Goal: Find specific page/section: Find specific page/section

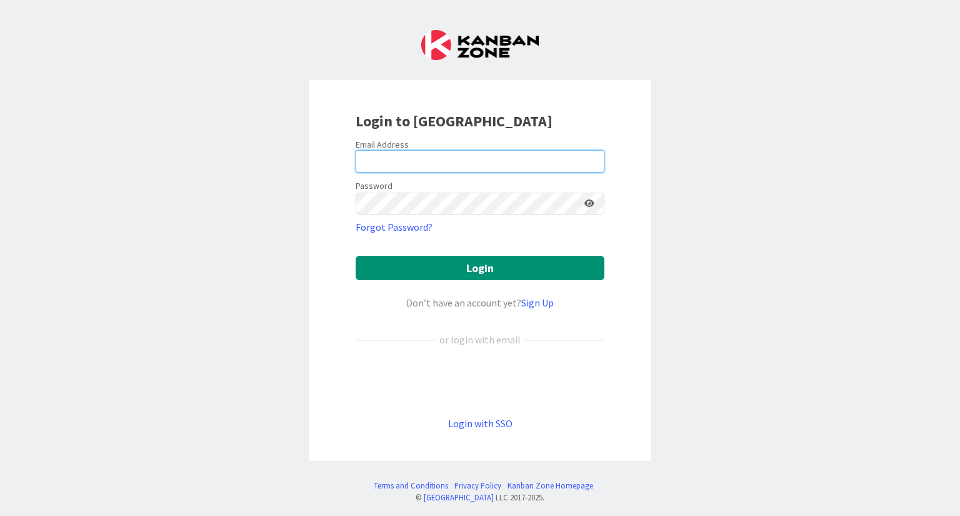
click at [393, 156] on input "email" at bounding box center [480, 161] width 249 height 23
type input "[EMAIL_ADDRESS][DOMAIN_NAME]"
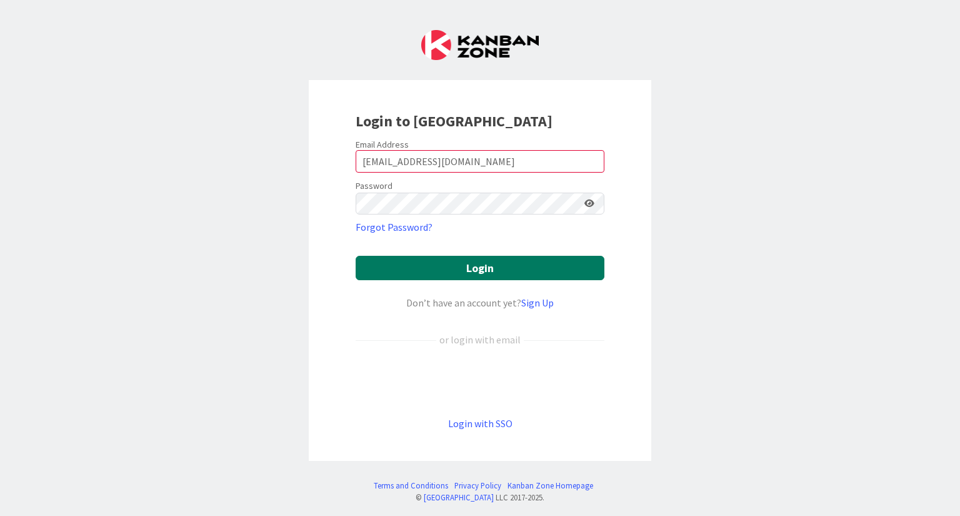
click at [409, 266] on button "Login" at bounding box center [480, 268] width 249 height 24
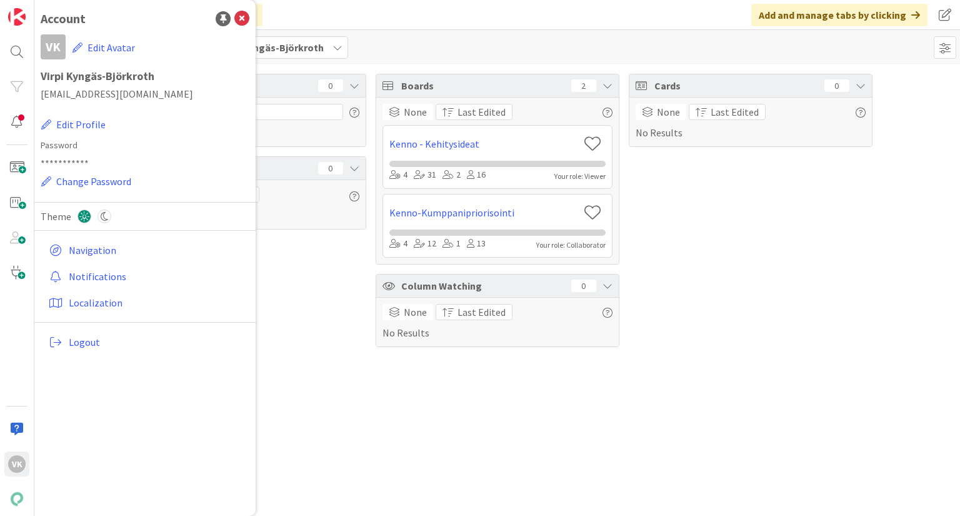
click at [355, 414] on div "Focus 0 No Results Tasks 0 None Last Edited No Results Boards 2 None Last Edite…" at bounding box center [497, 289] width 926 height 451
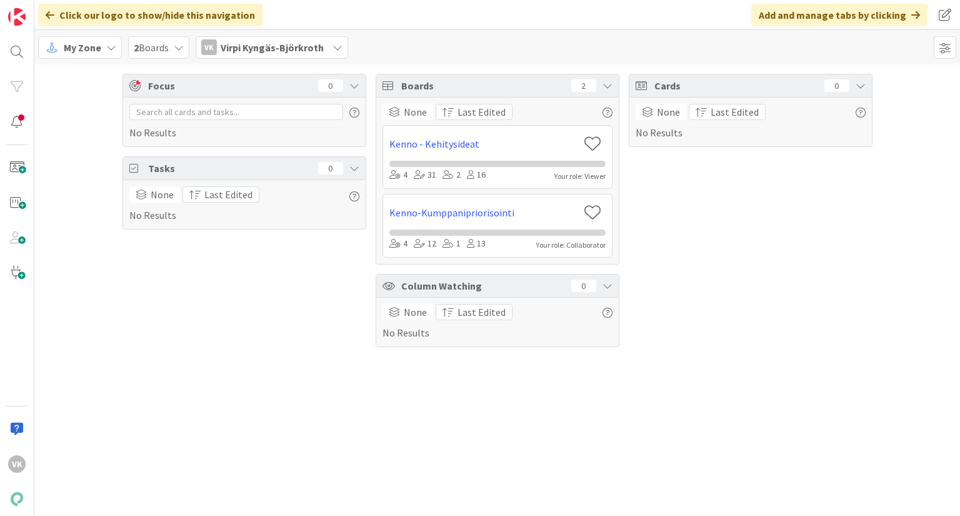
click at [170, 48] on div "2 Boards" at bounding box center [158, 47] width 61 height 23
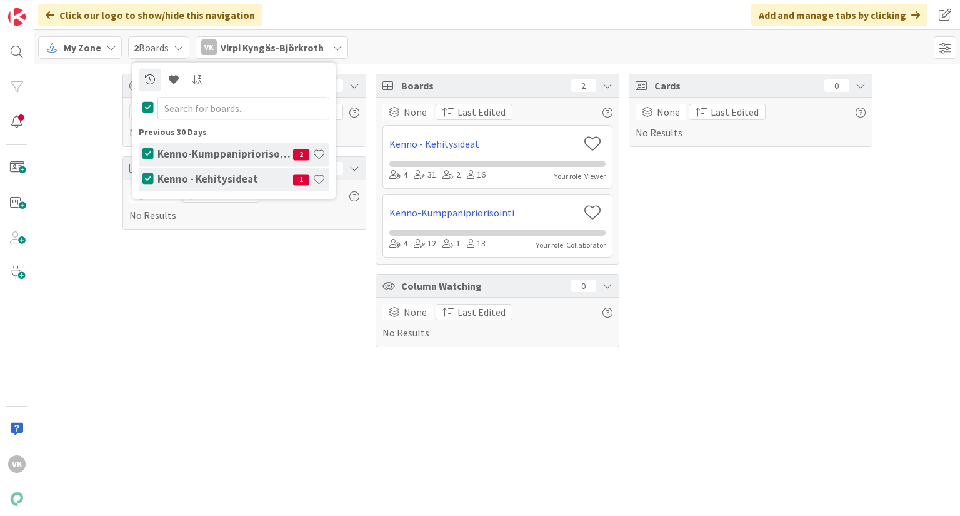
click at [175, 155] on h4 "Kenno-Kumppanipriorisointi" at bounding box center [226, 154] width 136 height 13
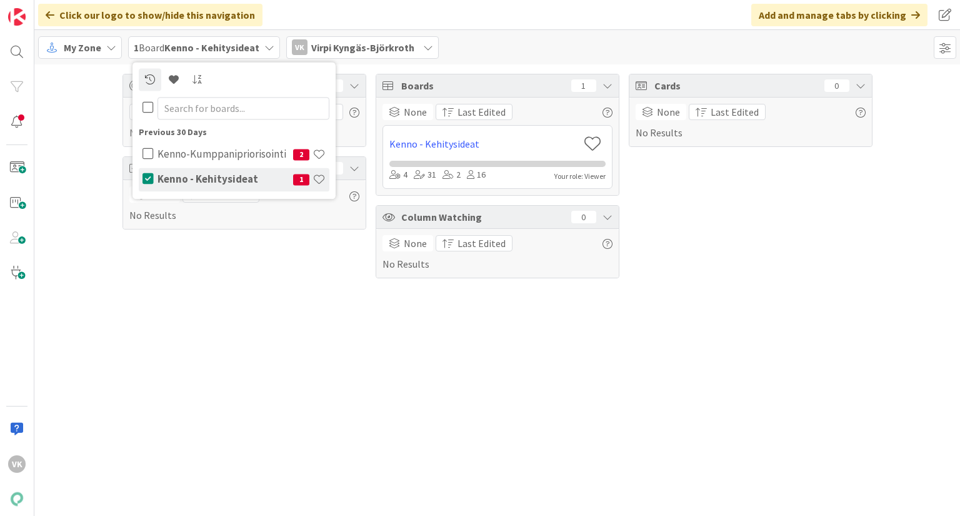
click at [63, 49] on div "My Zone" at bounding box center [80, 47] width 84 height 23
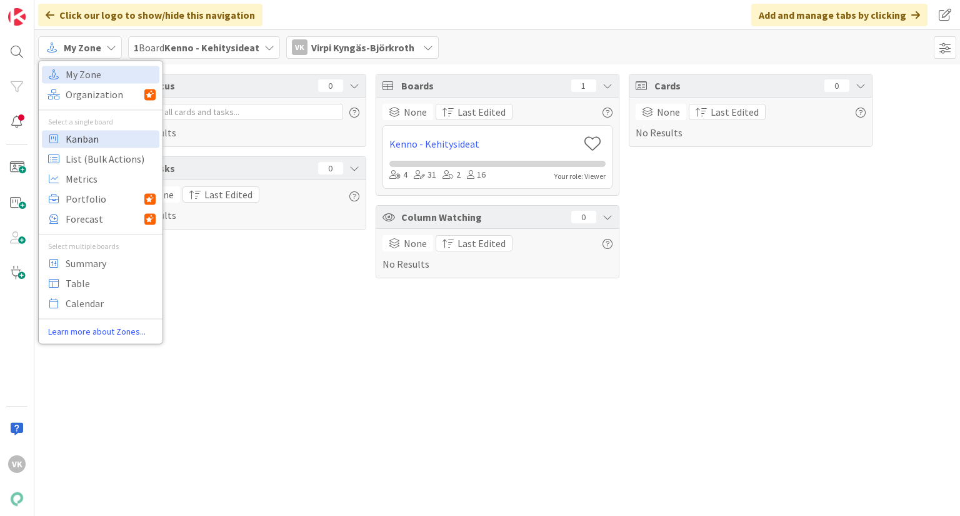
click at [69, 137] on span "Kanban" at bounding box center [111, 138] width 90 height 19
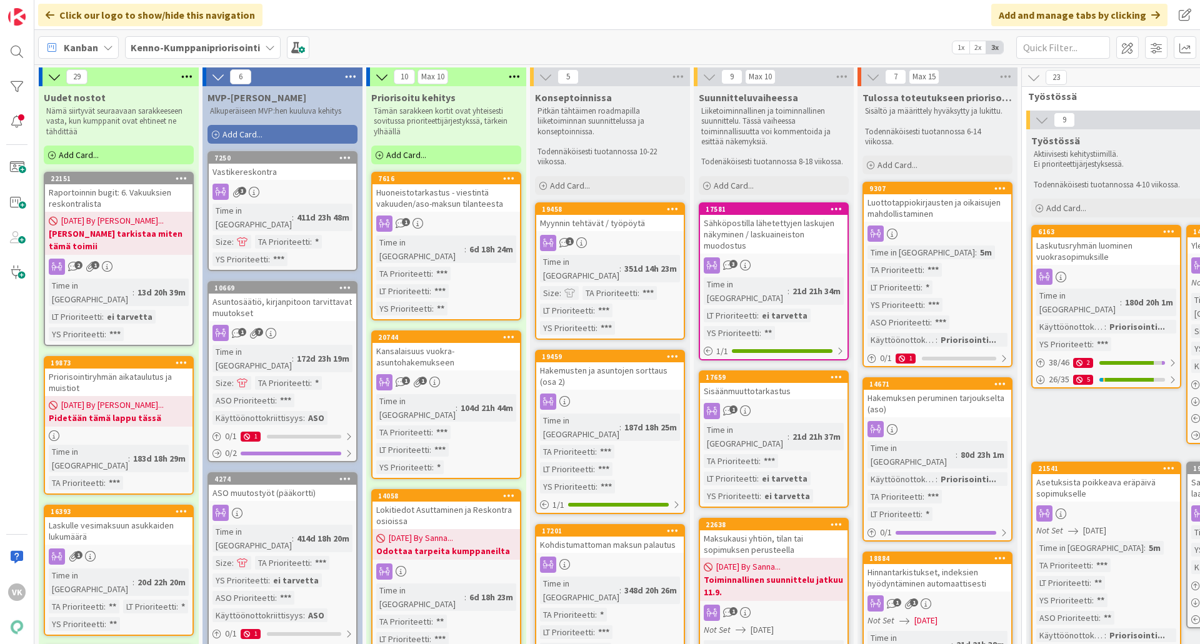
click at [448, 502] on div "Lokitiedot Asuttaminen ja Reskontra osioissa" at bounding box center [447, 516] width 148 height 28
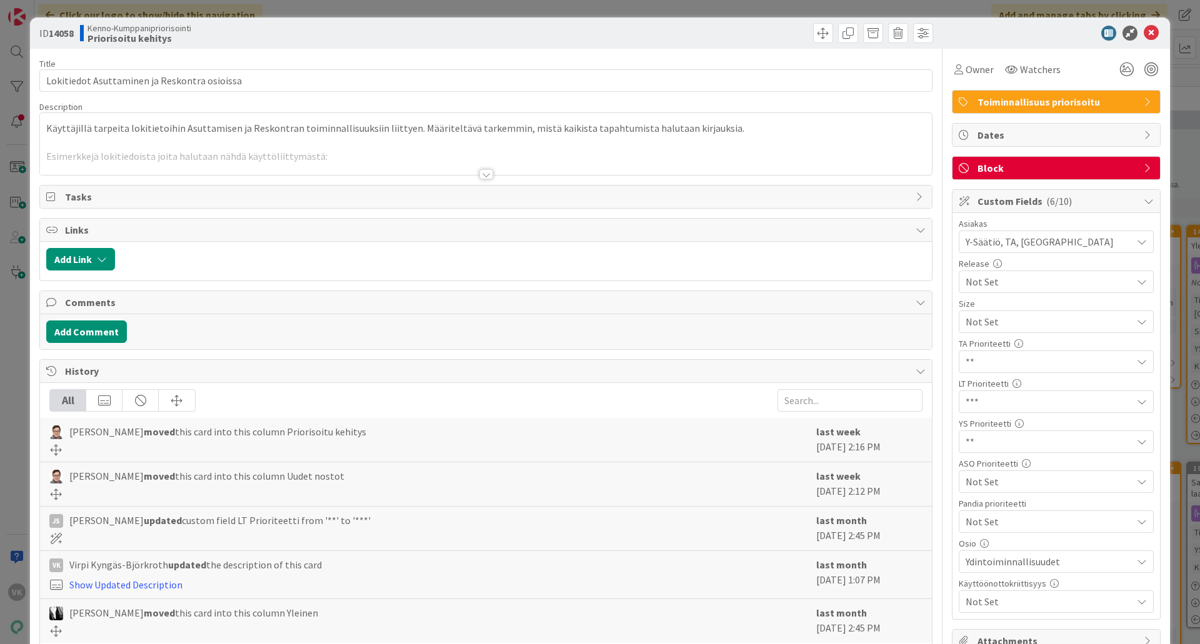
click at [482, 170] on div at bounding box center [486, 174] width 14 height 10
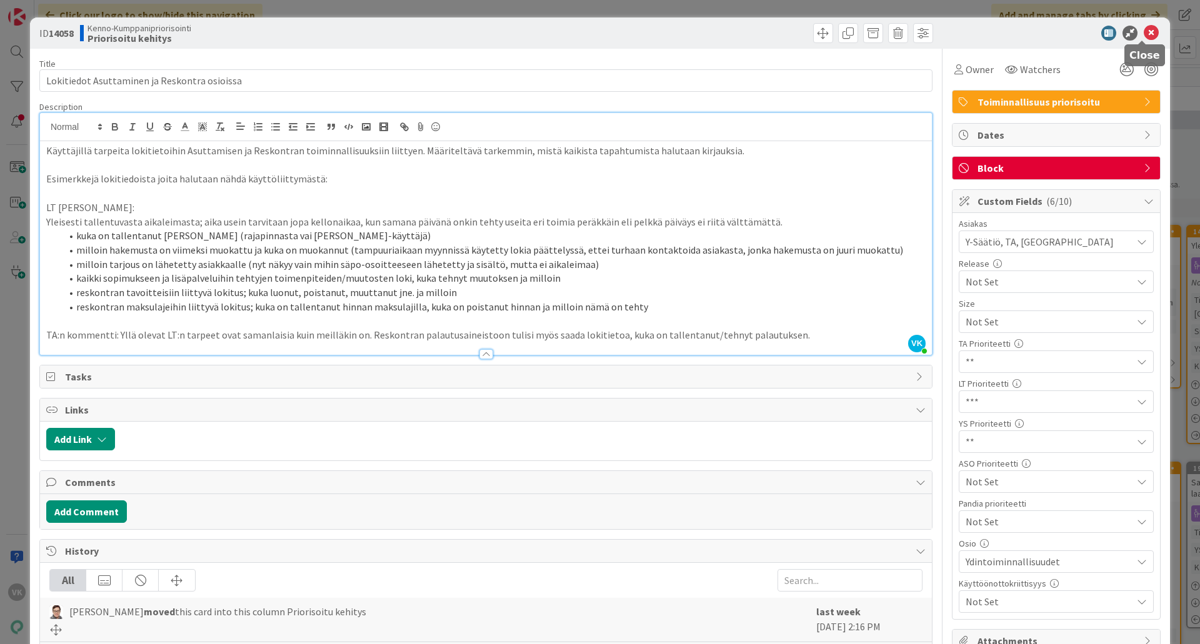
click at [959, 39] on icon at bounding box center [1151, 33] width 15 height 15
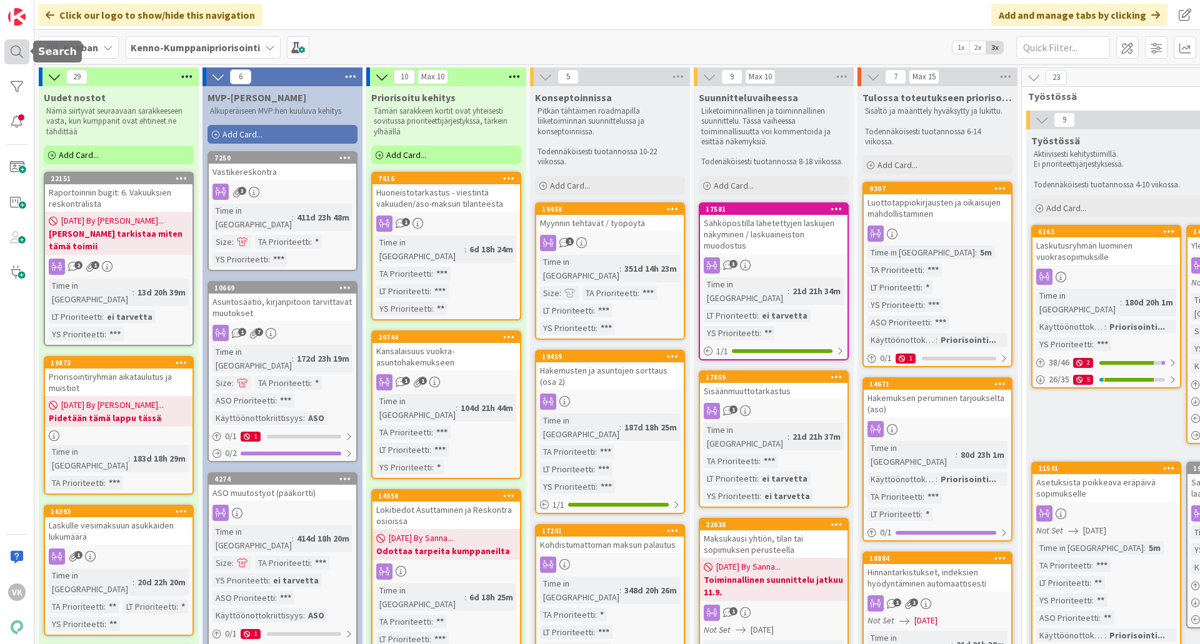
click at [19, 53] on div at bounding box center [16, 51] width 25 height 25
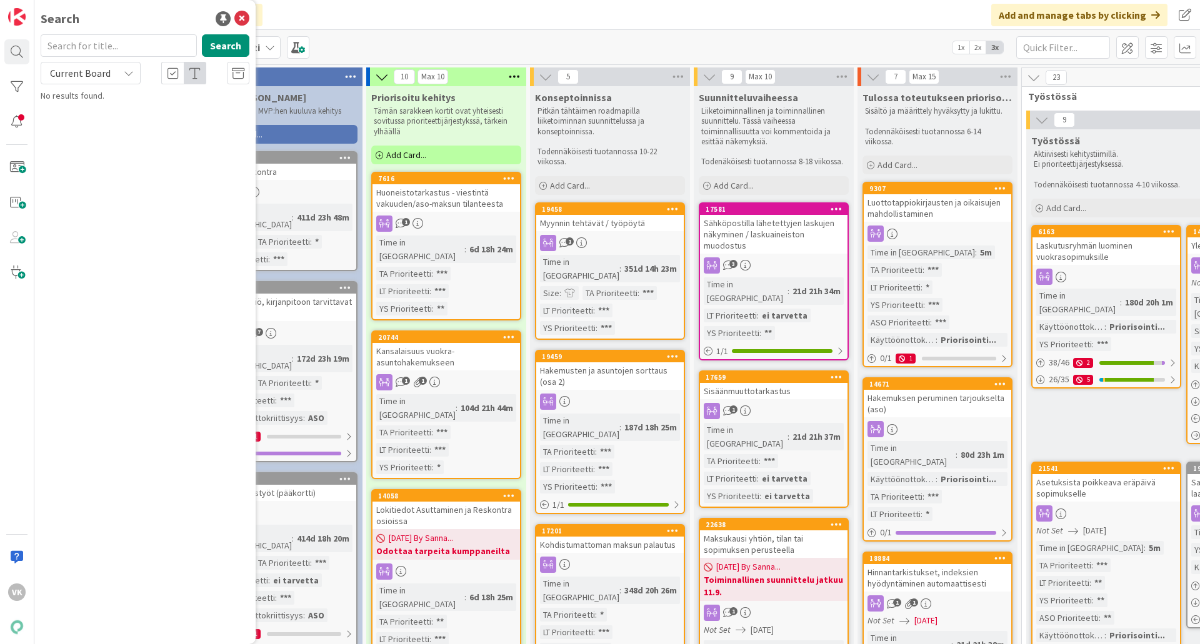
drag, startPoint x: 77, startPoint y: 42, endPoint x: 73, endPoint y: 50, distance: 8.9
click at [73, 50] on input "text" at bounding box center [119, 45] width 156 height 23
type input "21925"
click at [229, 48] on button "Search" at bounding box center [226, 45] width 48 height 23
click at [145, 121] on span "Asunnot-osion hakemukset-lehden järjestysperusteen laajennukset" at bounding box center [138, 116] width 160 height 24
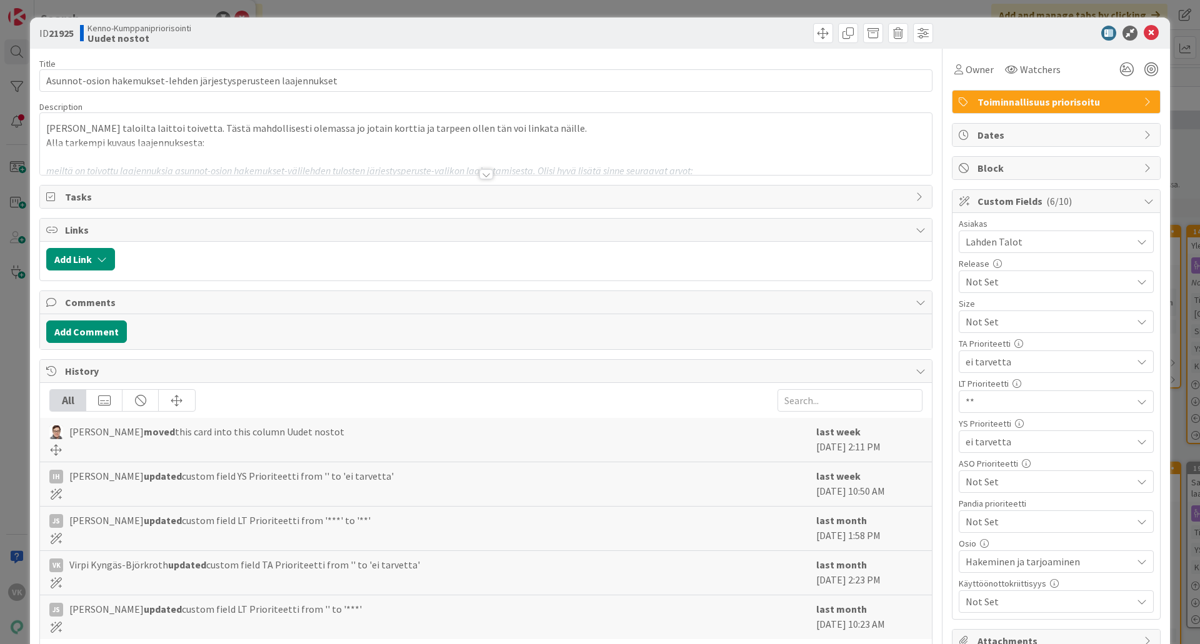
drag, startPoint x: 484, startPoint y: 172, endPoint x: 511, endPoint y: 146, distance: 37.6
click at [484, 173] on div at bounding box center [486, 174] width 14 height 10
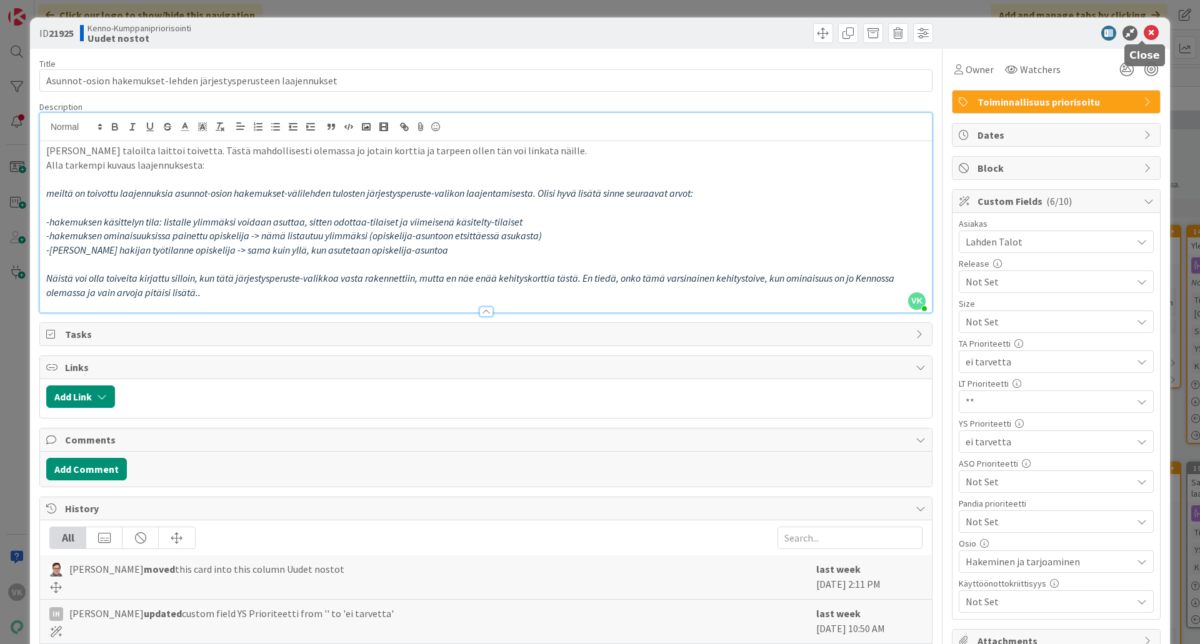
click at [959, 34] on icon at bounding box center [1151, 33] width 15 height 15
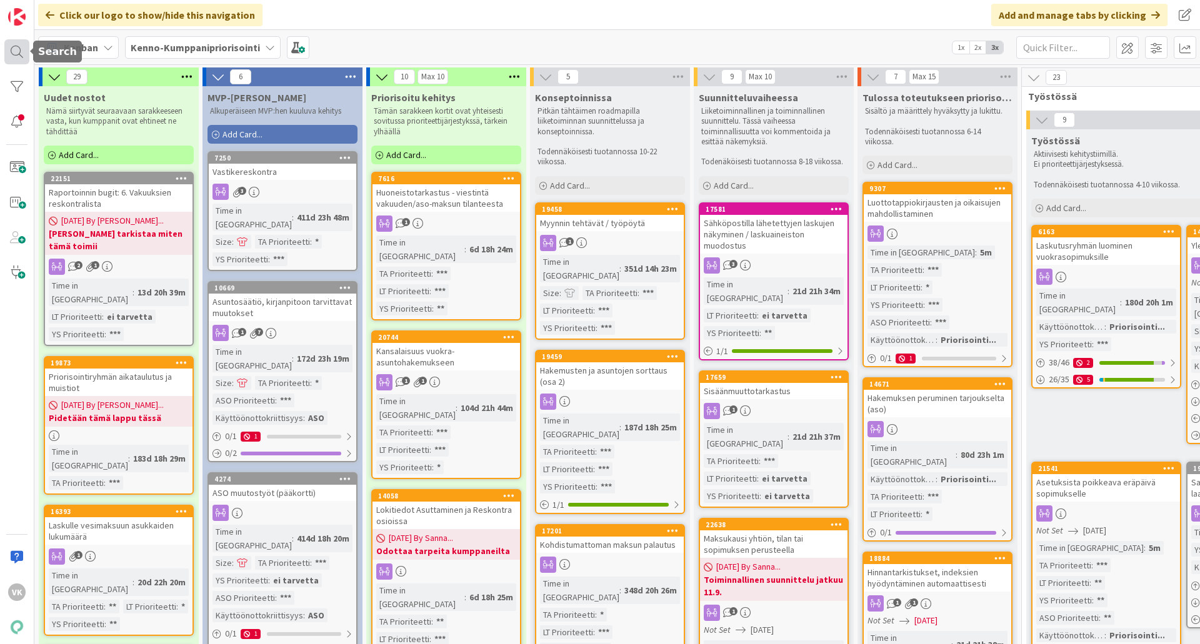
click at [21, 53] on div at bounding box center [16, 51] width 25 height 25
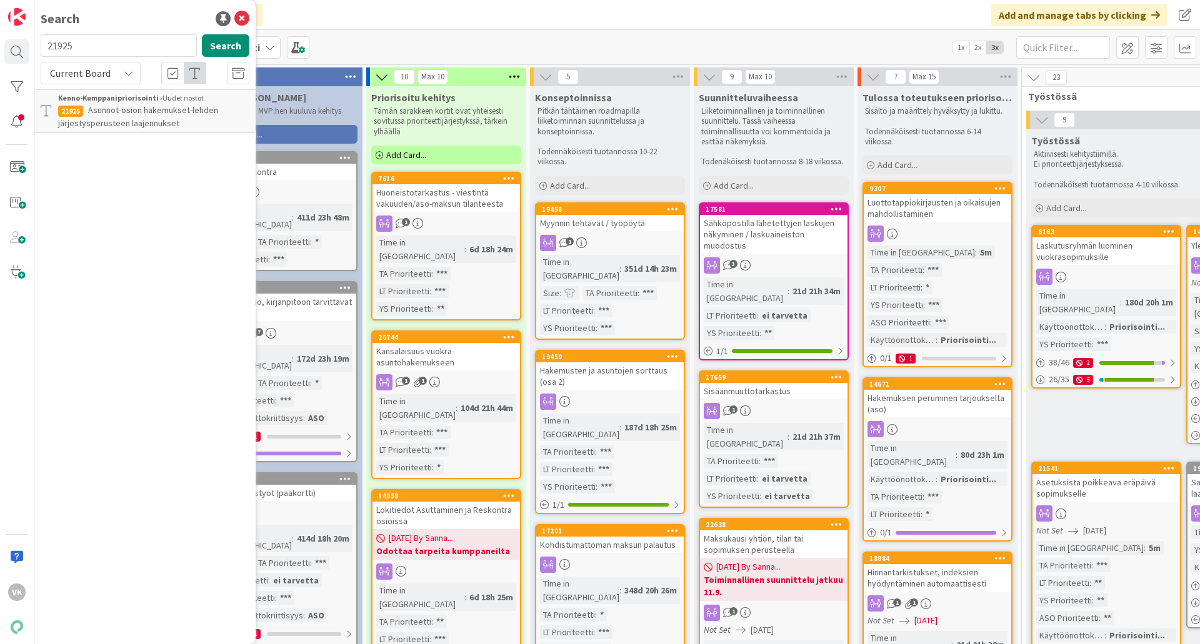
drag, startPoint x: 72, startPoint y: 39, endPoint x: 46, endPoint y: 41, distance: 25.7
click at [46, 41] on input "21925" at bounding box center [119, 45] width 156 height 23
type input "20744"
click at [224, 52] on button "Search" at bounding box center [226, 45] width 48 height 23
click at [144, 113] on span "Kansalaisuus vuokra-asuntohakemukseen" at bounding box center [166, 109] width 156 height 11
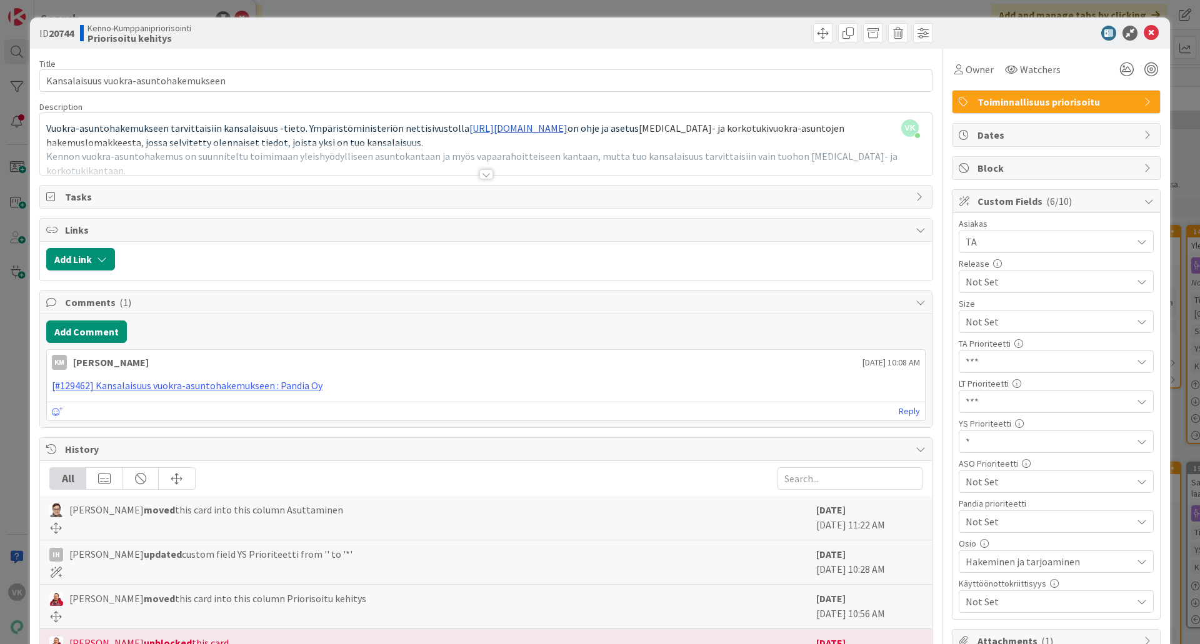
click at [483, 180] on div "Title 37 / 128 Kansalaisuus vuokra-asuntohakemukseen Description VK [PERSON_NAM…" at bounding box center [485, 465] width 893 height 832
click at [479, 173] on div at bounding box center [486, 174] width 14 height 10
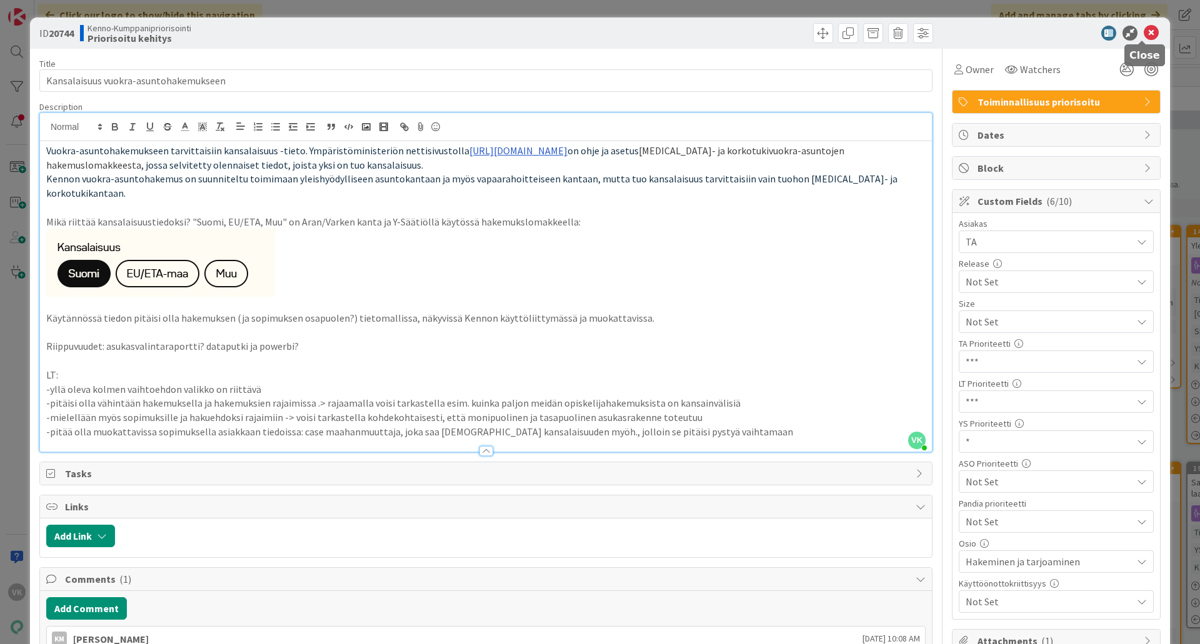
drag, startPoint x: 1145, startPoint y: 29, endPoint x: 1013, endPoint y: 81, distance: 142.3
click at [959, 29] on icon at bounding box center [1151, 33] width 15 height 15
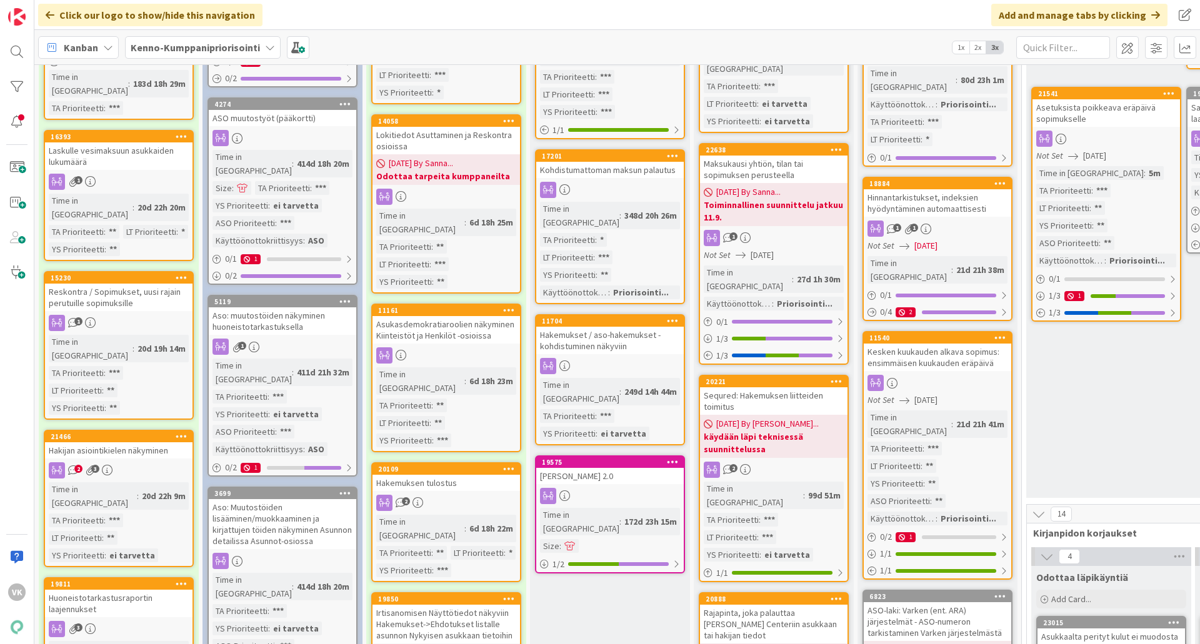
scroll to position [438, 0]
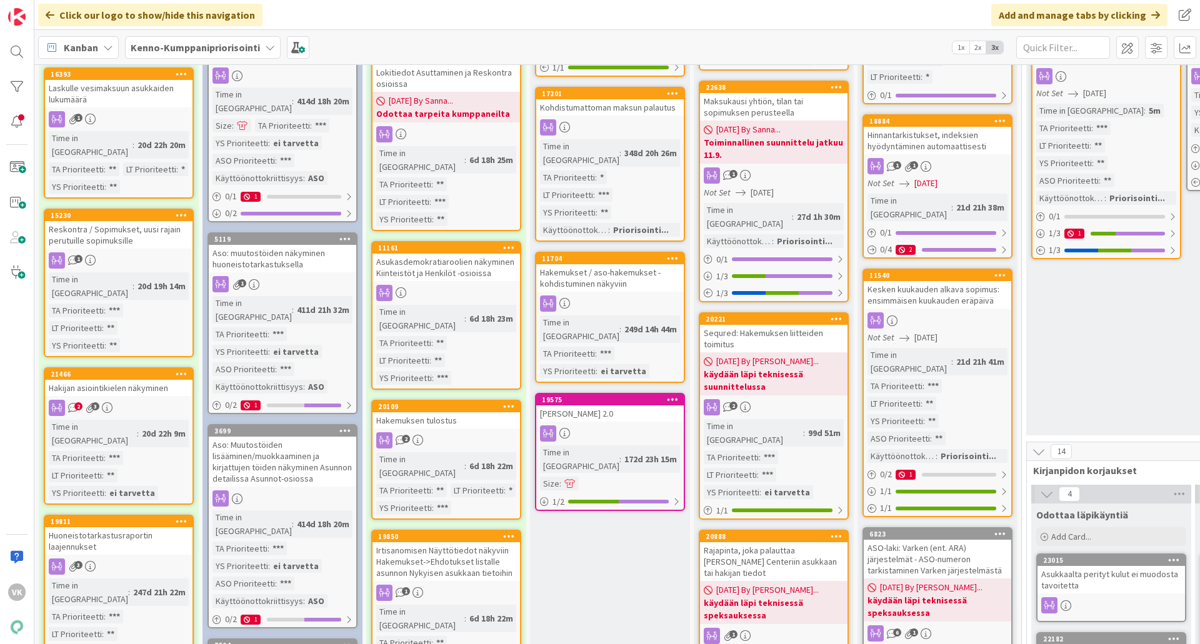
click at [140, 380] on div "Hakijan asiointikielen näkyminen" at bounding box center [119, 388] width 148 height 16
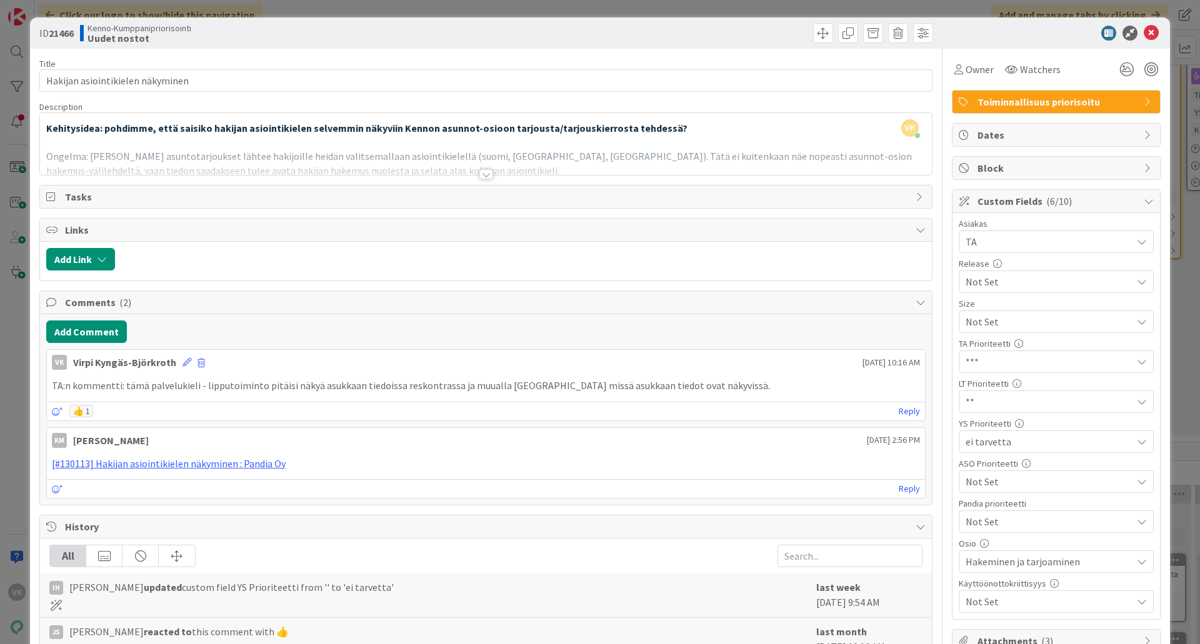
click at [480, 174] on div at bounding box center [486, 174] width 14 height 10
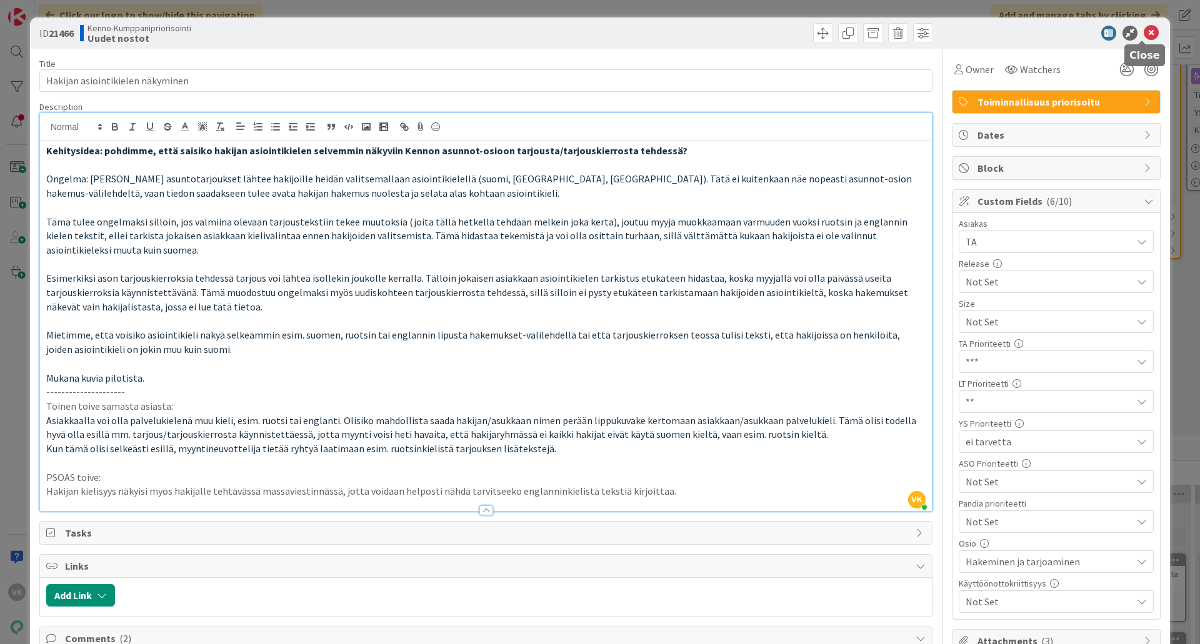
click at [959, 35] on icon at bounding box center [1151, 33] width 15 height 15
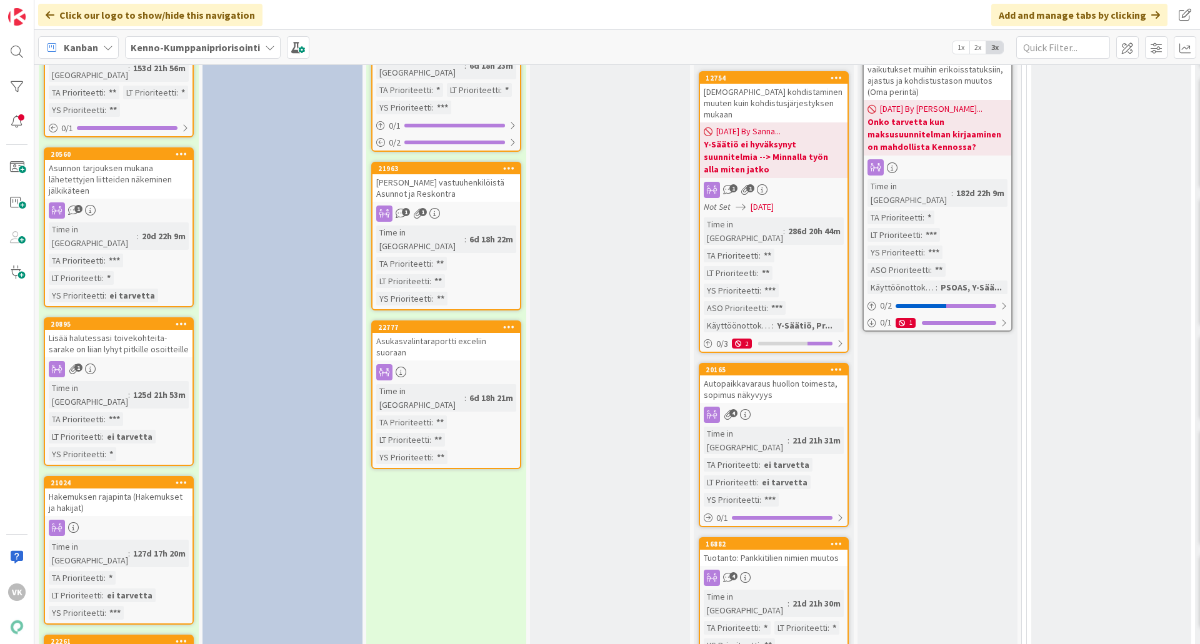
scroll to position [1313, 0]
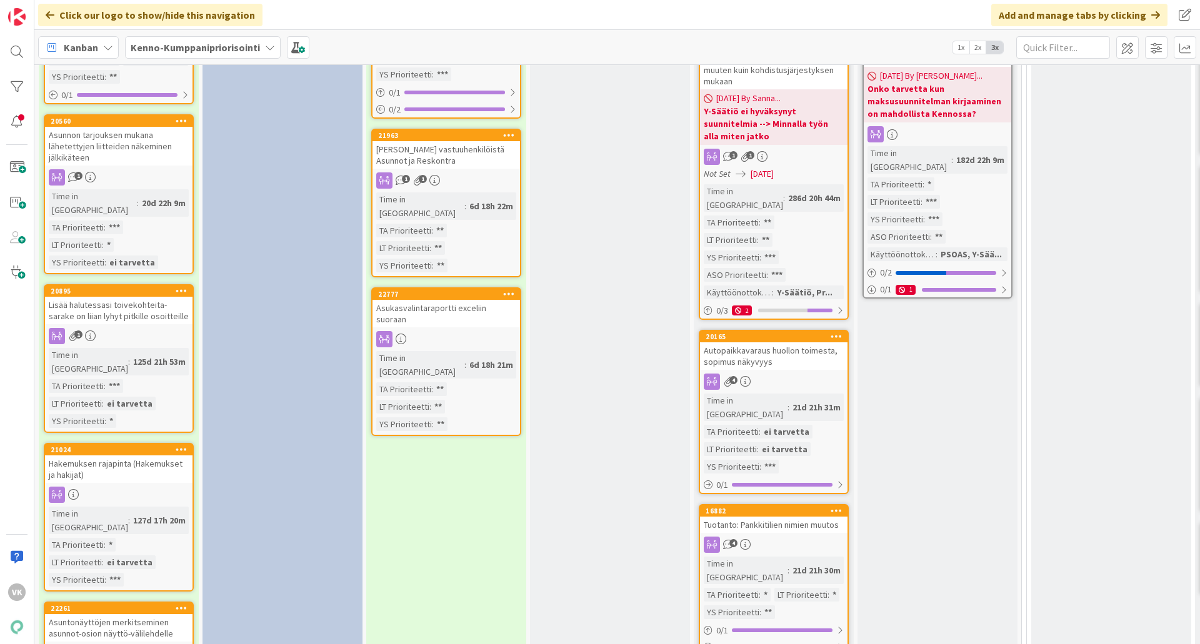
click at [125, 456] on div "Hakemuksen rajapinta (Hakemukset ja hakijat)" at bounding box center [119, 470] width 148 height 28
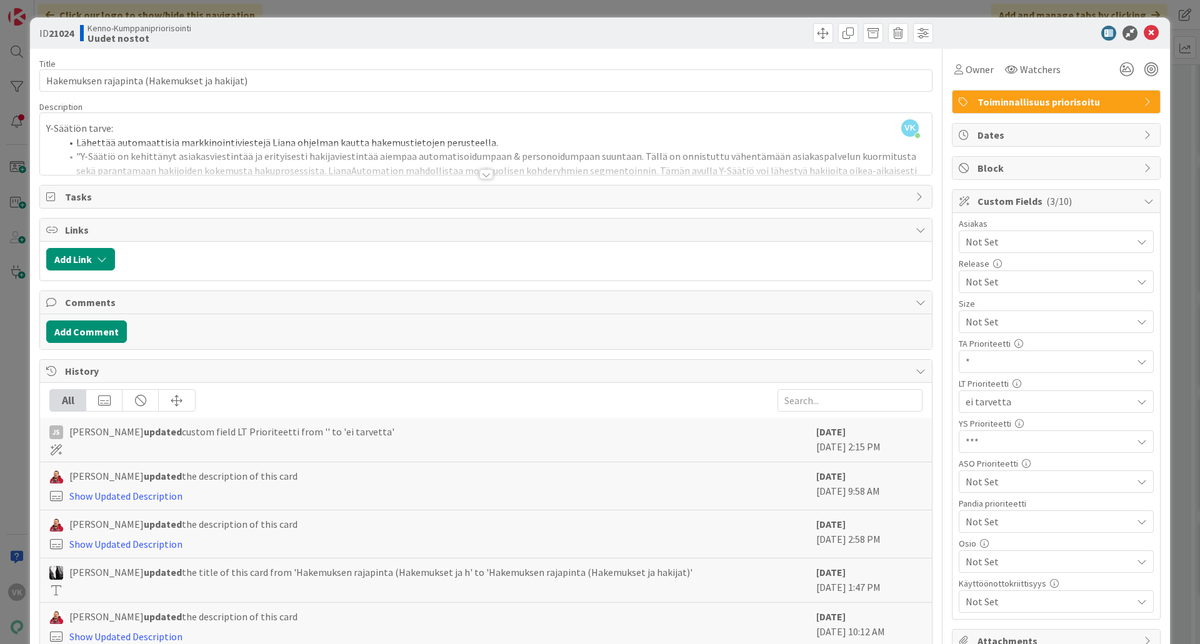
click at [483, 173] on div at bounding box center [486, 174] width 14 height 10
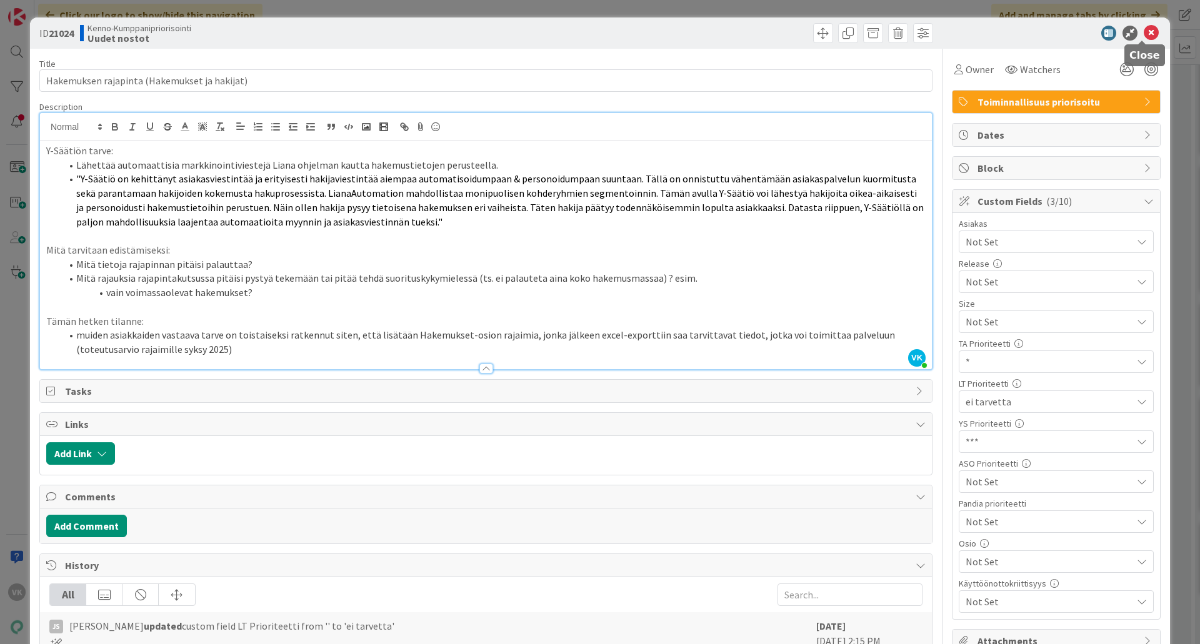
click at [959, 34] on icon at bounding box center [1151, 33] width 15 height 15
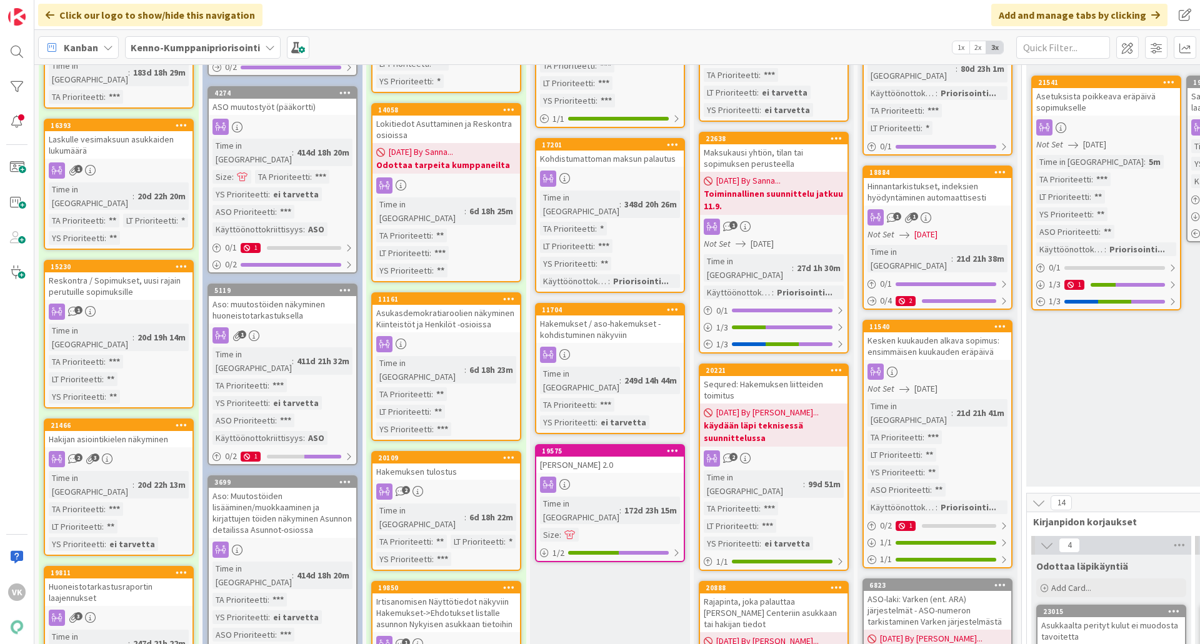
scroll to position [348, 0]
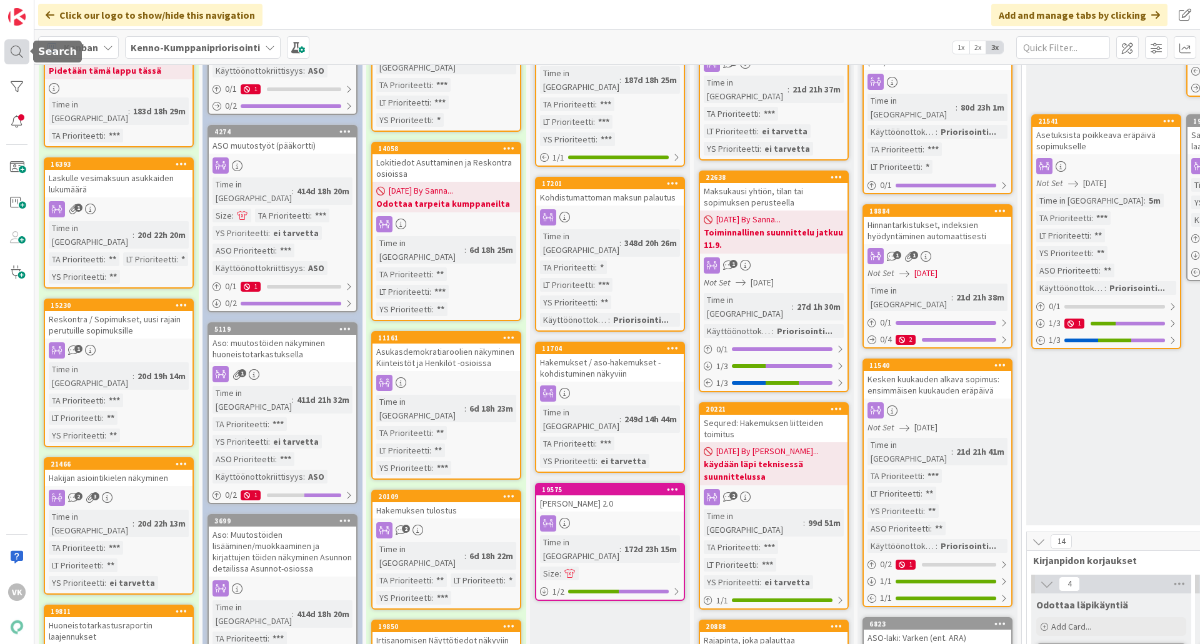
click at [19, 51] on div at bounding box center [16, 51] width 25 height 25
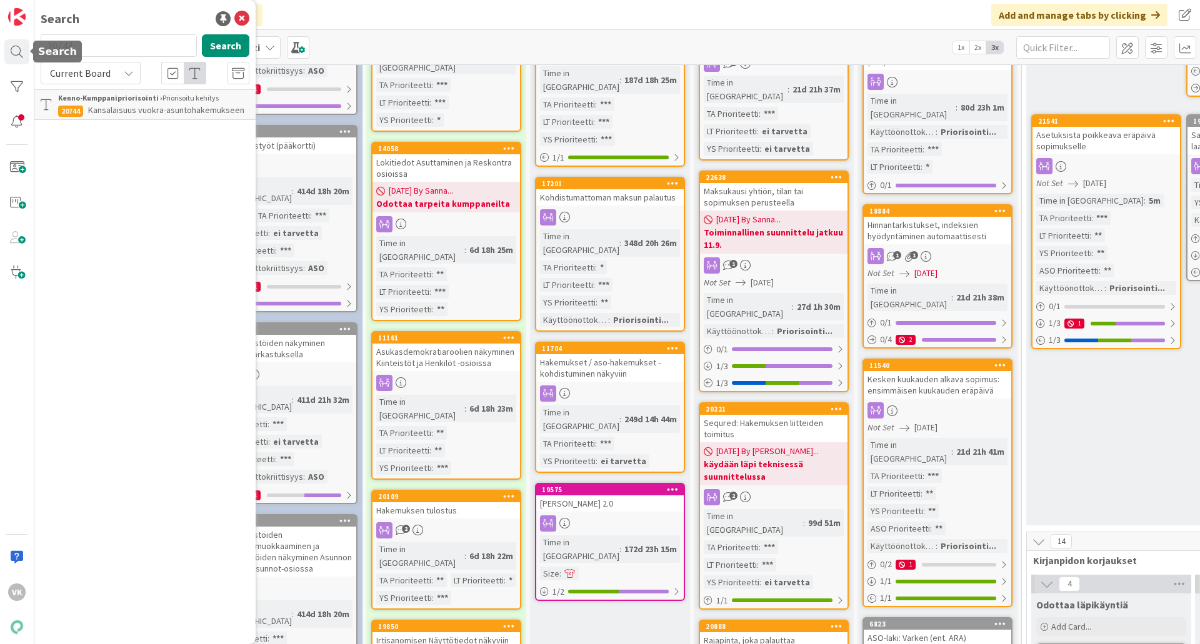
drag, startPoint x: 96, startPoint y: 46, endPoint x: -55, endPoint y: 51, distance: 150.7
click at [0, 51] on html "VK Search 20744 Search Current Board Kenno-Kumppanipriorisointi › Priorisoitu k…" at bounding box center [600, 322] width 1200 height 644
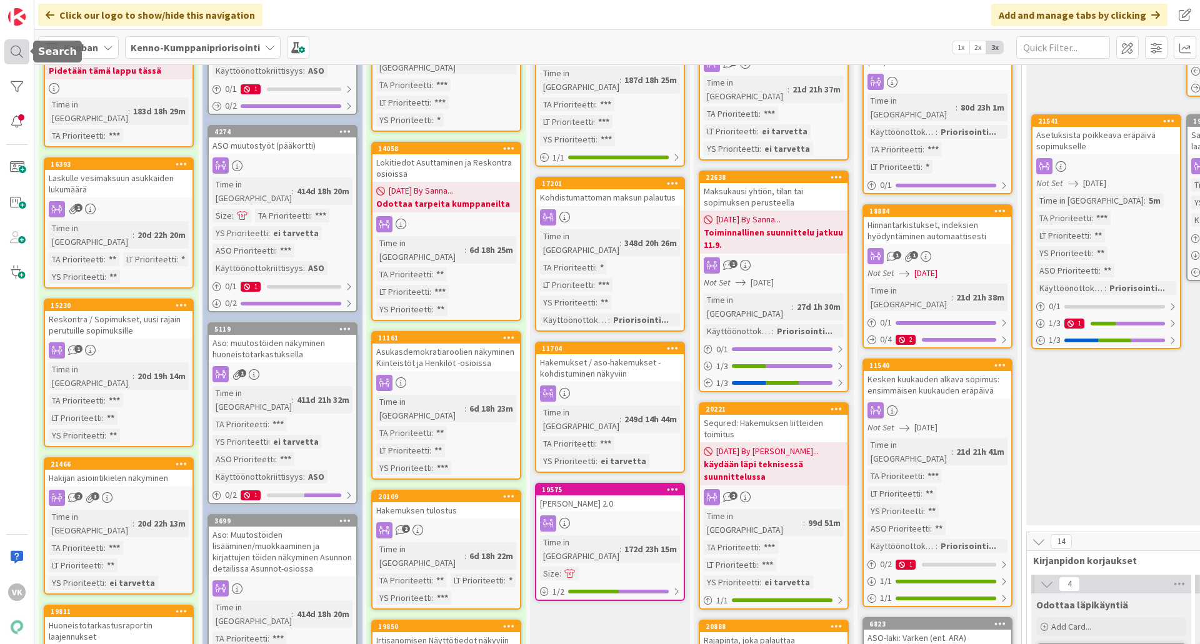
click at [20, 49] on div at bounding box center [16, 51] width 25 height 25
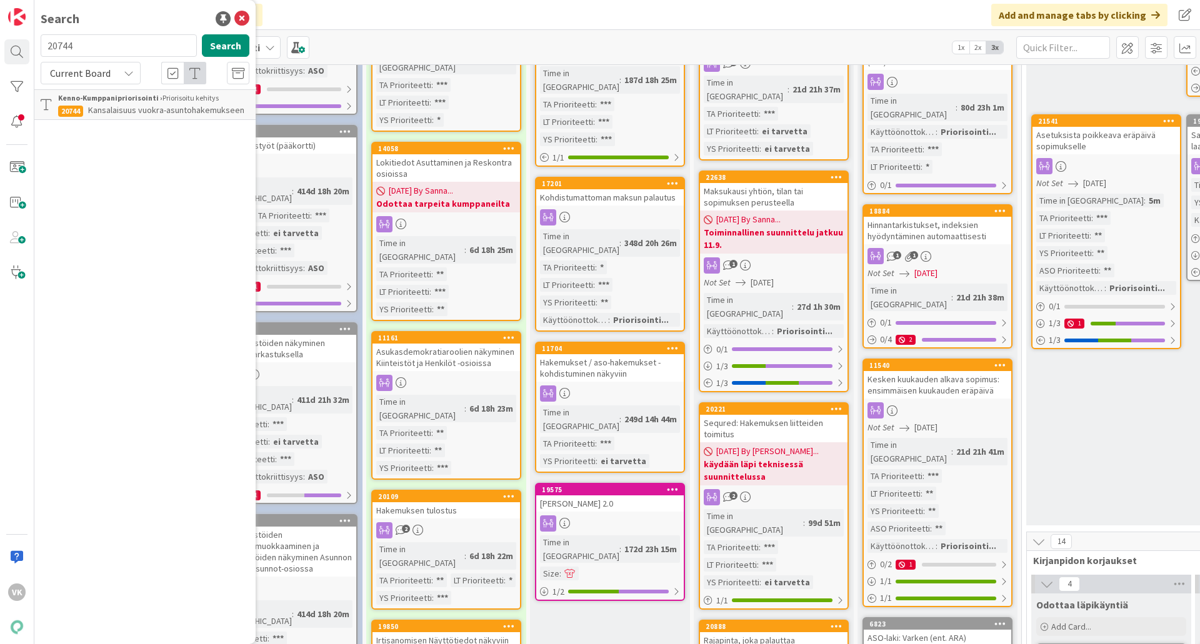
drag, startPoint x: 109, startPoint y: 41, endPoint x: -46, endPoint y: 42, distance: 154.4
click at [0, 42] on html "VK Search 20744 Search Current Board Kenno-Kumppanipriorisointi › Priorisoitu k…" at bounding box center [600, 322] width 1200 height 644
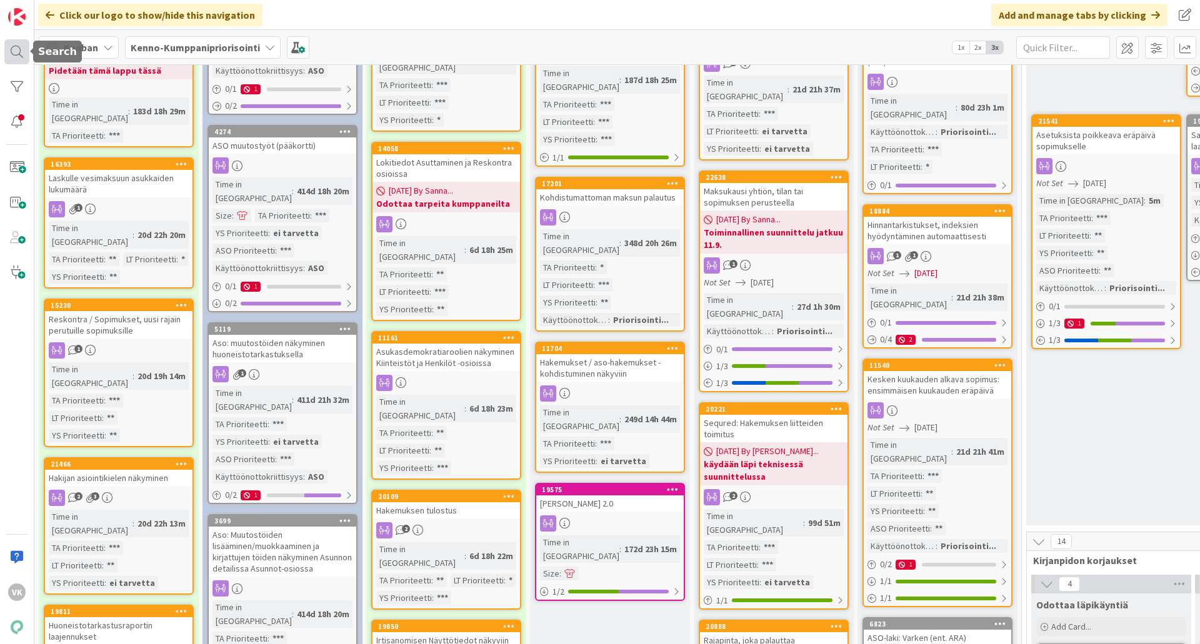
click at [16, 42] on div at bounding box center [16, 51] width 25 height 25
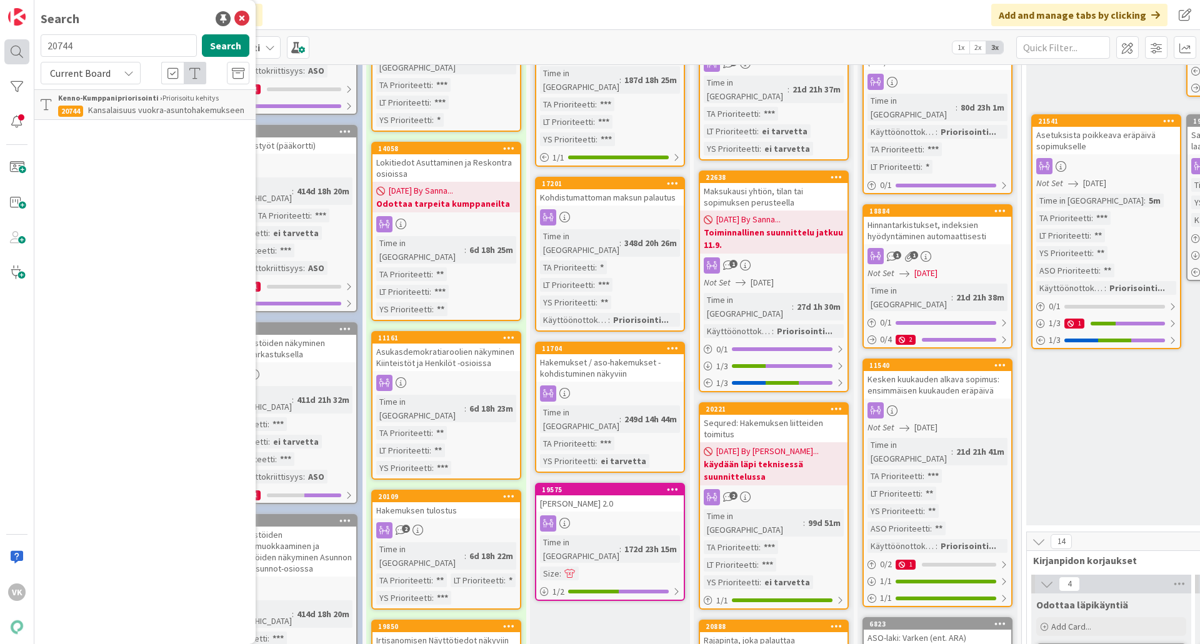
drag, startPoint x: 98, startPoint y: 43, endPoint x: 24, endPoint y: 41, distance: 73.2
click at [24, 41] on div "VK Search 20744 Search Current Board Kenno-Kumppanipriorisointi › Priorisoitu k…" at bounding box center [17, 322] width 34 height 644
drag, startPoint x: 81, startPoint y: 48, endPoint x: 29, endPoint y: 48, distance: 51.9
click at [29, 48] on div "VK Search 20744 Search Current Board Kenno-Kumppanipriorisointi › Priorisoitu k…" at bounding box center [17, 322] width 34 height 644
drag, startPoint x: 81, startPoint y: 47, endPoint x: -11, endPoint y: 43, distance: 91.3
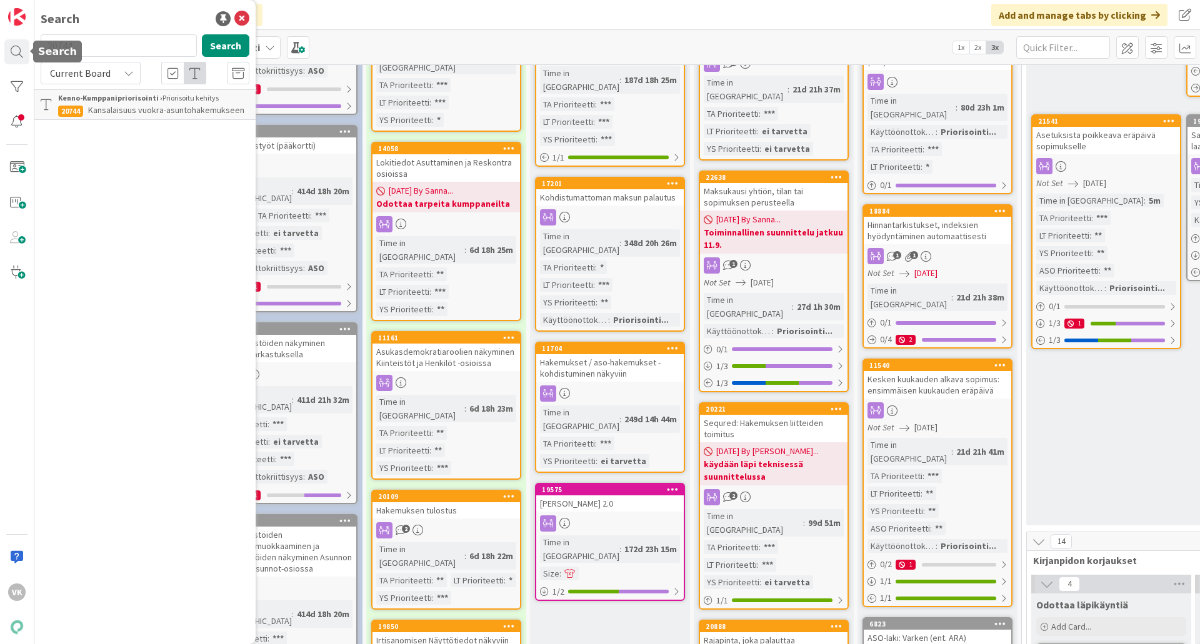
click at [0, 43] on html "VK Search 20744 Search Current Board Kenno-Kumppanipriorisointi › Priorisoitu k…" at bounding box center [600, 322] width 1200 height 644
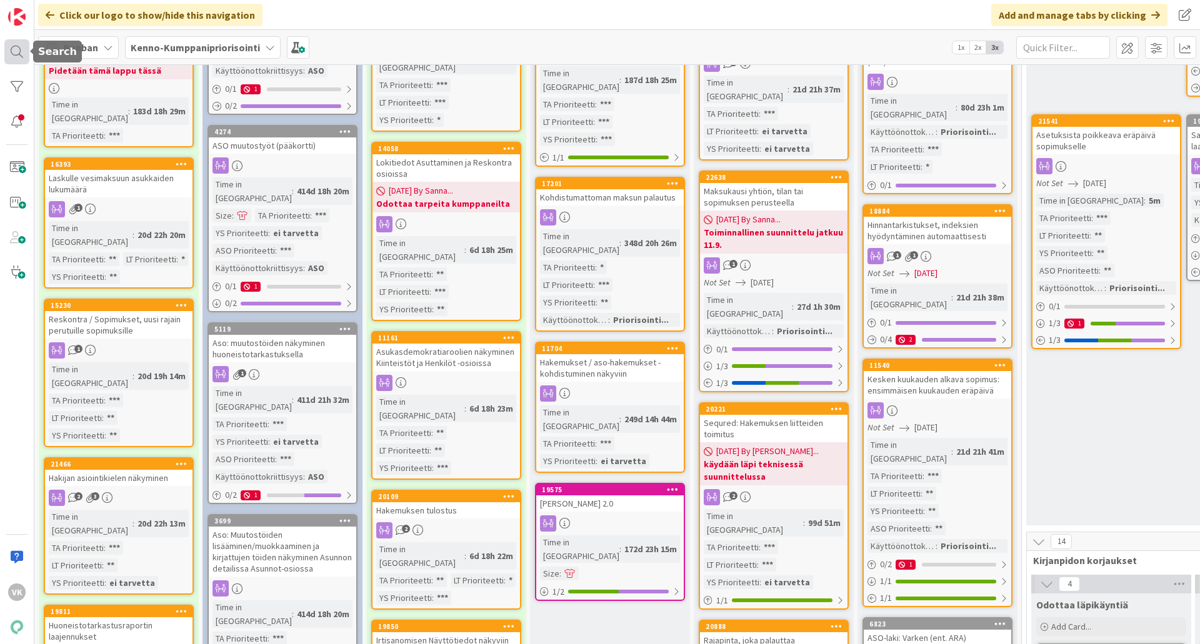
click at [14, 59] on div at bounding box center [16, 51] width 25 height 25
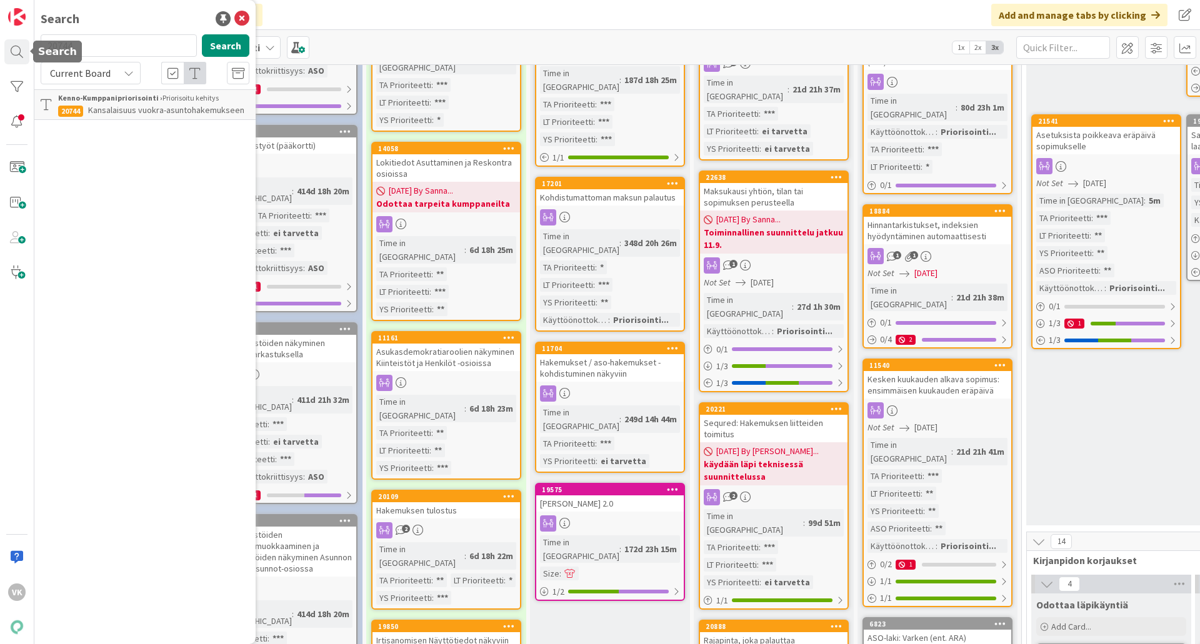
drag, startPoint x: 81, startPoint y: 45, endPoint x: 254, endPoint y: 57, distance: 173.5
click at [31, 45] on div "VK Search 20744 Search Current Board Kenno-Kumppanipriorisointi › Priorisoitu k…" at bounding box center [17, 322] width 34 height 644
type input "19381"
click at [223, 44] on button "Search" at bounding box center [226, 45] width 48 height 23
click at [128, 70] on icon at bounding box center [129, 73] width 10 height 10
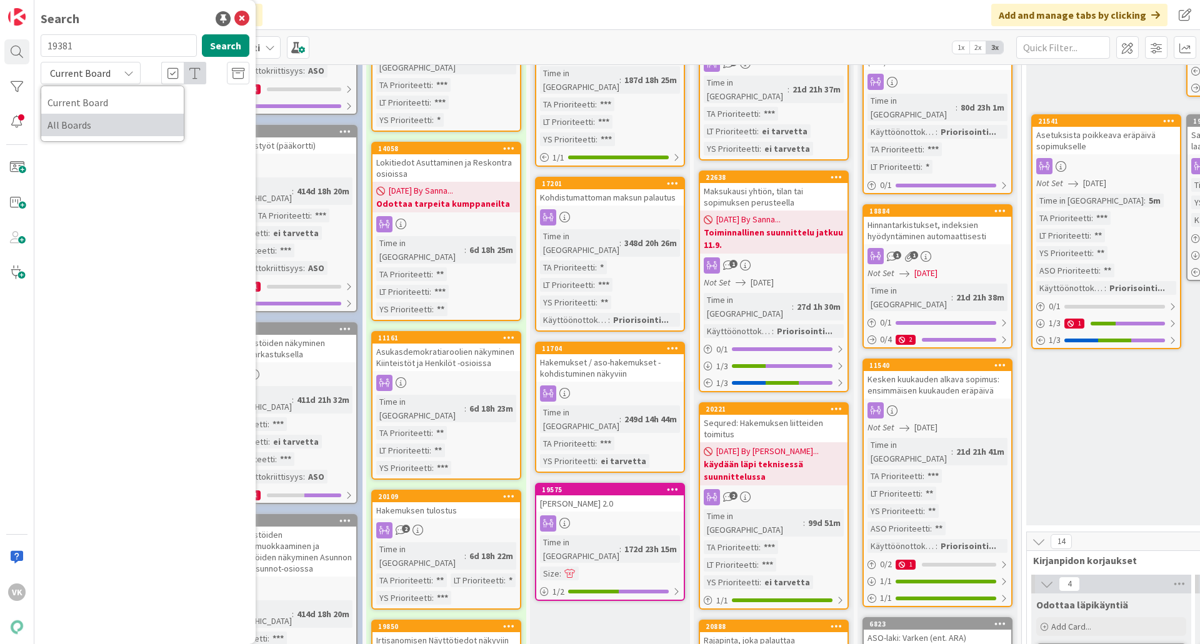
click at [89, 129] on span "All Boards" at bounding box center [113, 125] width 130 height 19
click at [119, 106] on span "Sopimuksen:tapahtumat kuvaus" at bounding box center [147, 109] width 119 height 11
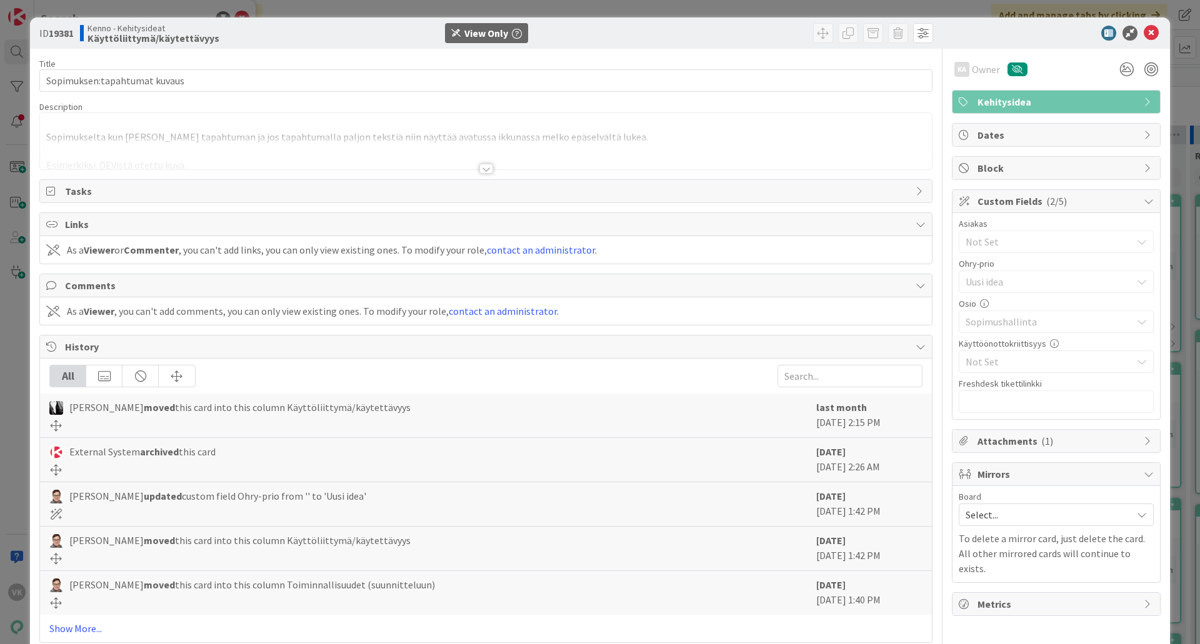
click at [479, 169] on div at bounding box center [486, 169] width 14 height 10
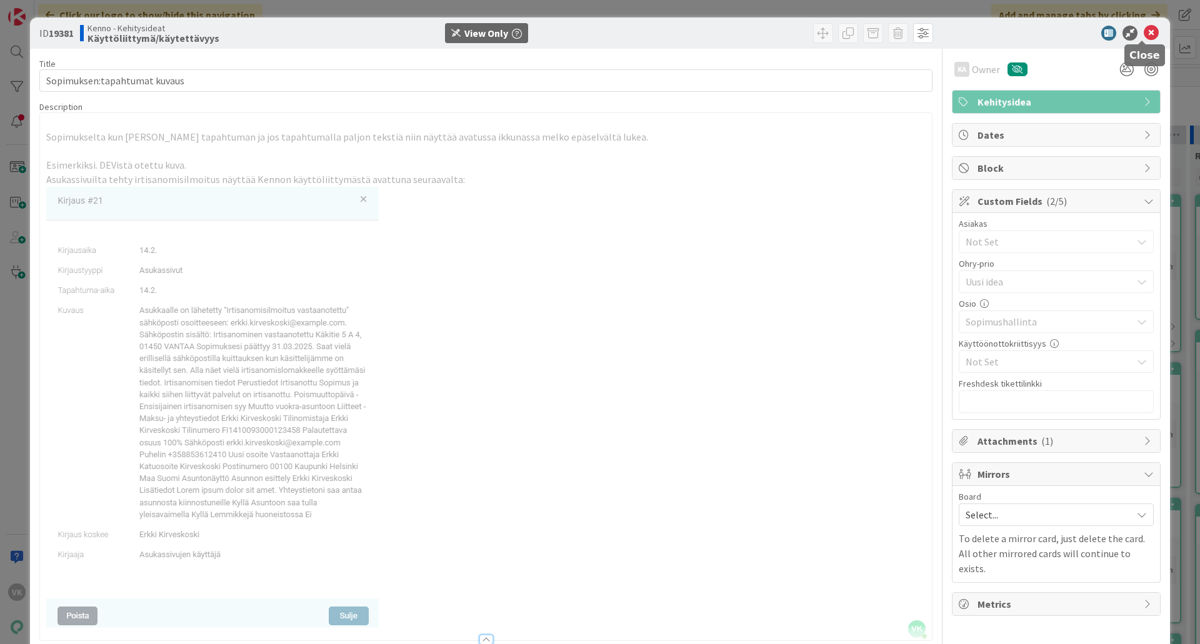
click at [959, 35] on icon at bounding box center [1151, 33] width 15 height 15
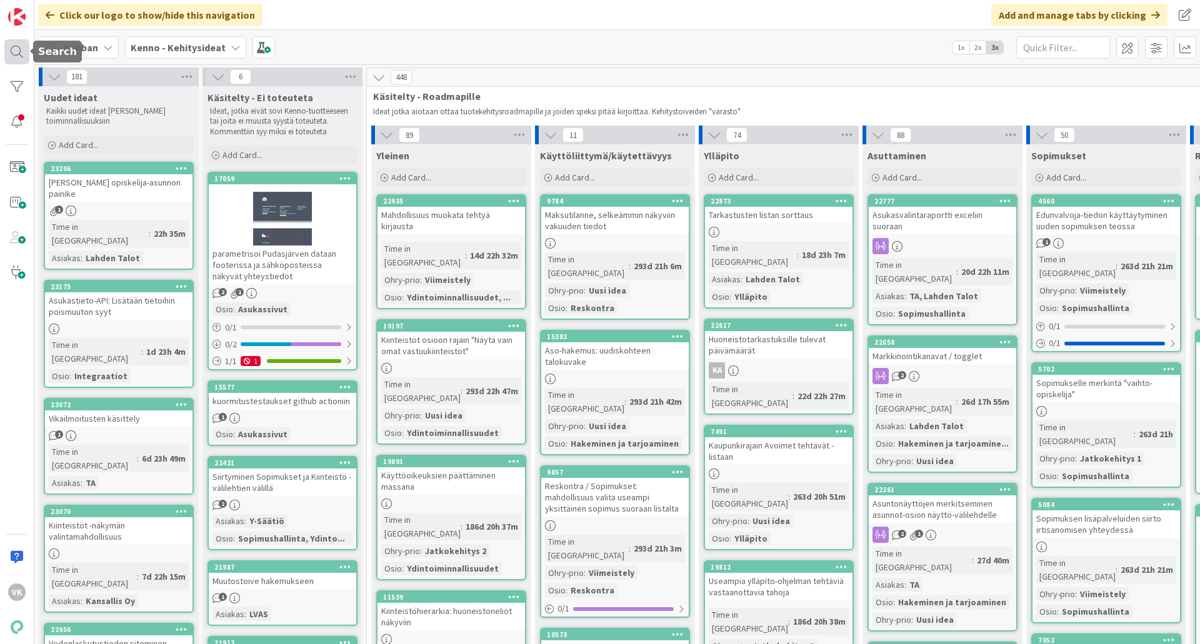
click at [18, 51] on div at bounding box center [16, 51] width 25 height 25
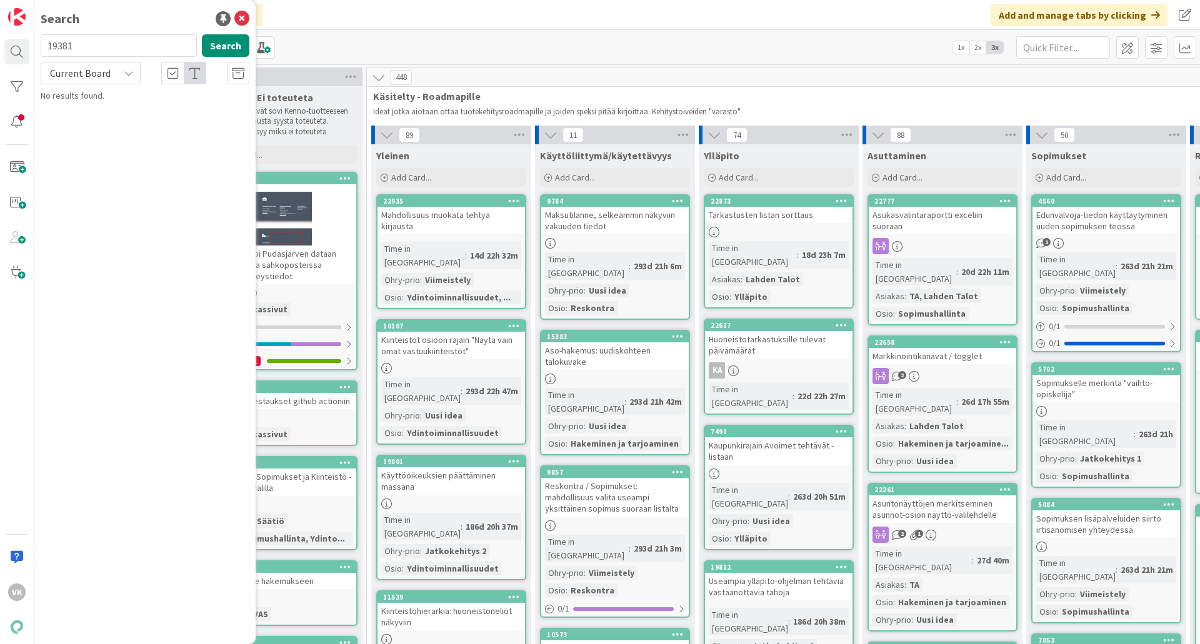
drag, startPoint x: 90, startPoint y: 48, endPoint x: 39, endPoint y: 48, distance: 50.6
click at [39, 48] on div "19381 Search" at bounding box center [145, 48] width 224 height 28
type input "17330"
click at [214, 45] on button "Search" at bounding box center [226, 45] width 48 height 23
click at [118, 111] on span "Kennon kohteen markkinointi kaupunginosa" at bounding box center [127, 116] width 139 height 24
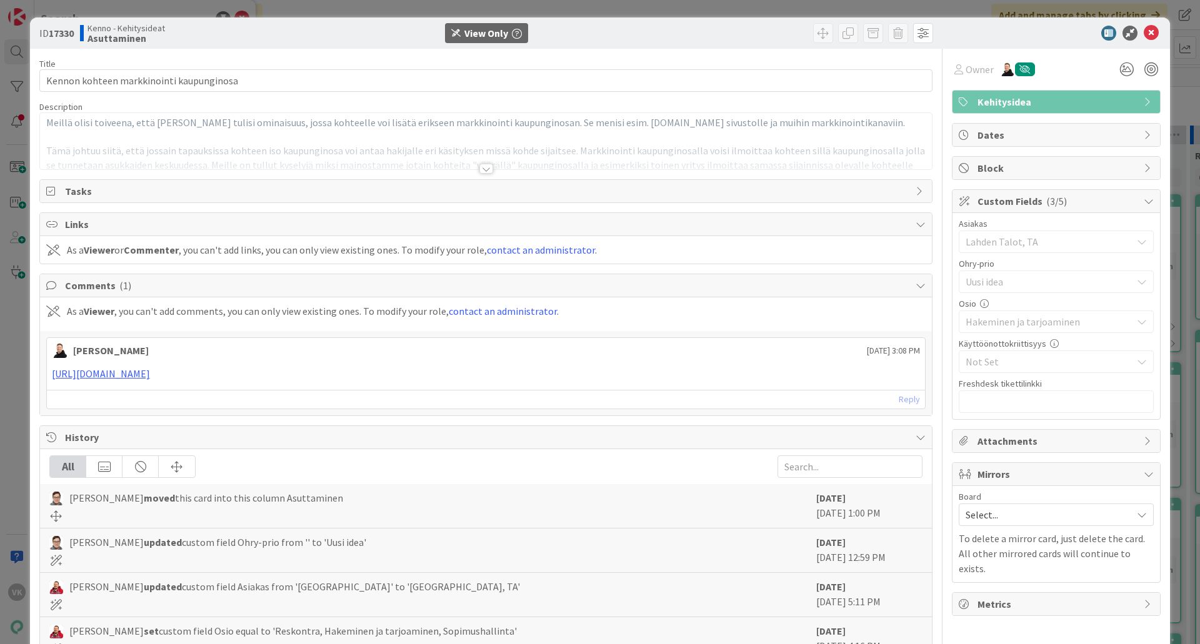
click at [479, 169] on div at bounding box center [486, 169] width 14 height 10
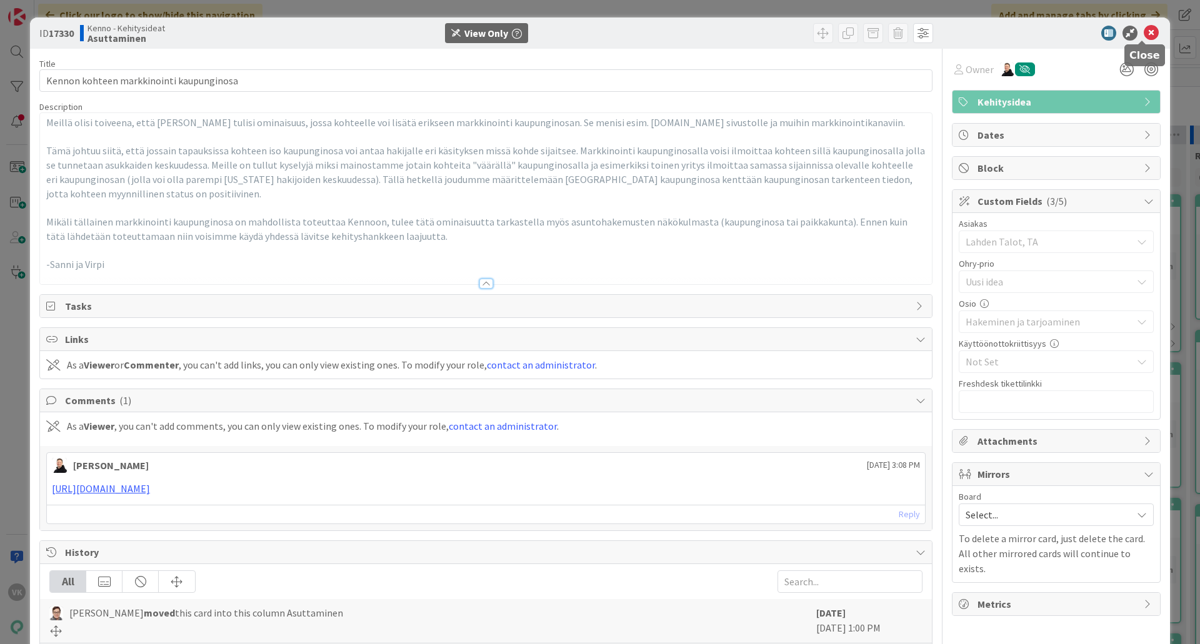
drag, startPoint x: 1144, startPoint y: 33, endPoint x: 193, endPoint y: 304, distance: 989.2
click at [959, 36] on icon at bounding box center [1151, 33] width 15 height 15
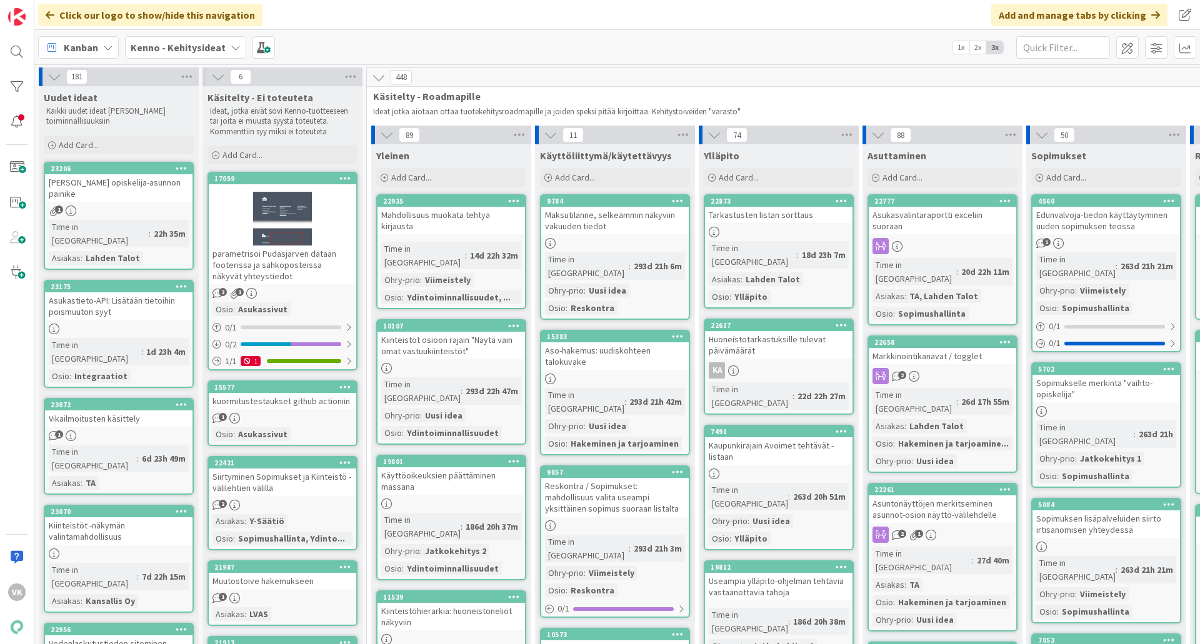
click at [168, 51] on b "Kenno - Kehitysideat" at bounding box center [178, 47] width 95 height 13
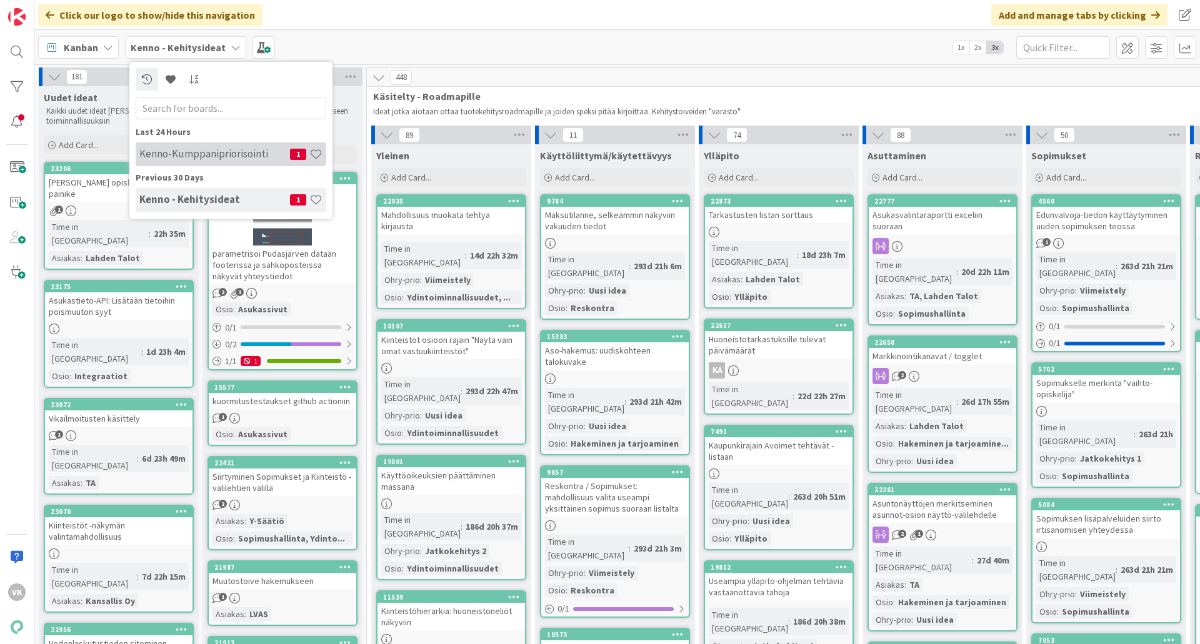
click at [171, 151] on h4 "Kenno-Kumppanipriorisointi" at bounding box center [214, 154] width 151 height 13
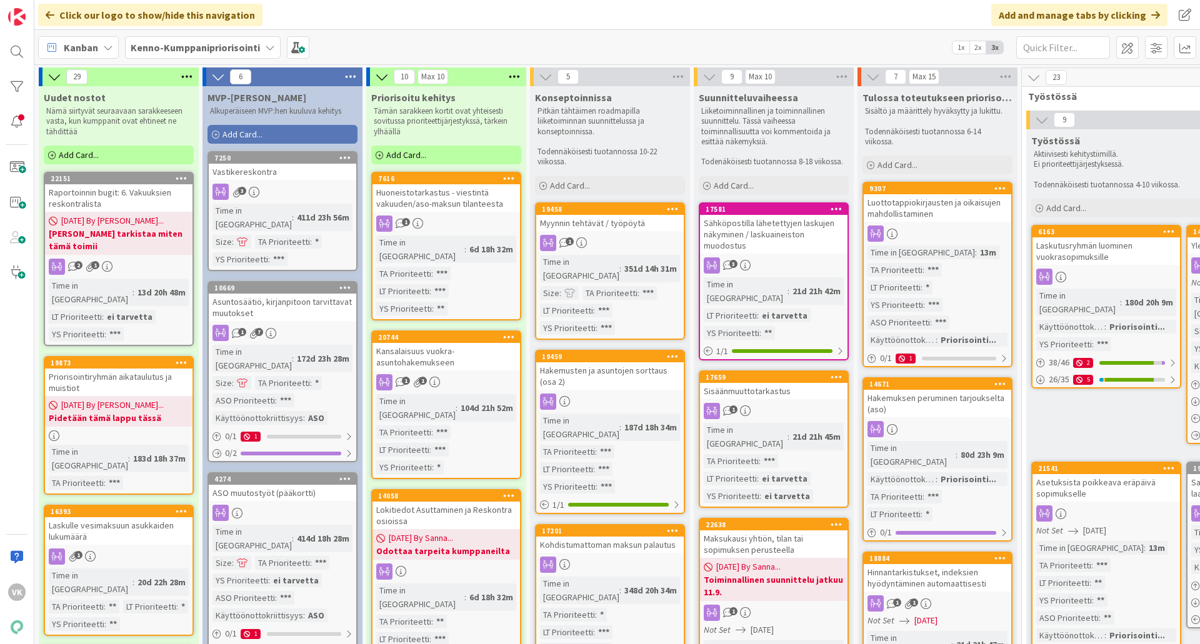
click at [118, 193] on div "Raportoinnin bugit: 6. Vakuuksien reskontralista" at bounding box center [119, 198] width 148 height 28
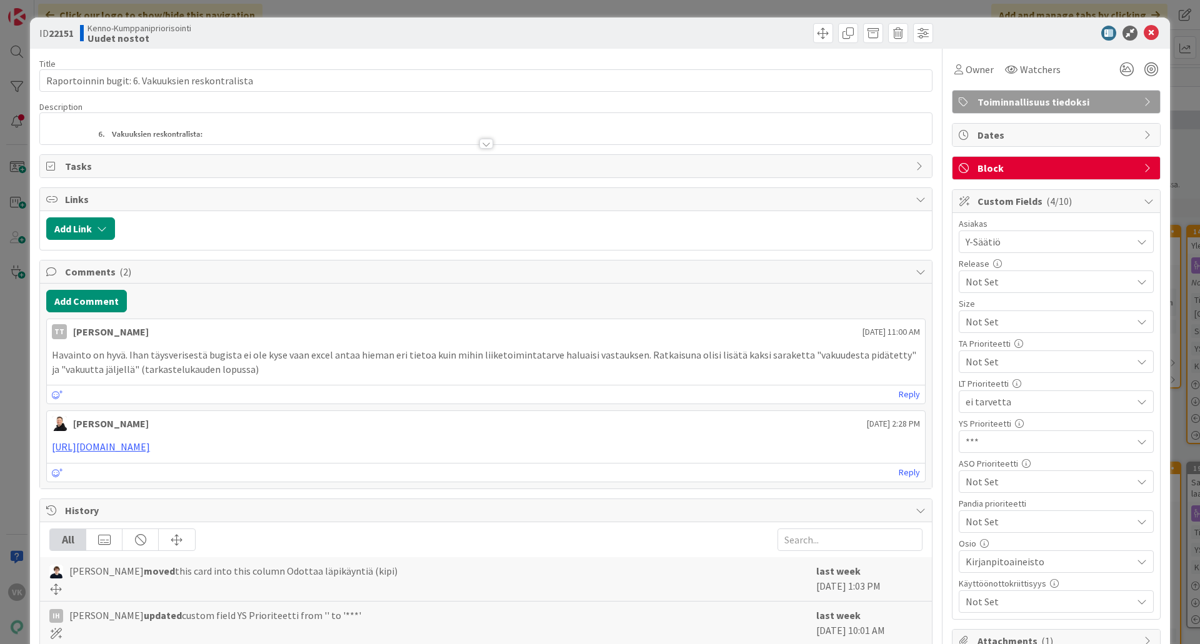
click at [483, 144] on div at bounding box center [486, 144] width 14 height 10
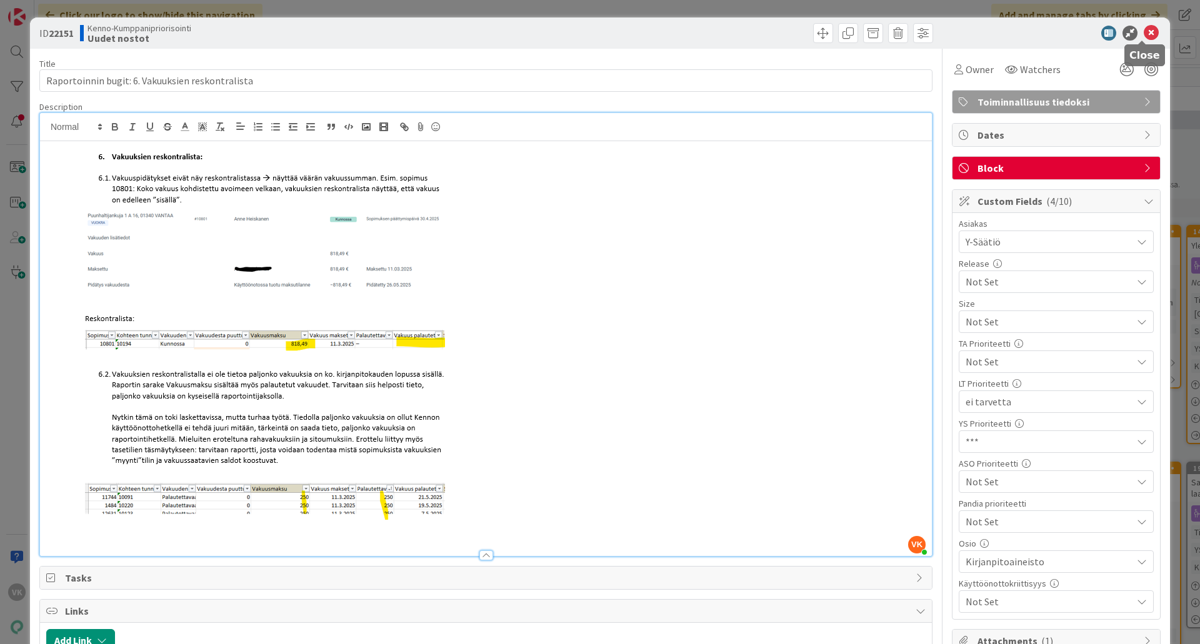
click at [959, 30] on icon at bounding box center [1151, 33] width 15 height 15
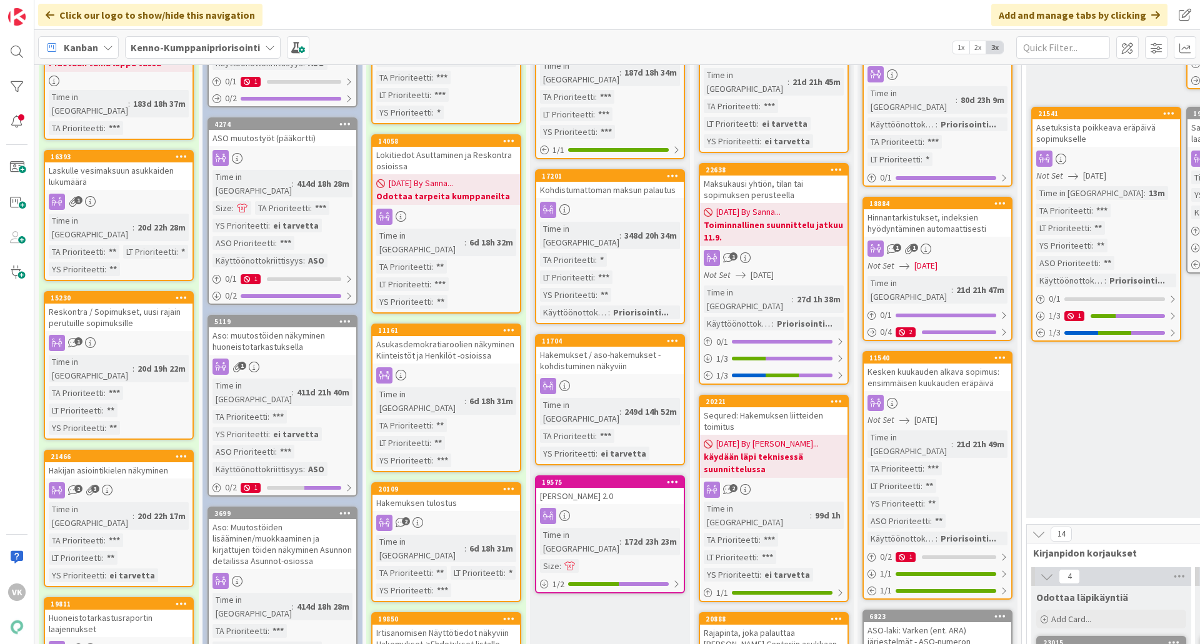
scroll to position [375, 0]
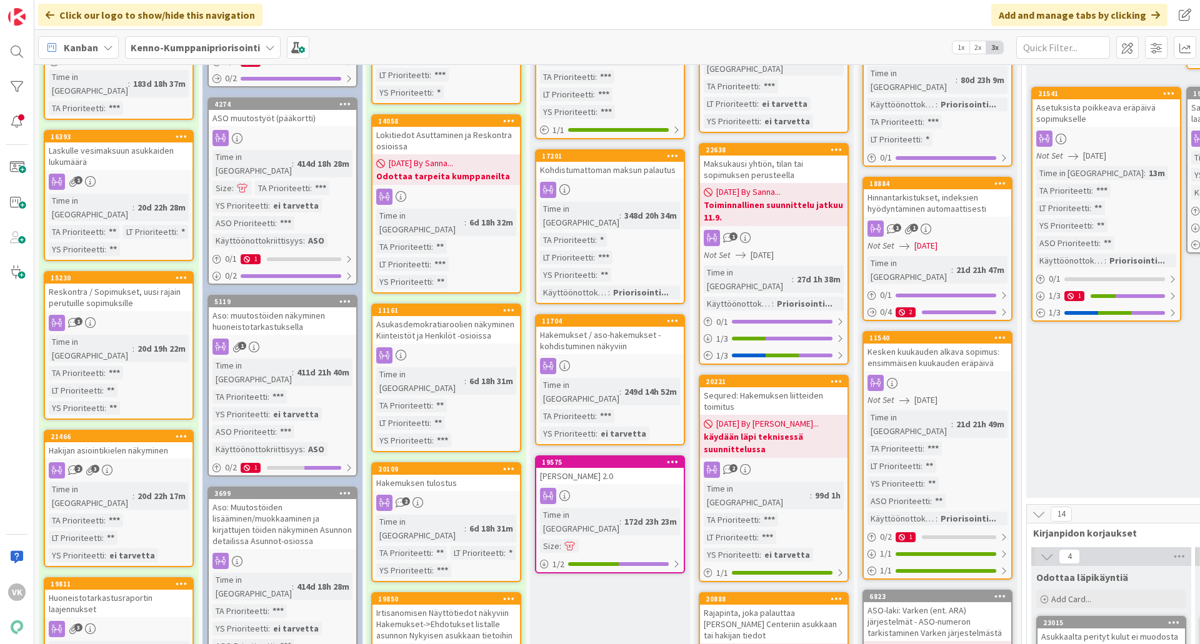
click at [128, 430] on link "21466 Hakijan asiointikielen näkyminen 2 3 Time in [GEOGRAPHIC_DATA] : 20d 22h …" at bounding box center [119, 499] width 150 height 138
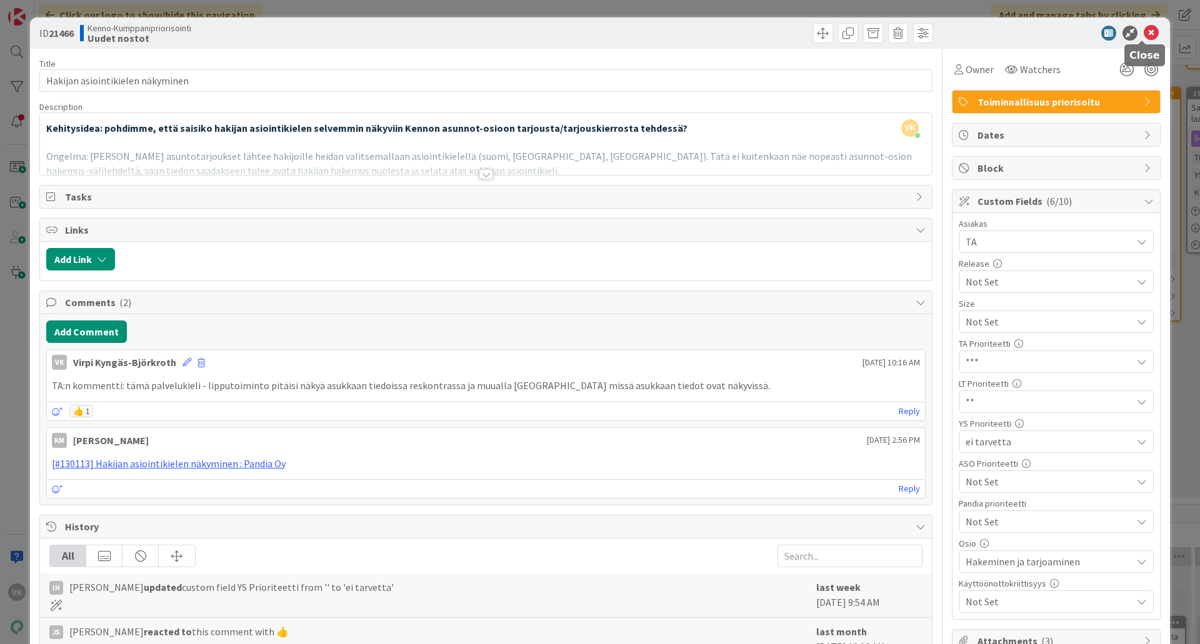
drag, startPoint x: 1144, startPoint y: 33, endPoint x: 1028, endPoint y: 126, distance: 148.6
click at [959, 34] on icon at bounding box center [1151, 33] width 15 height 15
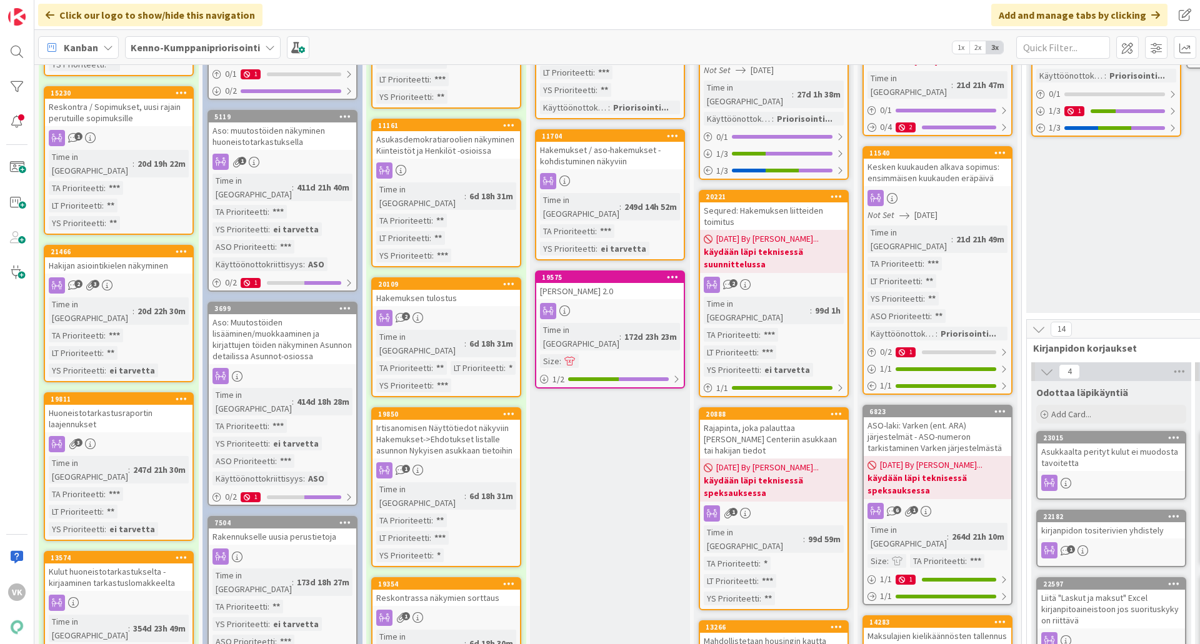
scroll to position [563, 0]
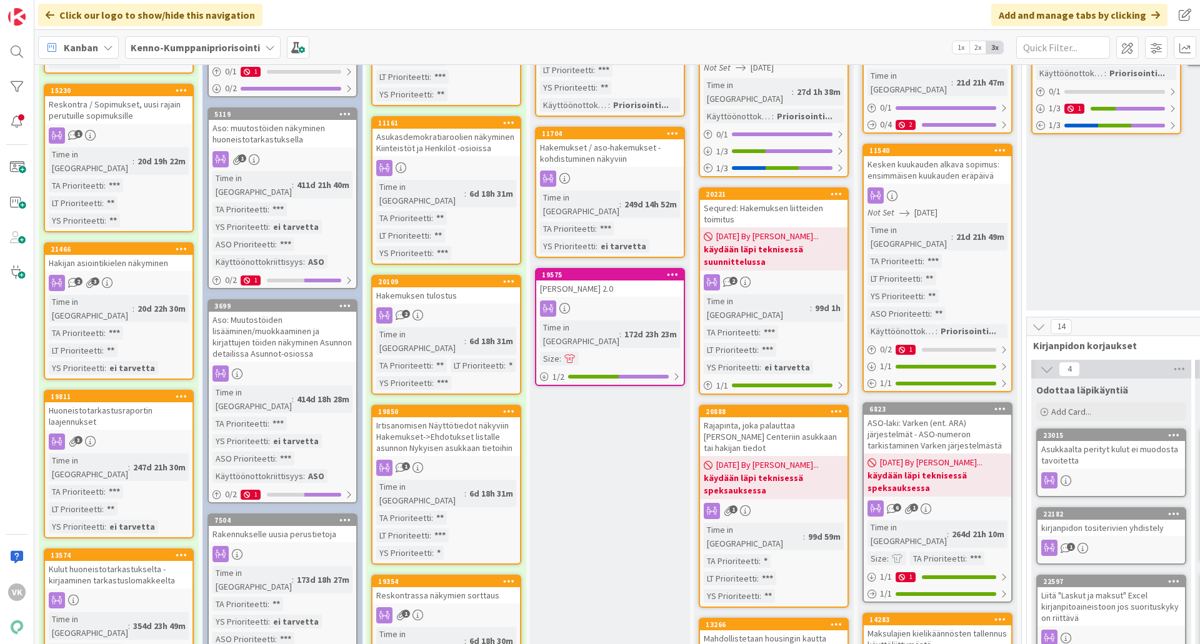
click at [105, 403] on div "Huoneistotarkastusraportin laajennukset" at bounding box center [119, 417] width 148 height 28
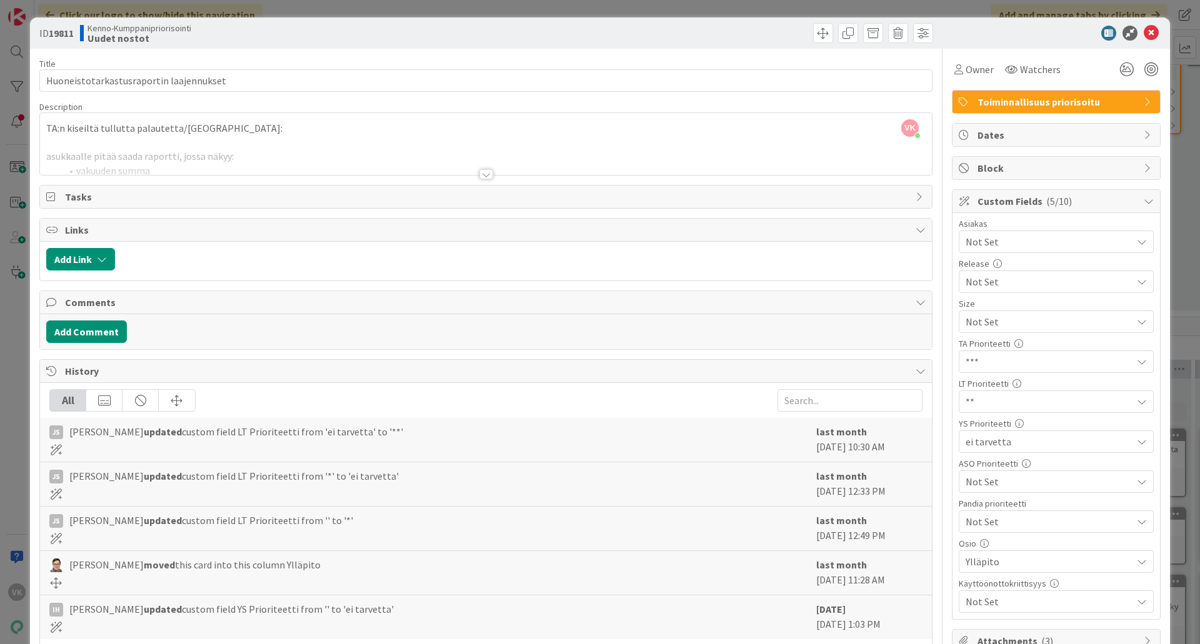
click at [479, 172] on div at bounding box center [486, 174] width 14 height 10
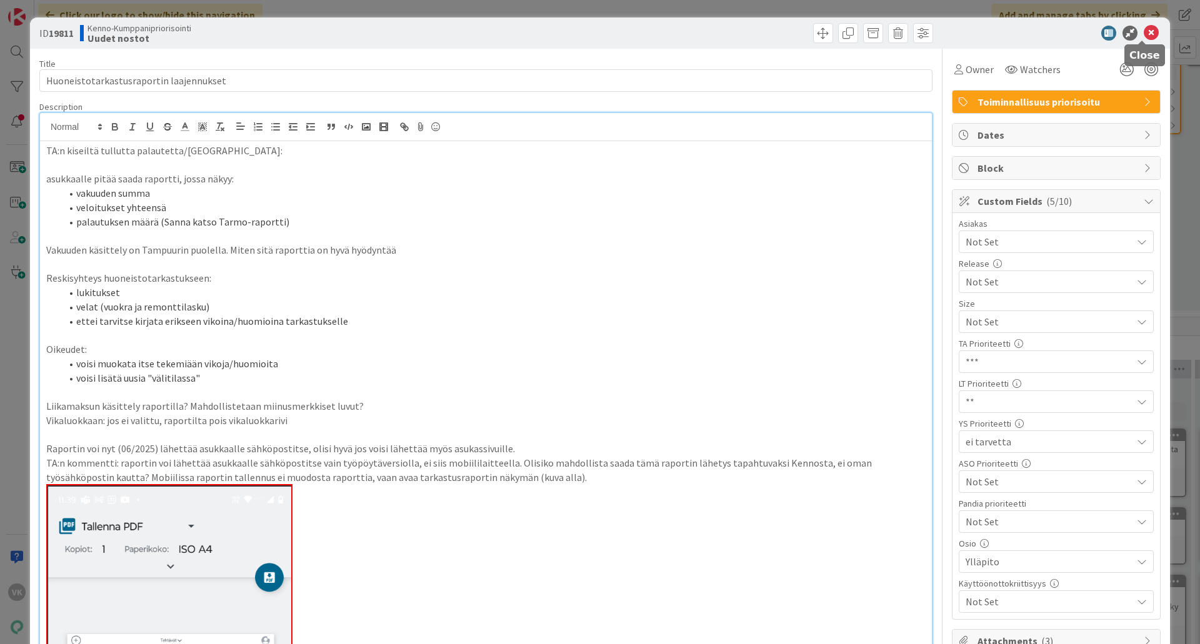
drag, startPoint x: 1144, startPoint y: 34, endPoint x: 765, endPoint y: 188, distance: 409.6
click at [959, 34] on icon at bounding box center [1151, 33] width 15 height 15
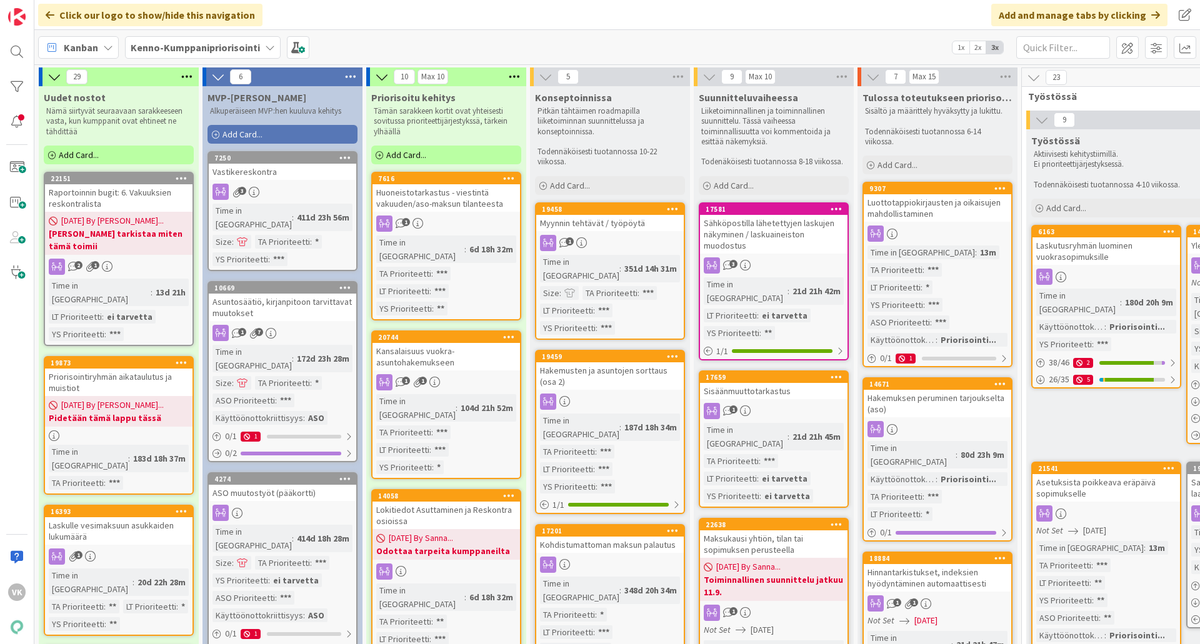
click at [229, 44] on b "Kenno-Kumppanipriorisointi" at bounding box center [195, 47] width 129 height 13
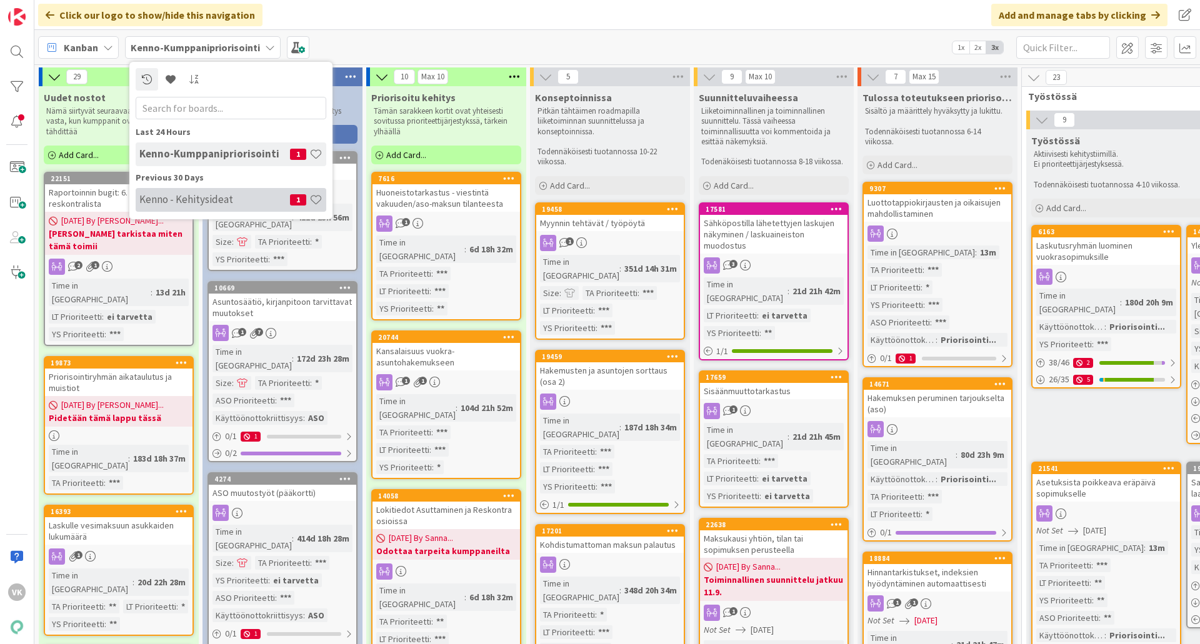
click at [199, 201] on h4 "Kenno - Kehitysideat" at bounding box center [214, 199] width 151 height 13
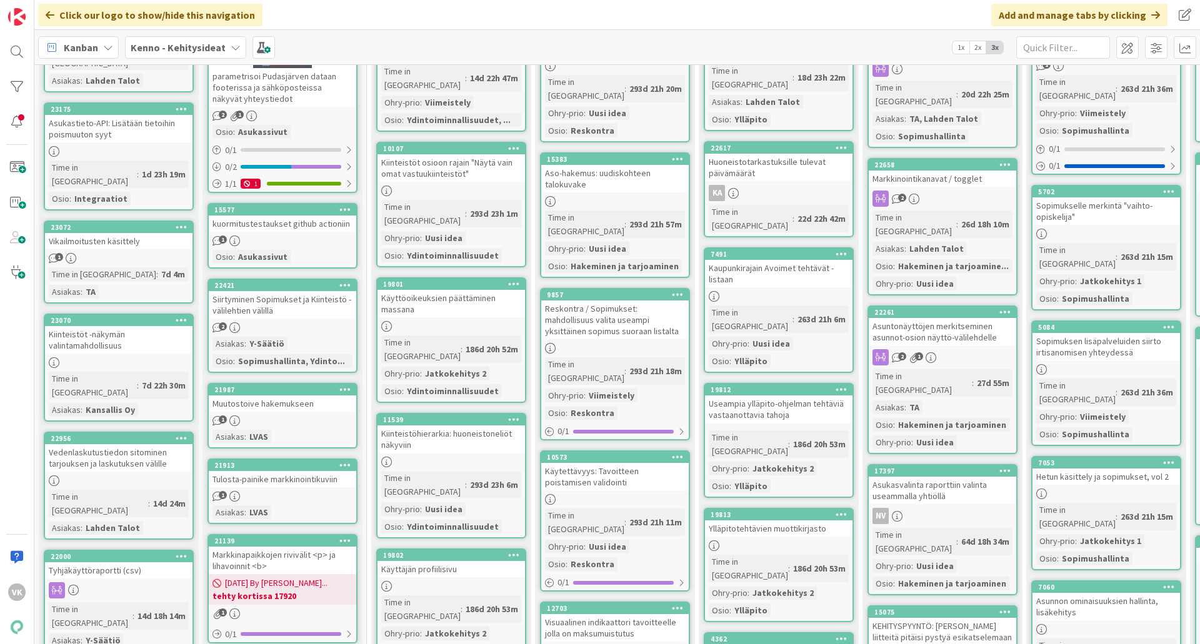
scroll to position [188, 0]
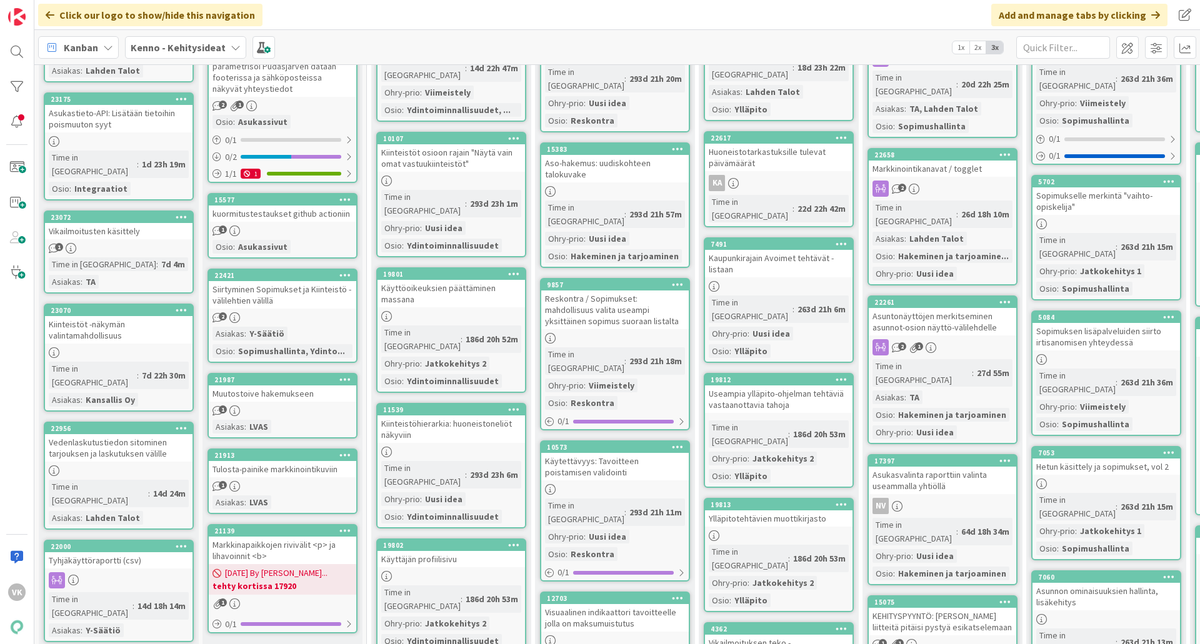
click at [954, 308] on div "Asuntonäyttöjen merkitseminen asunnot-osion näyttö-välilehdelle" at bounding box center [943, 322] width 148 height 28
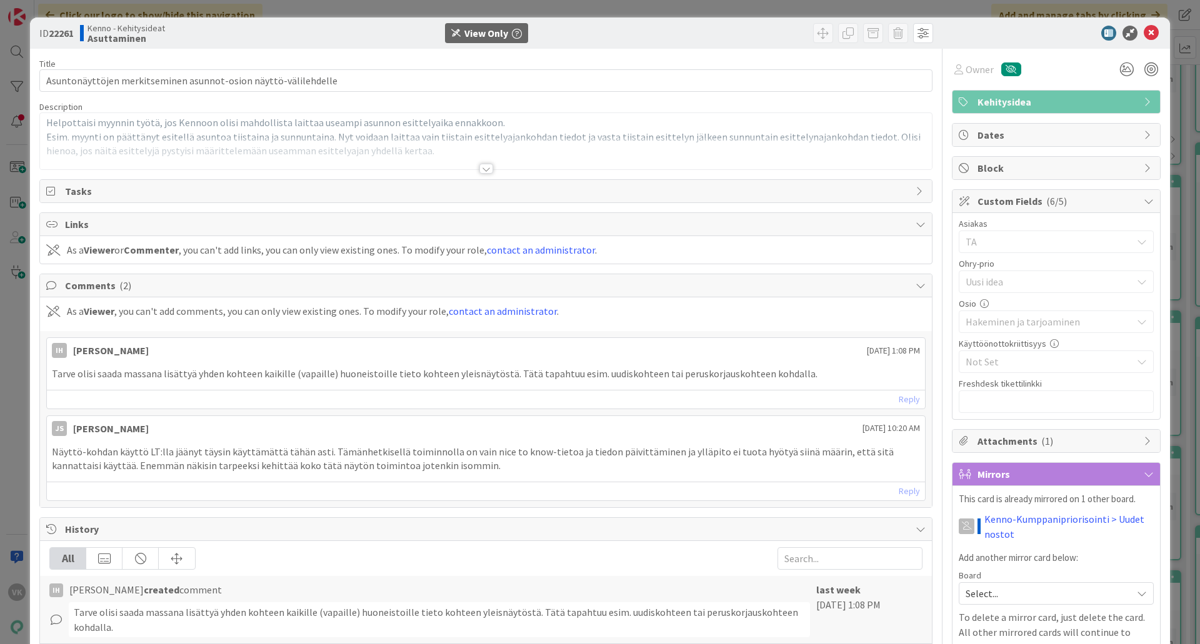
click at [481, 168] on div at bounding box center [486, 169] width 14 height 10
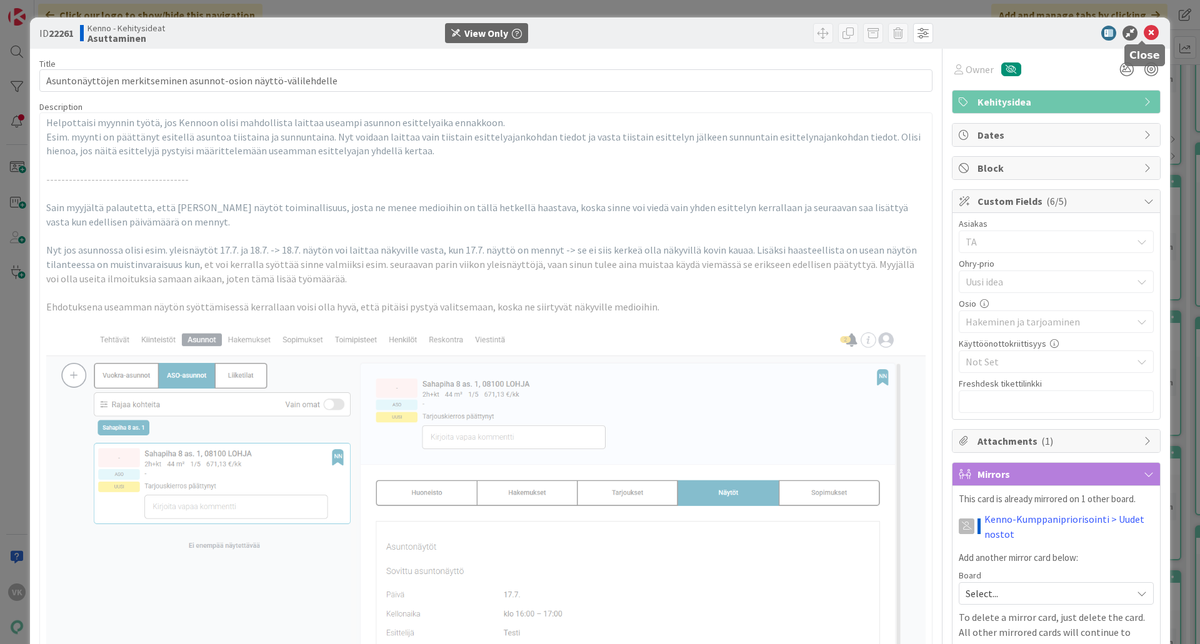
click at [959, 34] on icon at bounding box center [1151, 33] width 15 height 15
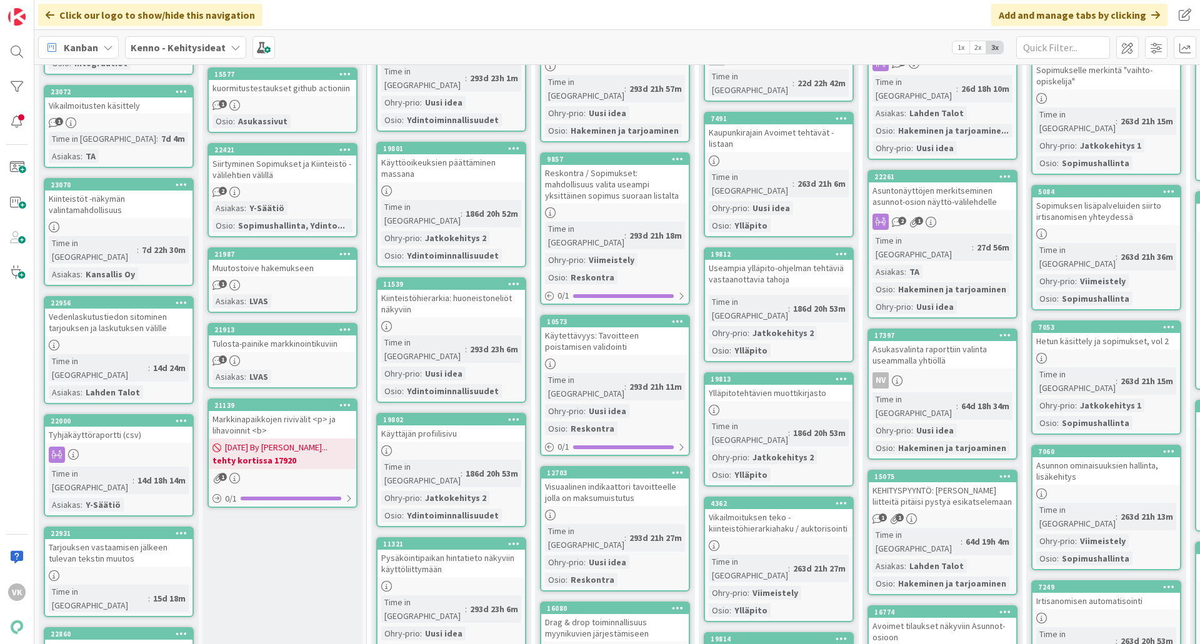
scroll to position [313, 0]
click at [163, 47] on b "Kenno - Kehitysideat" at bounding box center [178, 47] width 95 height 13
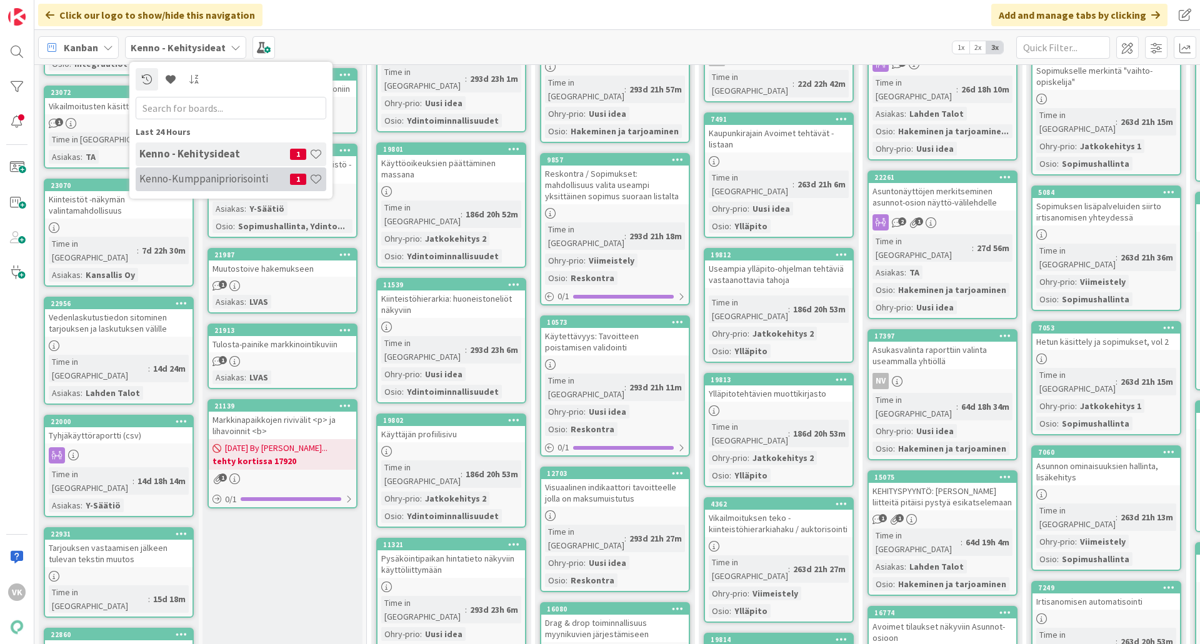
click at [178, 173] on h4 "Kenno-Kumppanipriorisointi" at bounding box center [214, 179] width 151 height 13
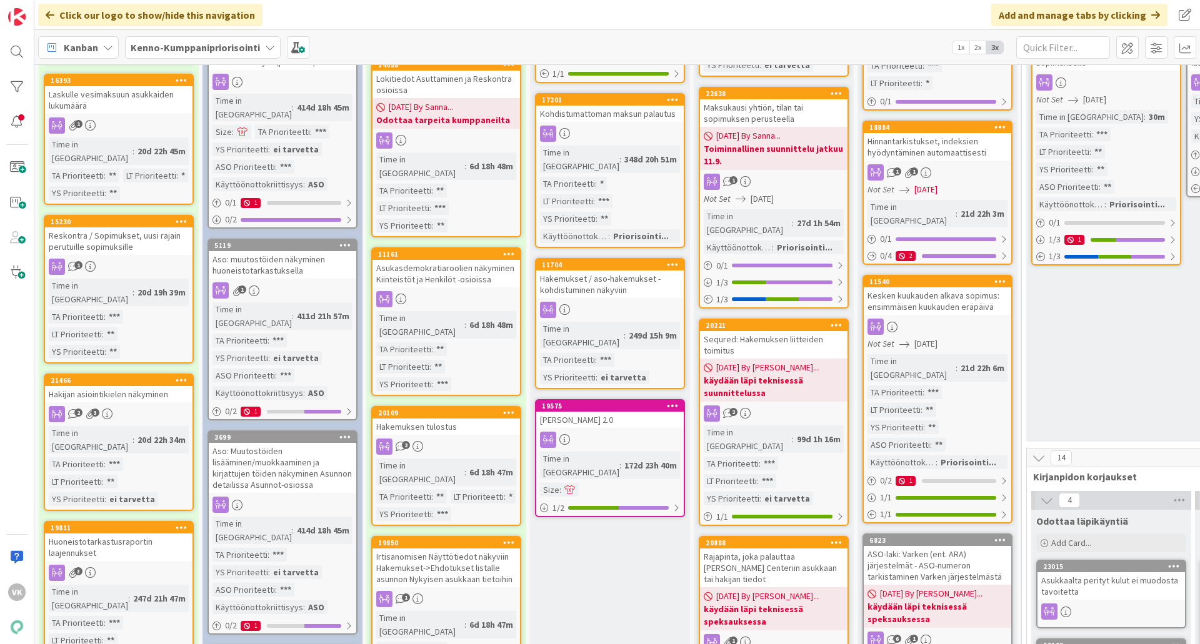
scroll to position [438, 0]
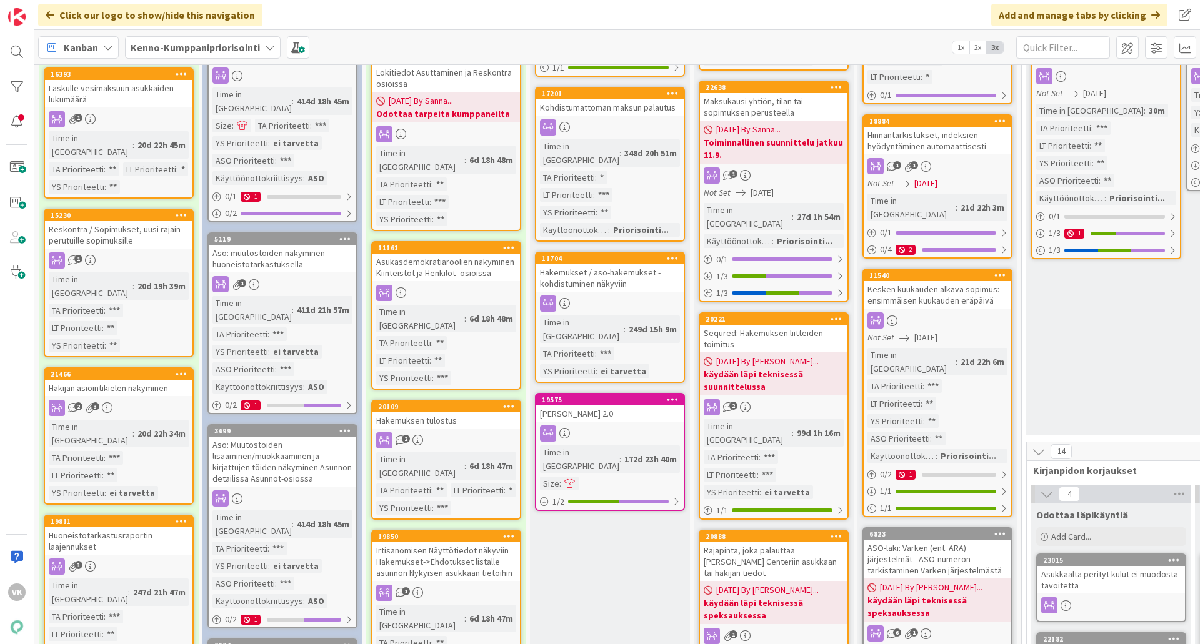
click at [121, 380] on div "Hakijan asiointikielen näkyminen" at bounding box center [119, 388] width 148 height 16
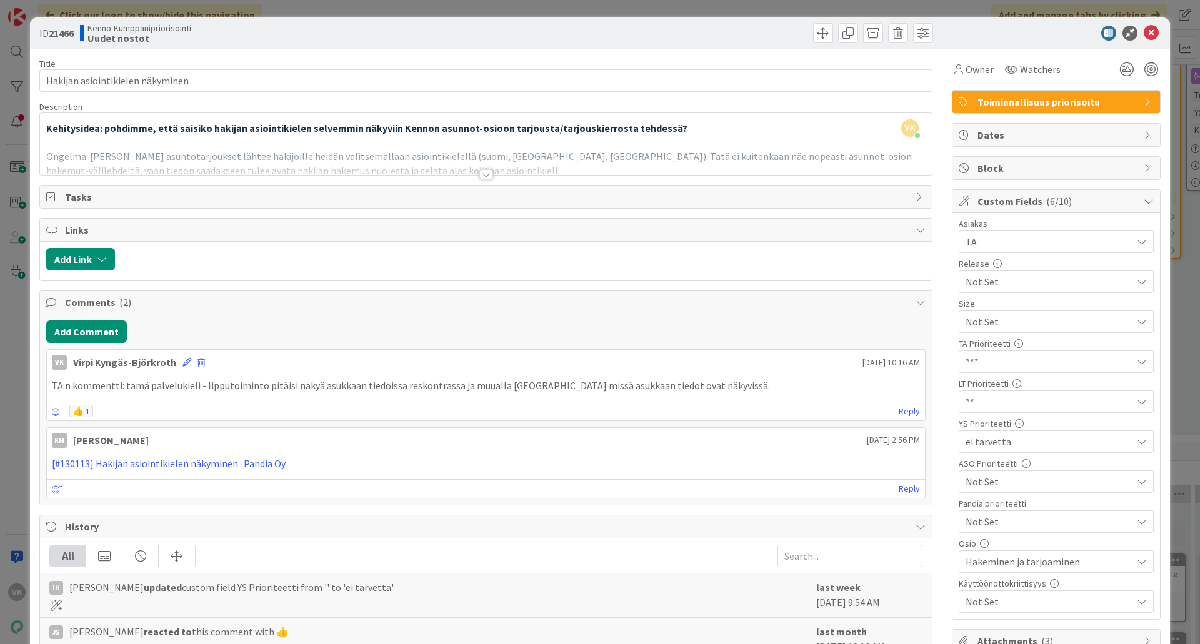
click at [484, 177] on div at bounding box center [486, 174] width 14 height 10
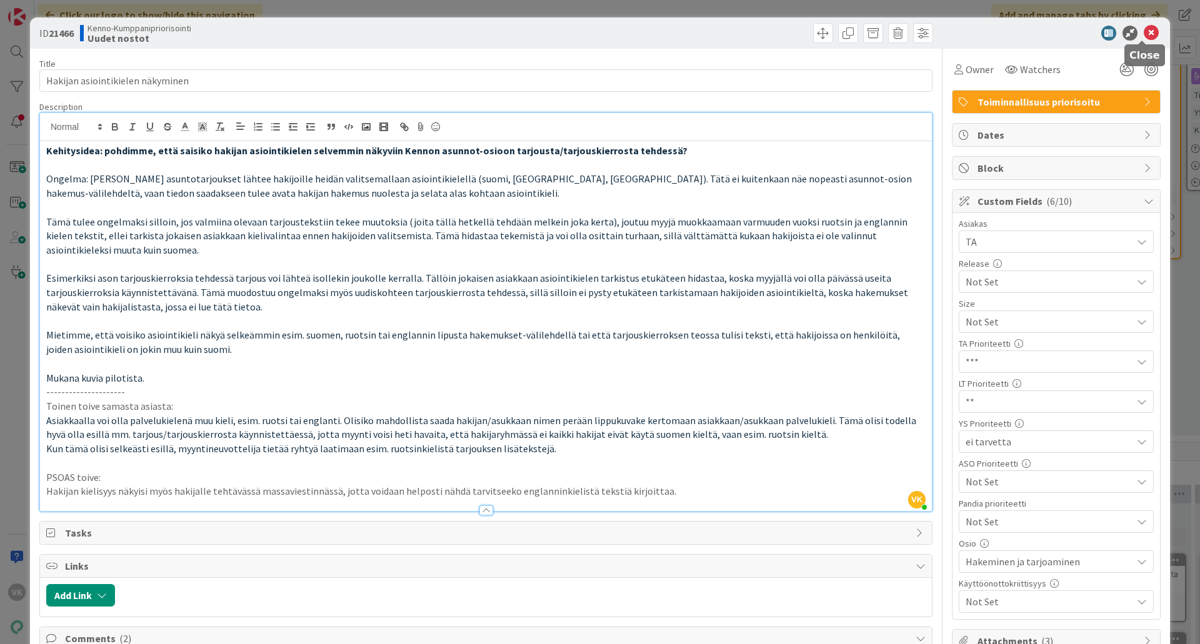
drag, startPoint x: 1147, startPoint y: 28, endPoint x: 1030, endPoint y: 85, distance: 130.0
click at [959, 28] on icon at bounding box center [1151, 33] width 15 height 15
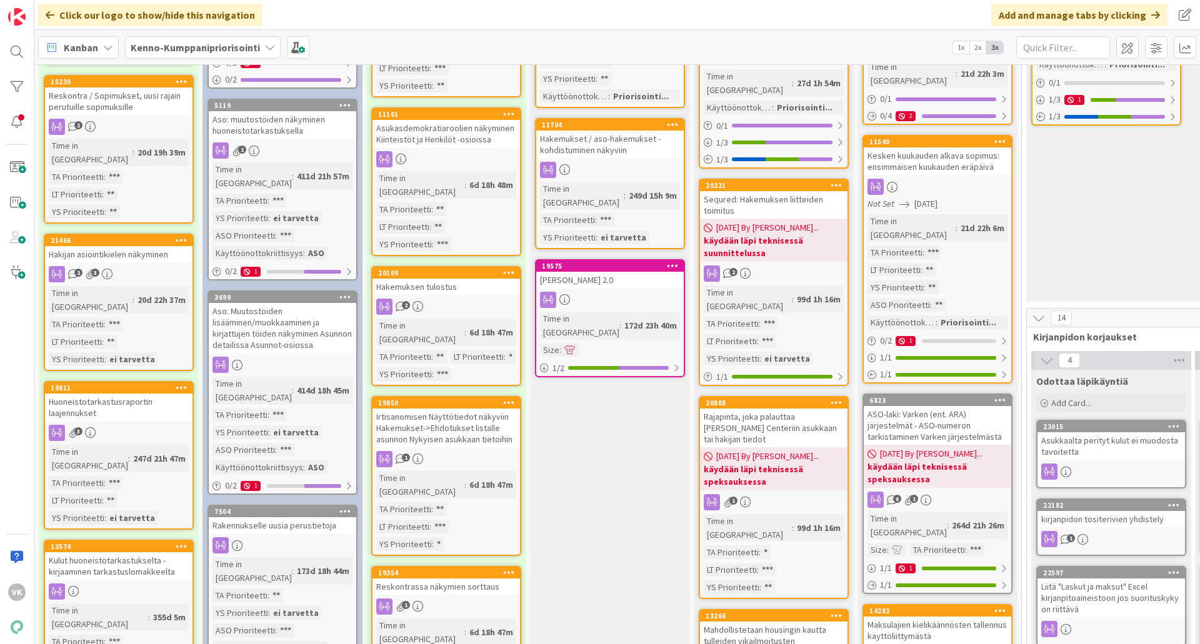
scroll to position [625, 0]
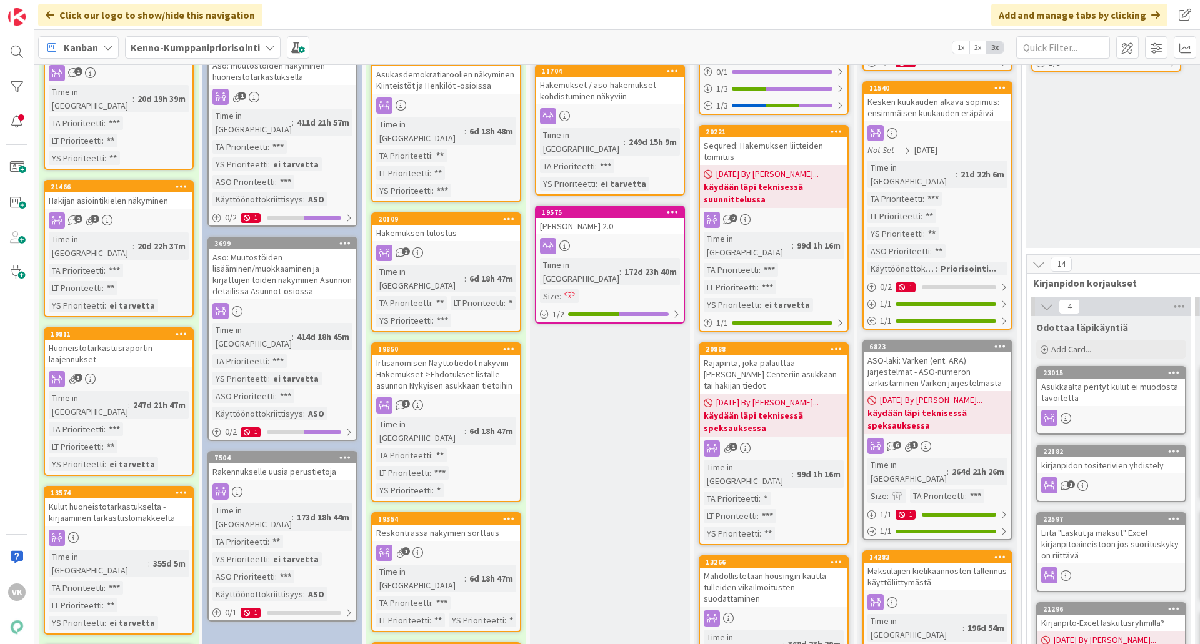
click at [120, 340] on div "Huoneistotarkastusraportin laajennukset" at bounding box center [119, 354] width 148 height 28
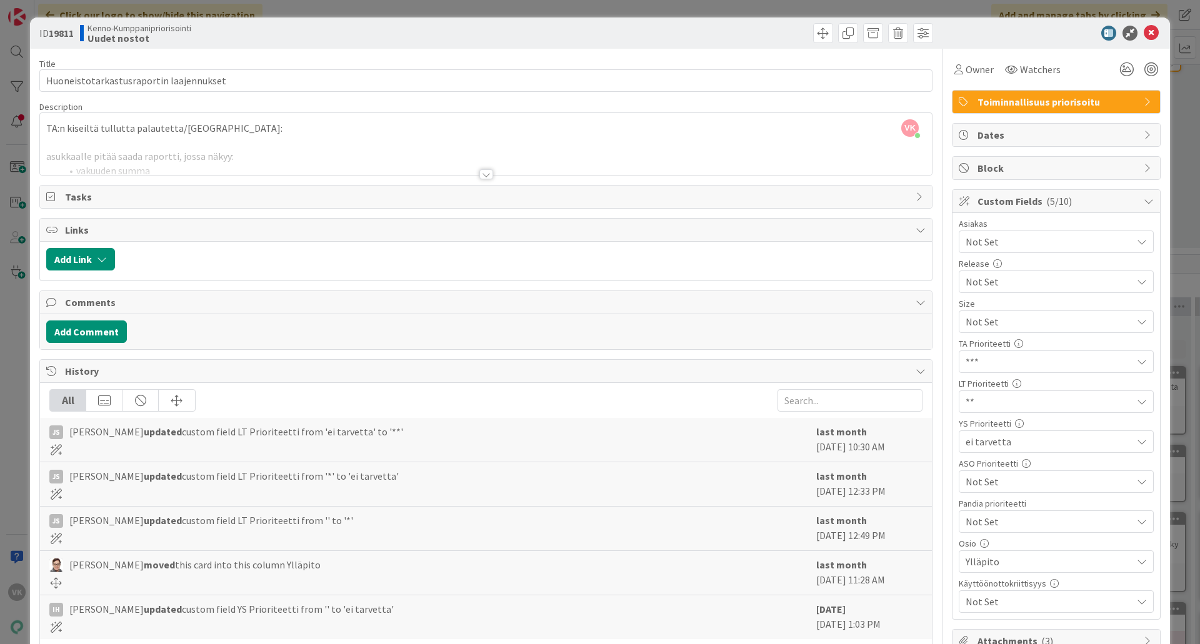
click at [479, 174] on div at bounding box center [486, 174] width 14 height 10
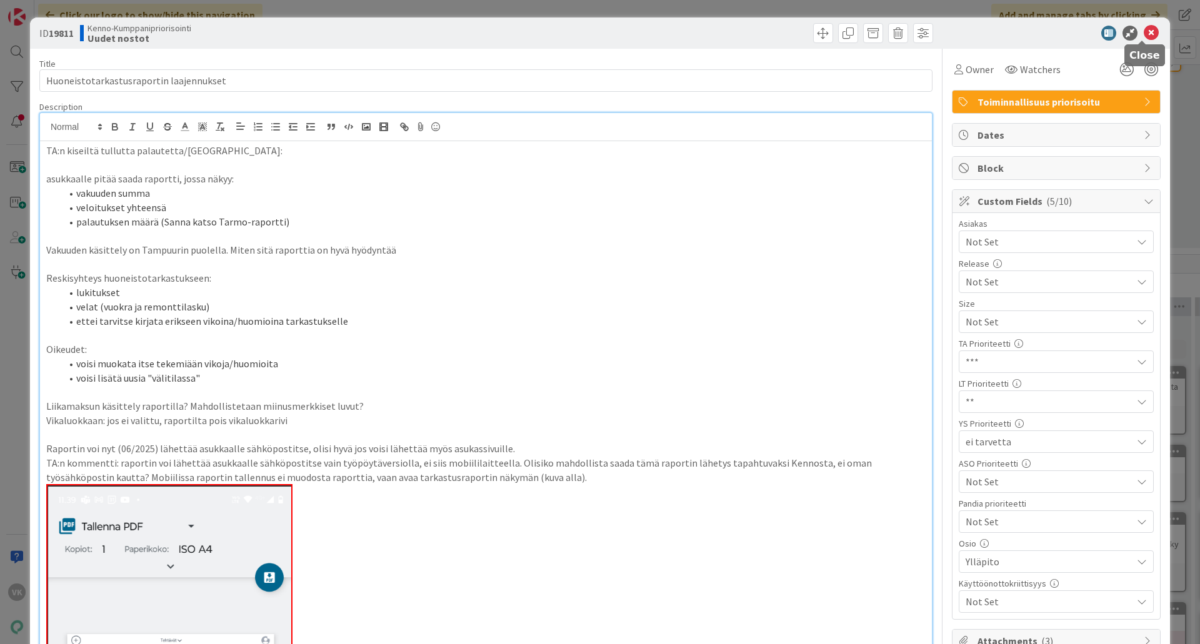
drag, startPoint x: 1141, startPoint y: 31, endPoint x: 556, endPoint y: 389, distance: 685.6
click at [959, 31] on icon at bounding box center [1151, 33] width 15 height 15
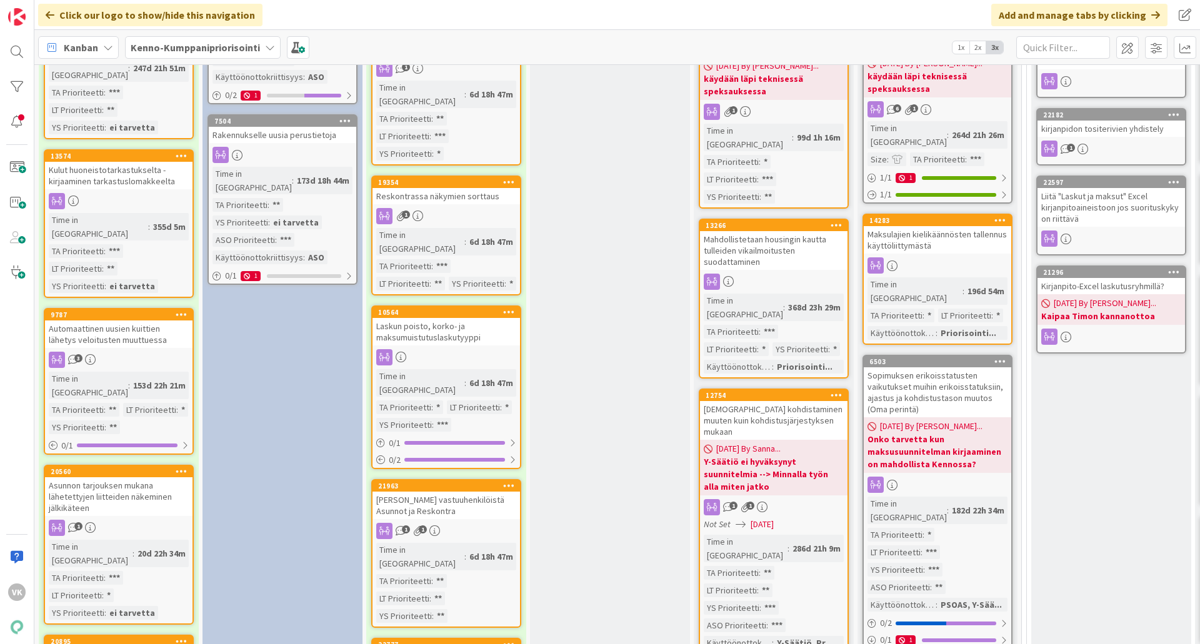
scroll to position [1000, 0]
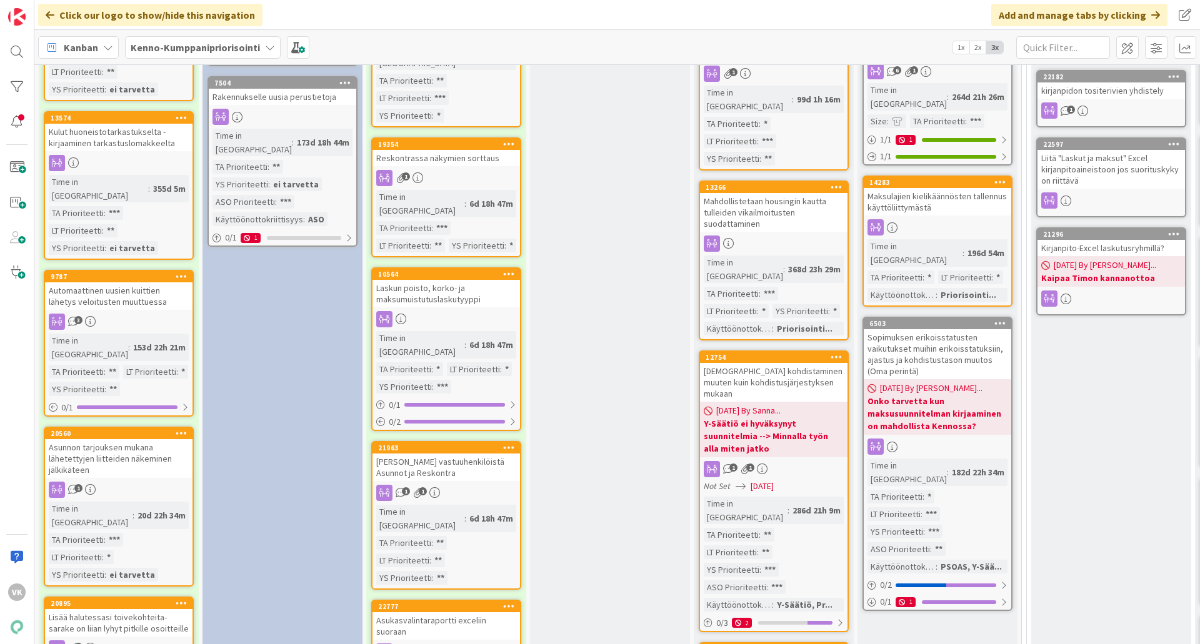
click at [98, 439] on div "Asunnon tarjouksen mukana lähetettyjen liitteiden näkeminen jälkikäteen" at bounding box center [119, 458] width 148 height 39
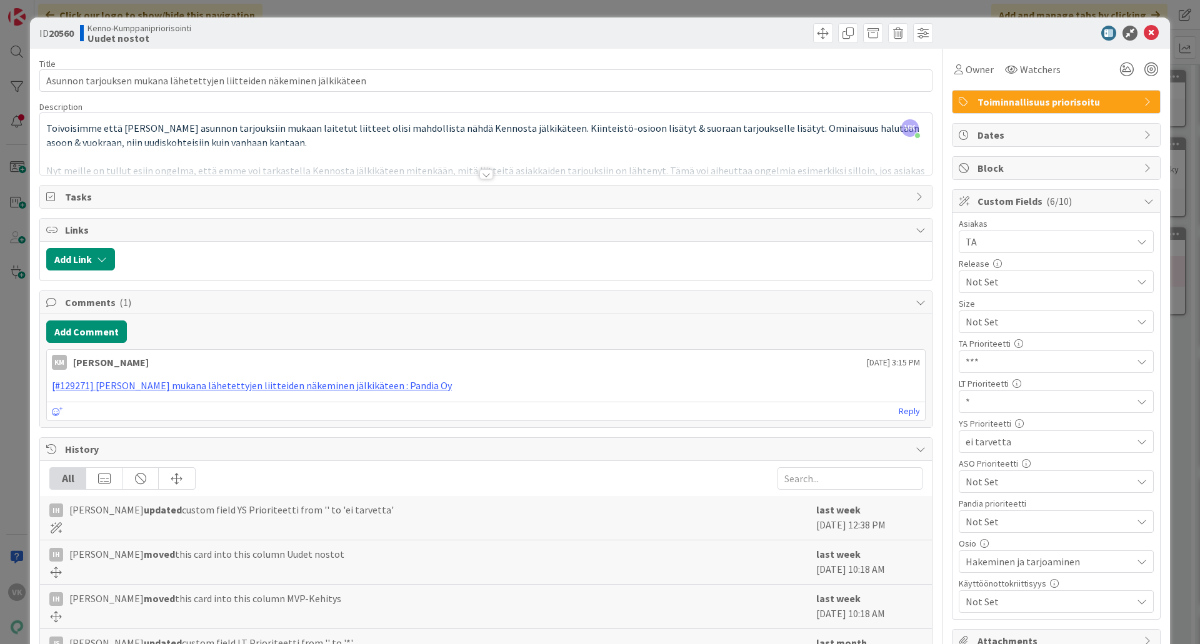
click at [483, 178] on div at bounding box center [486, 174] width 14 height 10
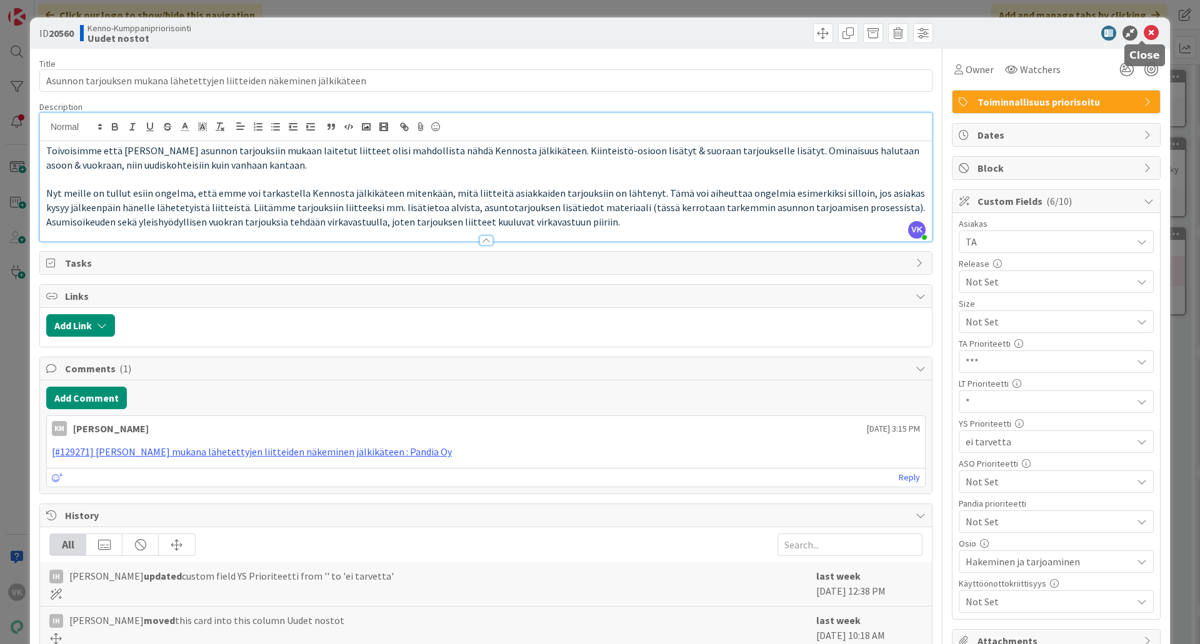
click at [959, 32] on icon at bounding box center [1151, 33] width 15 height 15
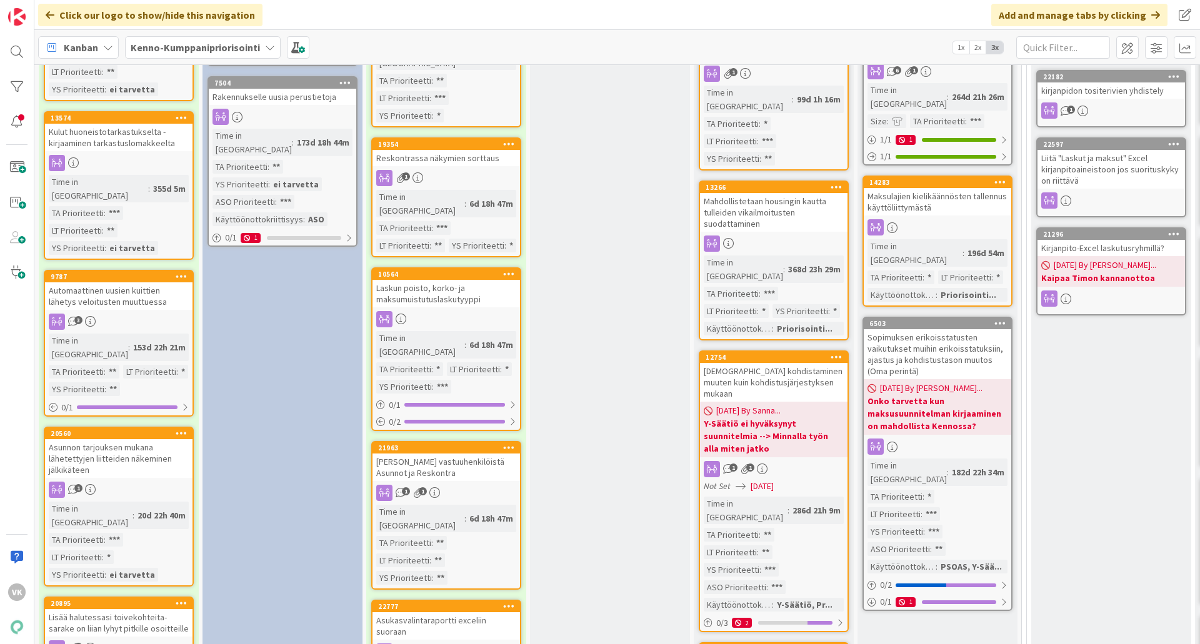
scroll to position [1063, 0]
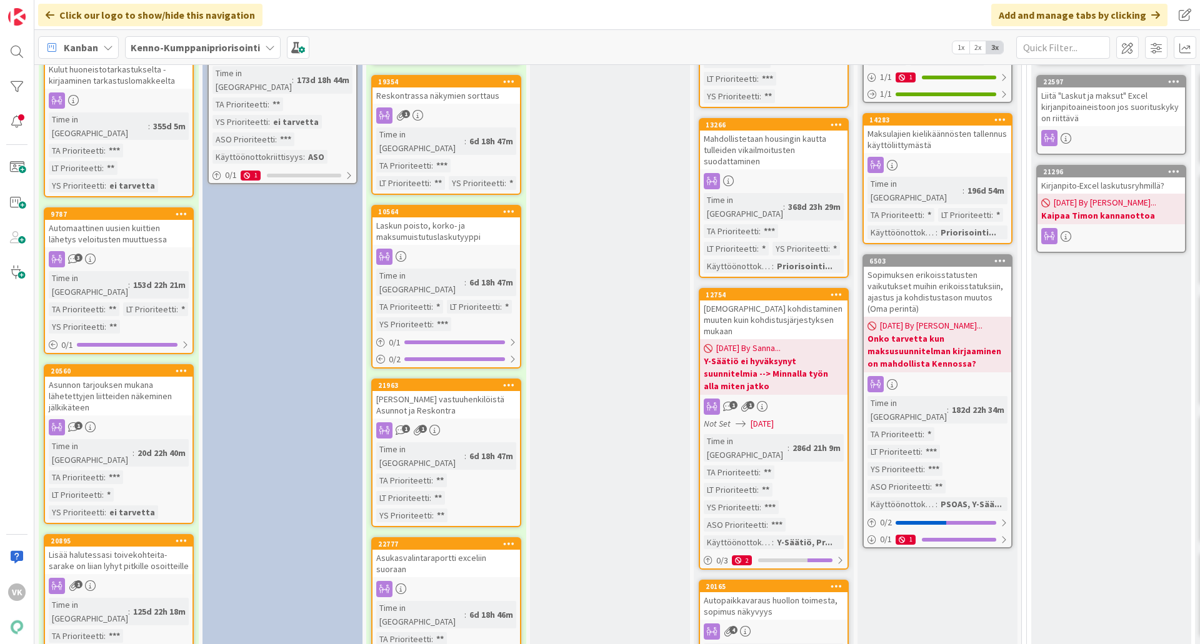
click at [106, 515] on div "Lisää halutessasi toivekohteita- sarake on liian lyhyt pitkille osoitteille" at bounding box center [119, 561] width 148 height 28
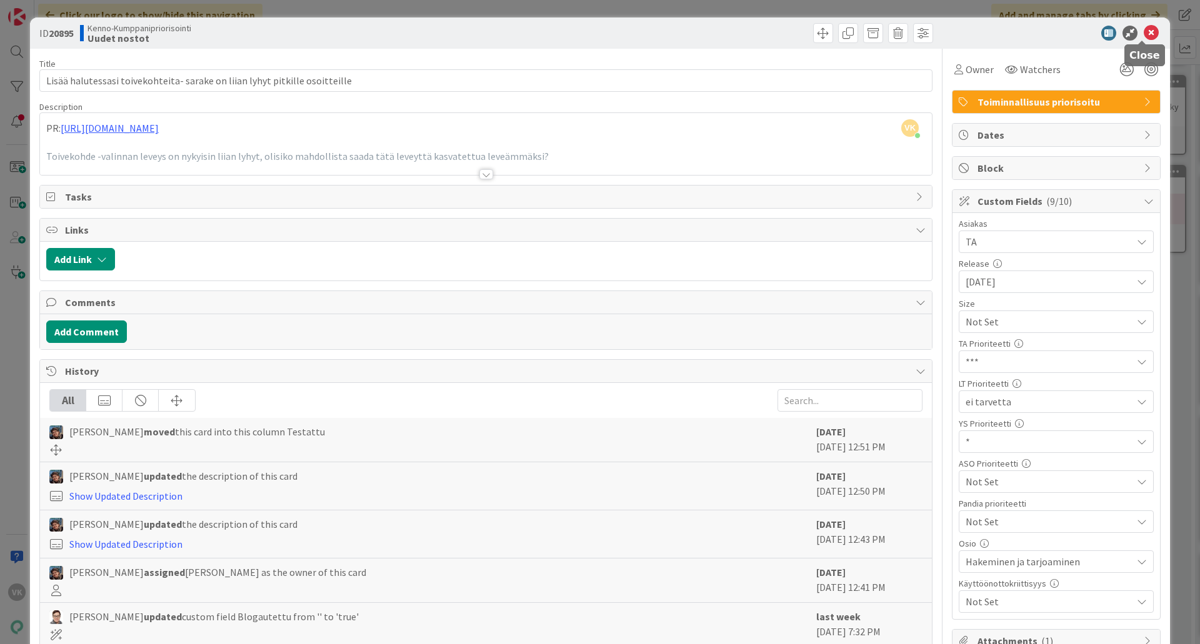
click at [959, 29] on icon at bounding box center [1151, 33] width 15 height 15
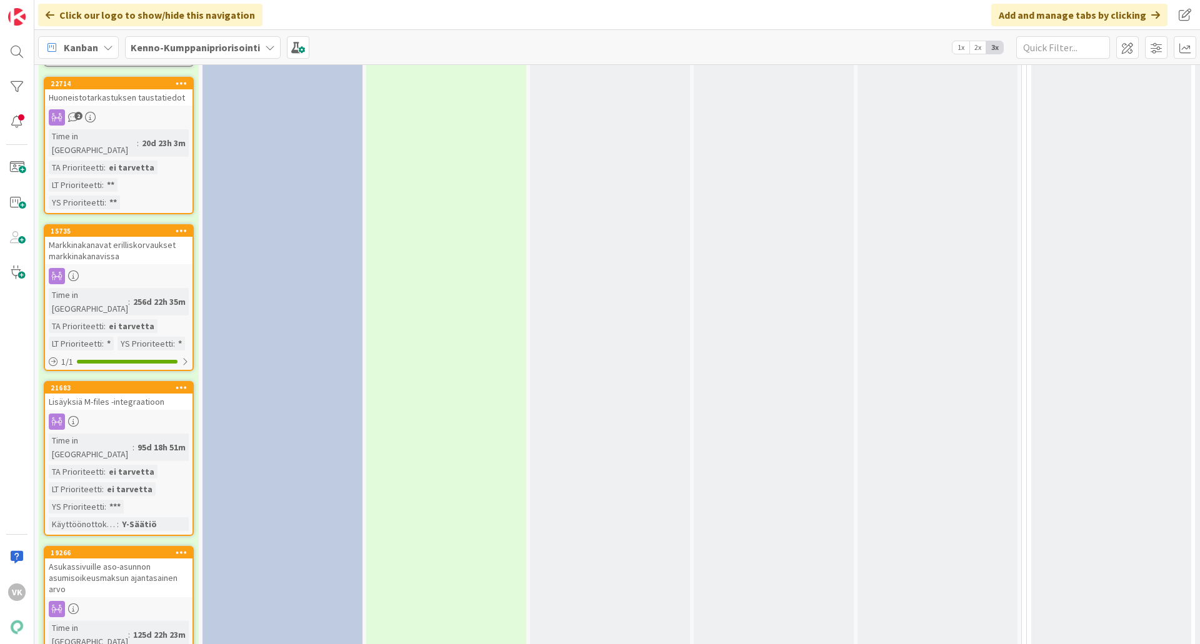
scroll to position [2750, 0]
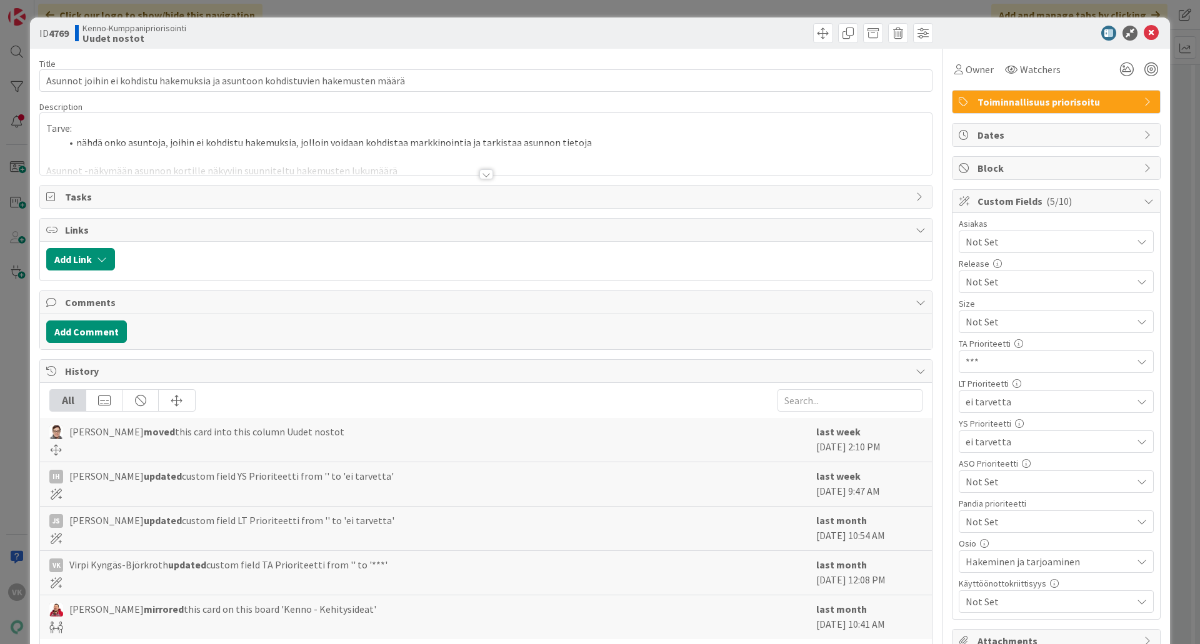
click at [481, 172] on div at bounding box center [486, 174] width 14 height 10
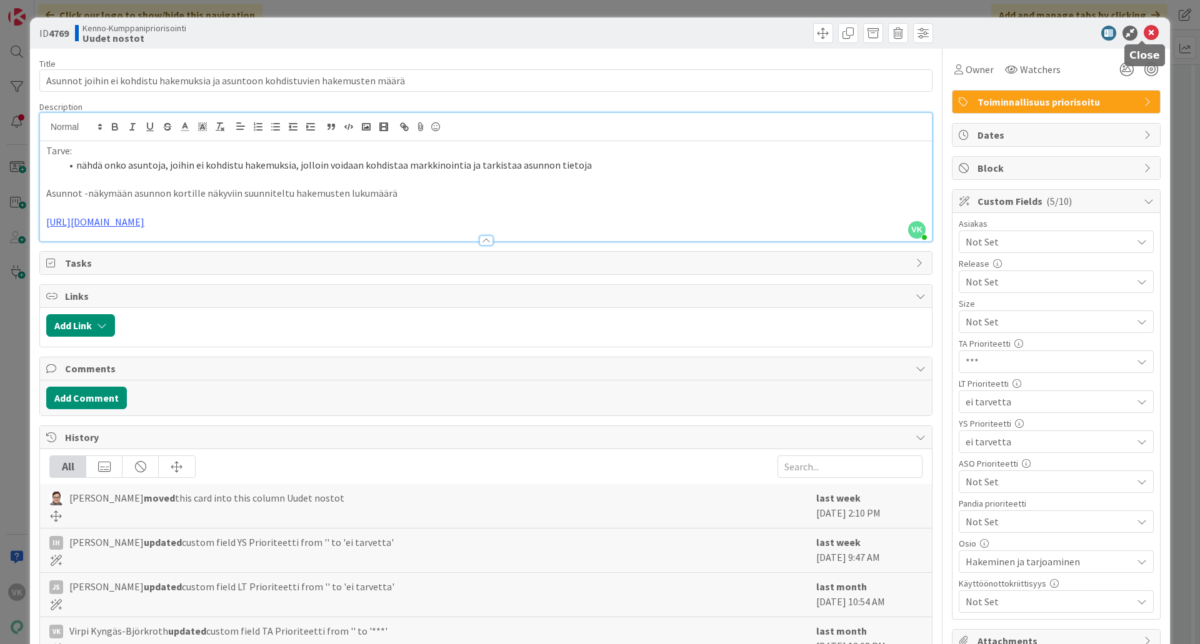
drag, startPoint x: 1143, startPoint y: 33, endPoint x: 996, endPoint y: 116, distance: 168.8
click at [959, 33] on icon at bounding box center [1151, 33] width 15 height 15
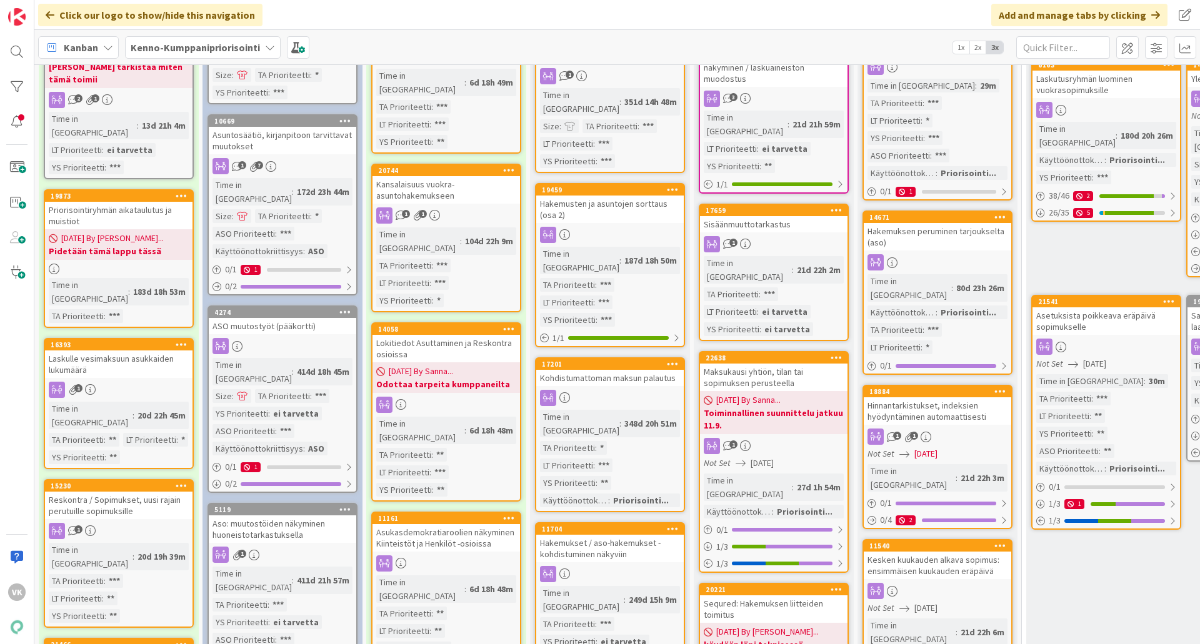
scroll to position [188, 0]
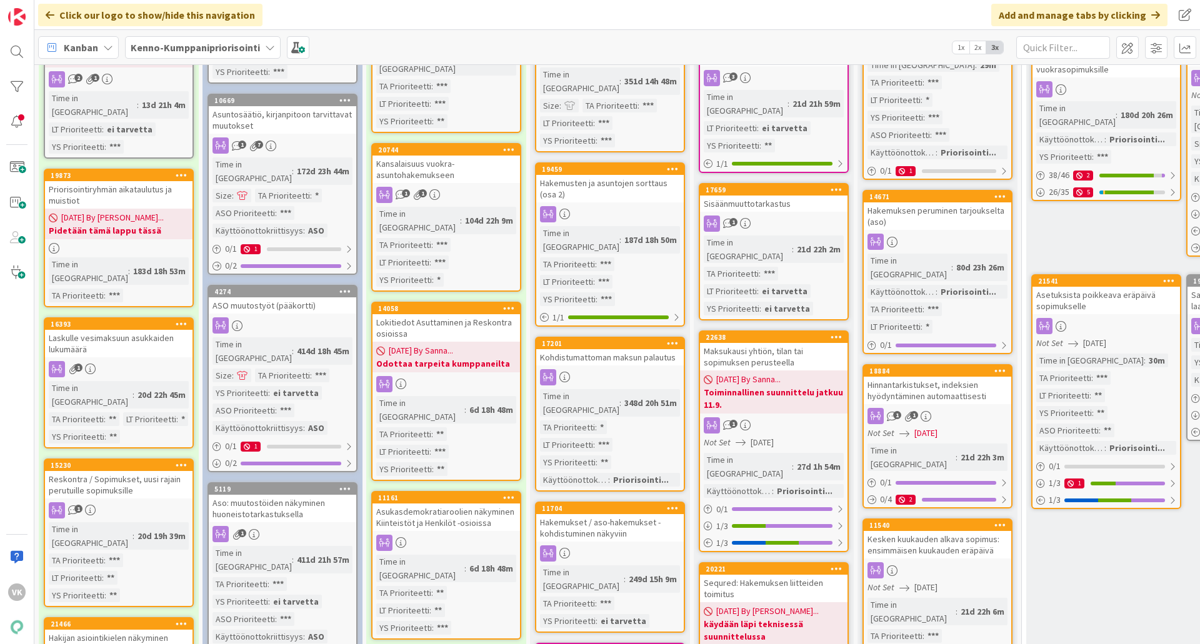
click at [434, 358] on b "Odottaa tarpeita kumppaneilta" at bounding box center [446, 364] width 140 height 13
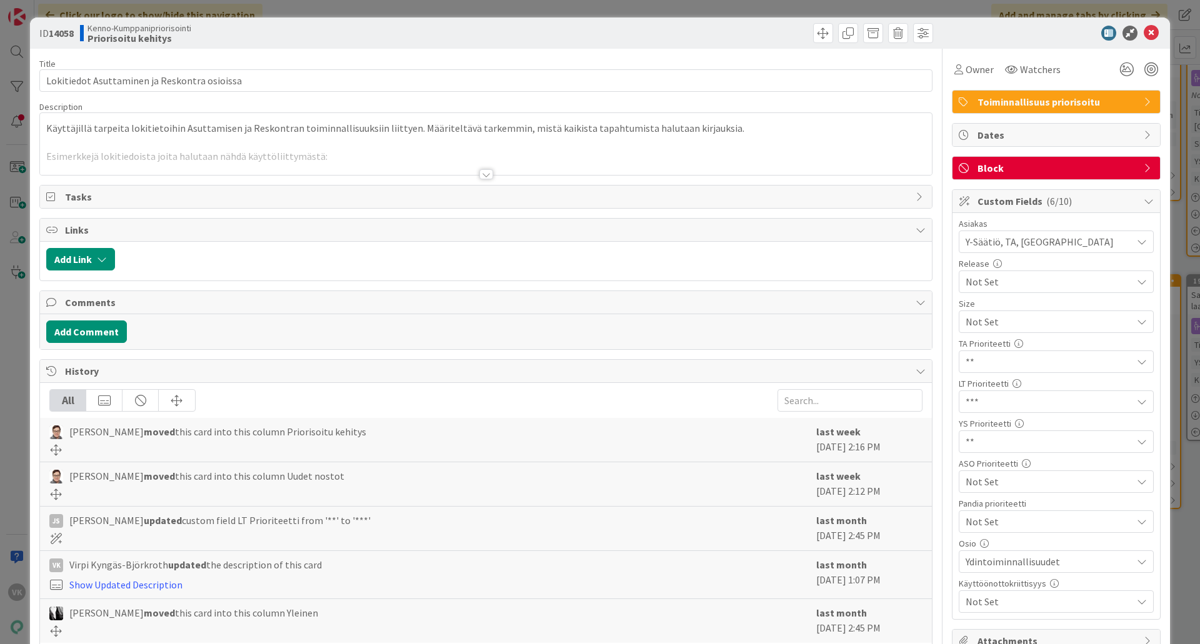
click at [479, 179] on div at bounding box center [486, 174] width 14 height 10
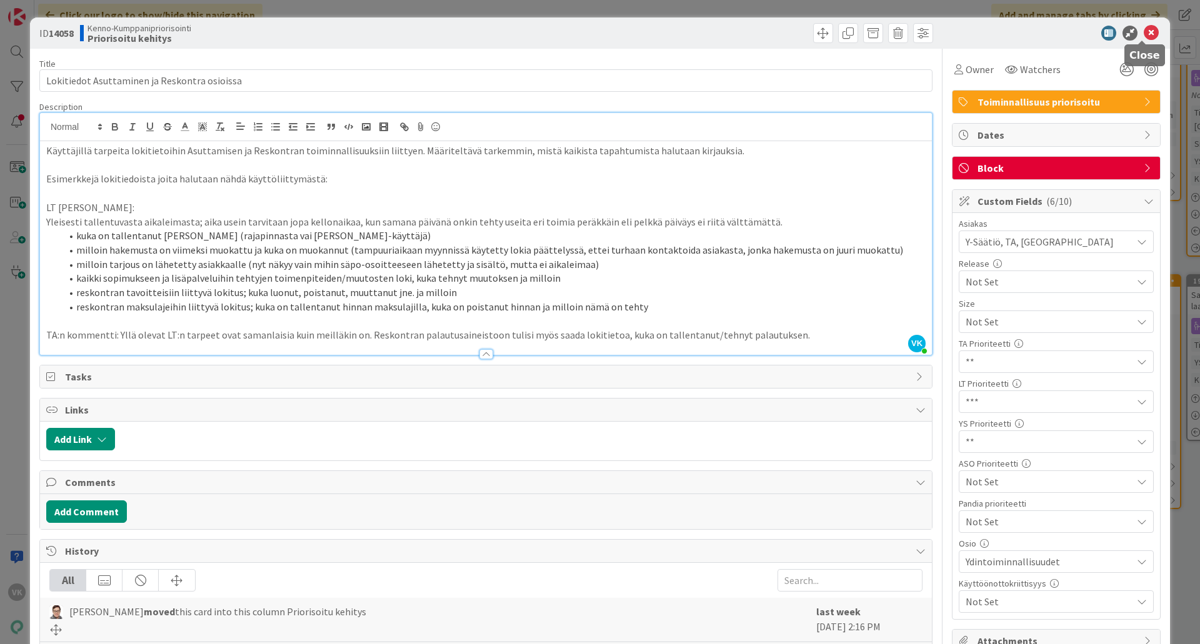
click at [959, 34] on icon at bounding box center [1151, 33] width 15 height 15
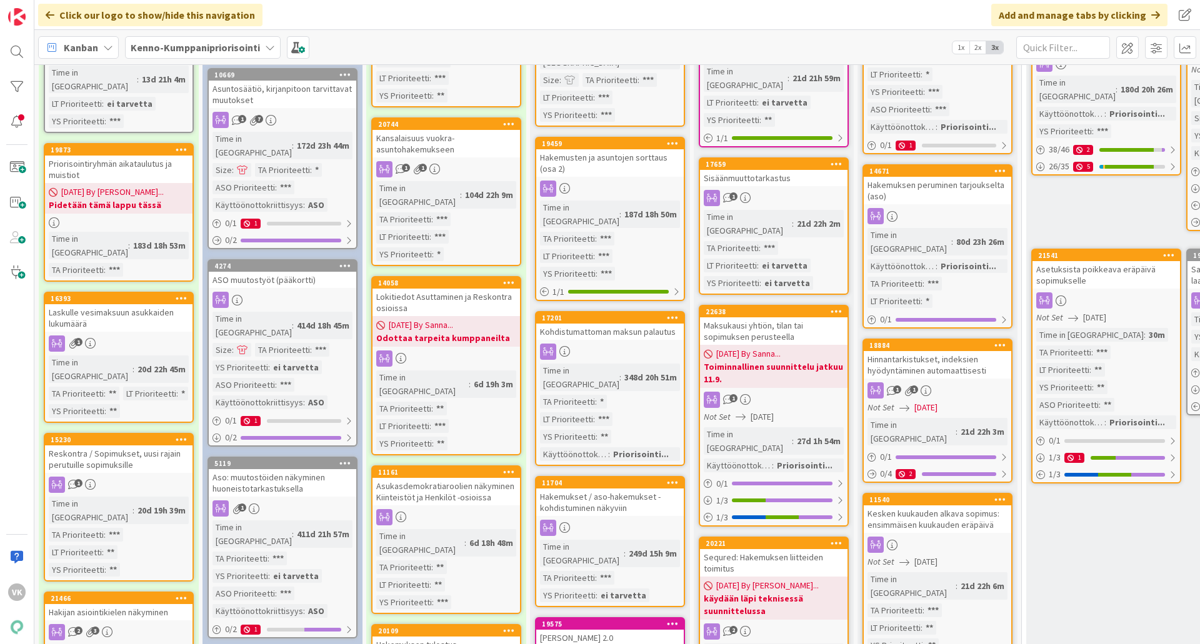
scroll to position [63, 0]
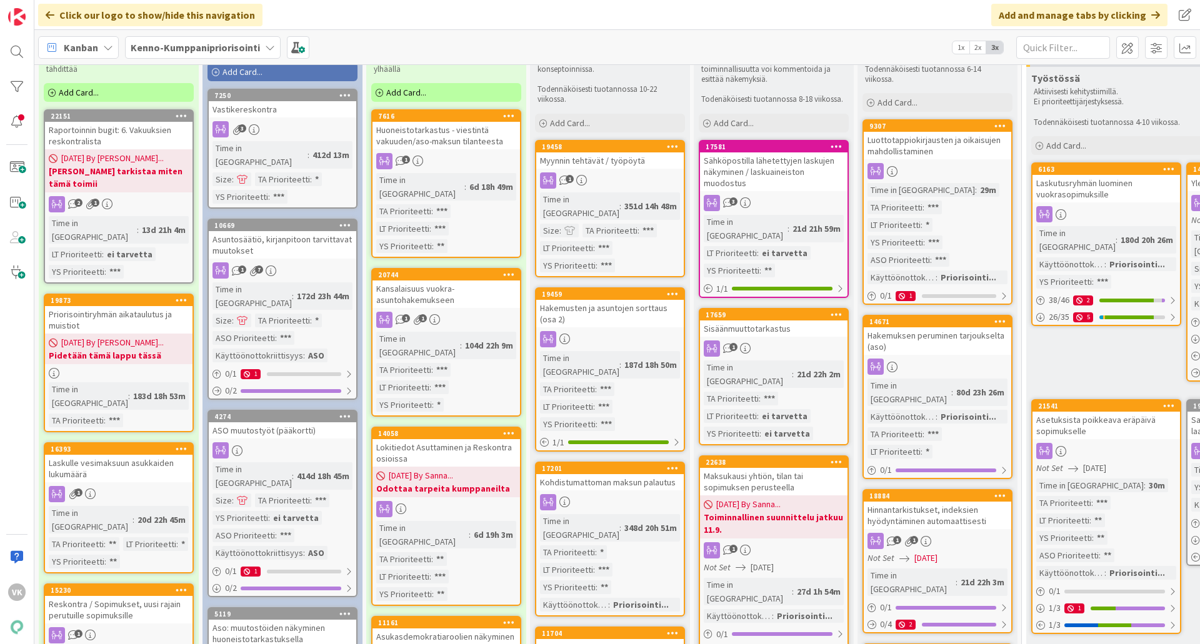
click at [449, 139] on div "Huoneistotarkastus - viestintä vakuuden/aso-maksun tilanteesta" at bounding box center [447, 136] width 148 height 28
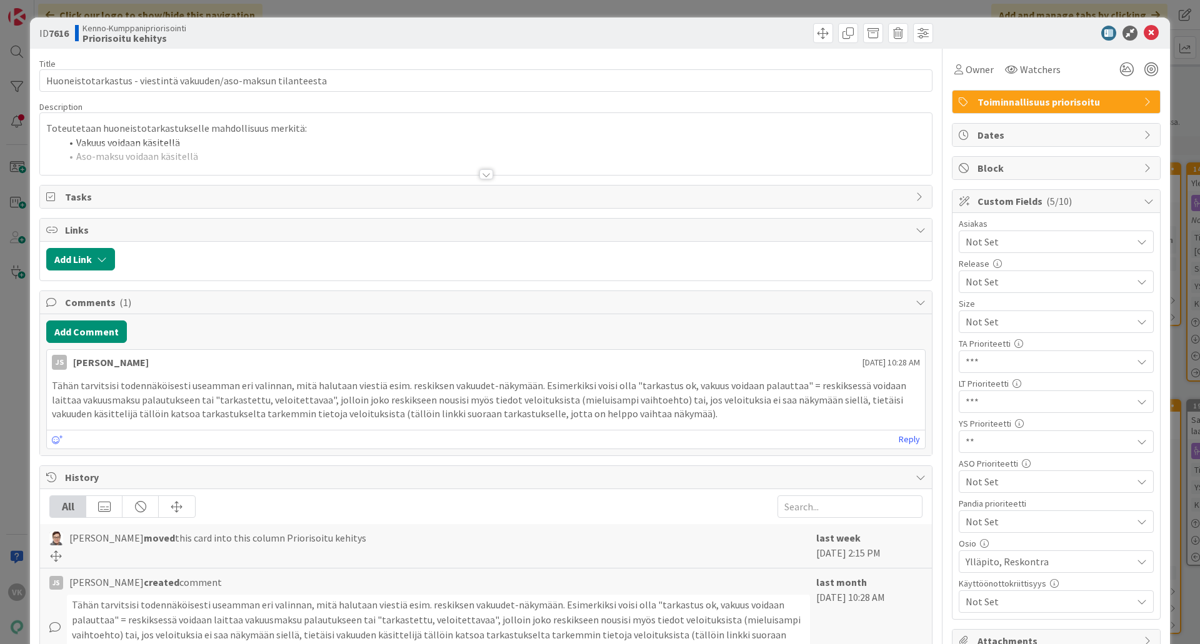
click at [479, 171] on div at bounding box center [486, 174] width 14 height 10
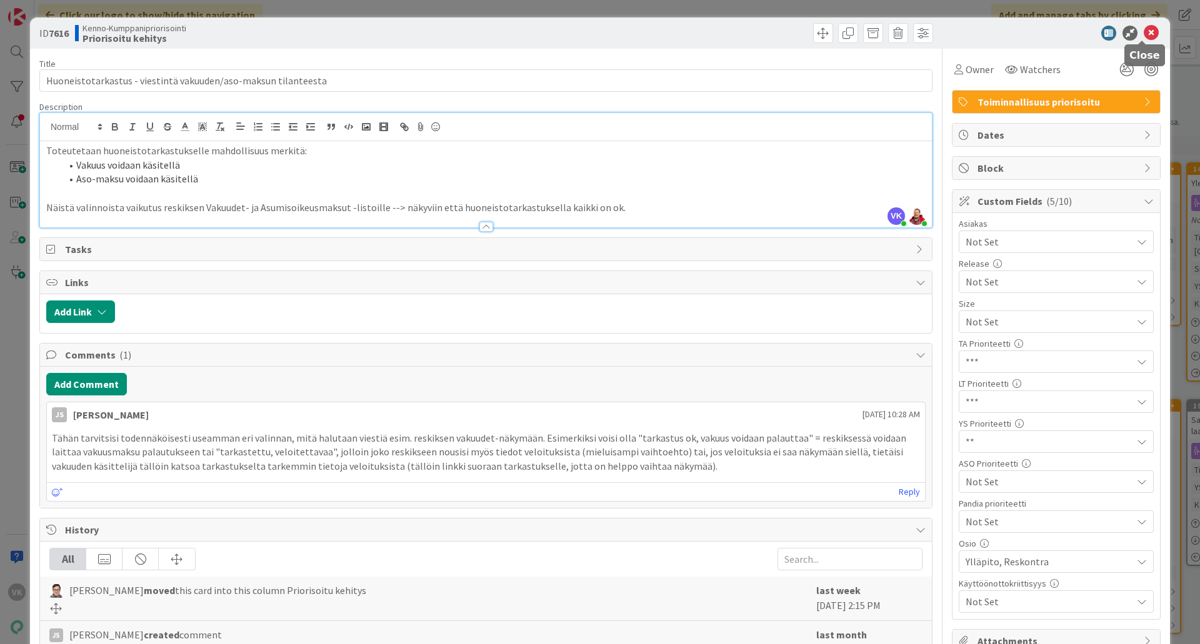
click at [959, 30] on icon at bounding box center [1151, 33] width 15 height 15
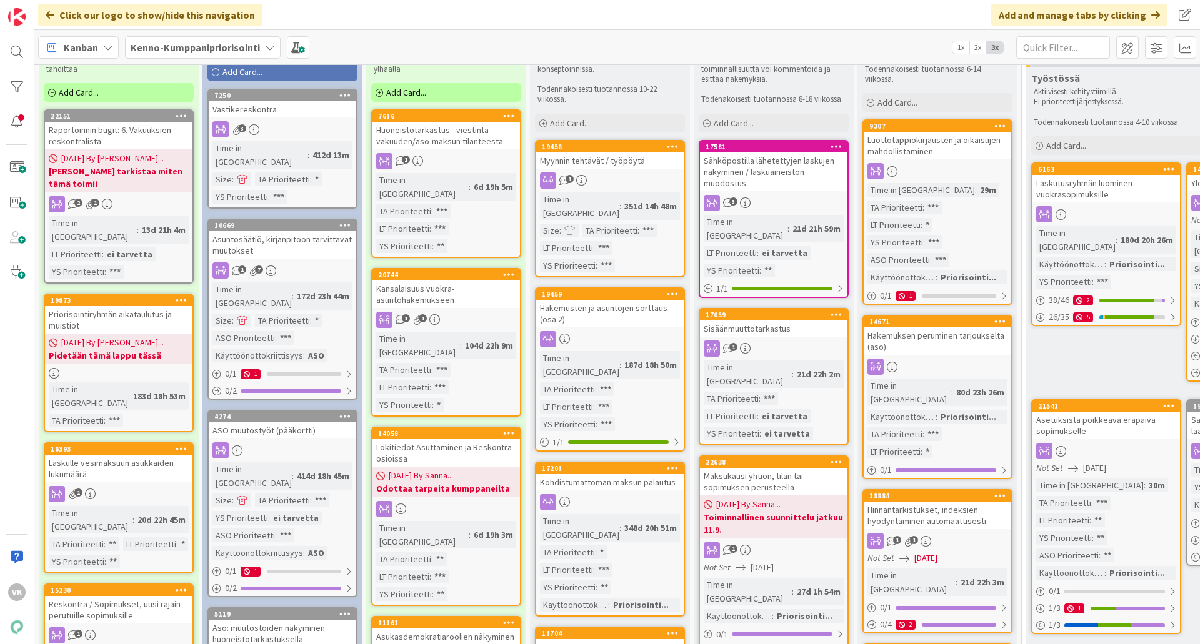
click at [446, 283] on div "Kansalaisuus vuokra-asuntohakemukseen" at bounding box center [447, 295] width 148 height 28
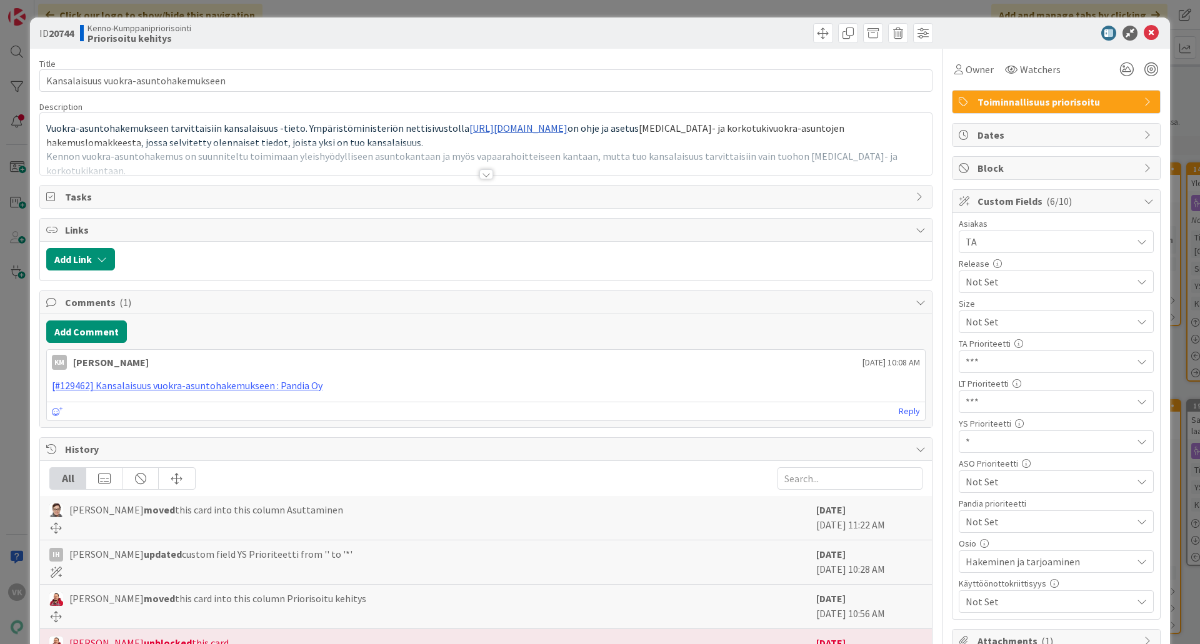
click at [479, 178] on div at bounding box center [486, 174] width 14 height 10
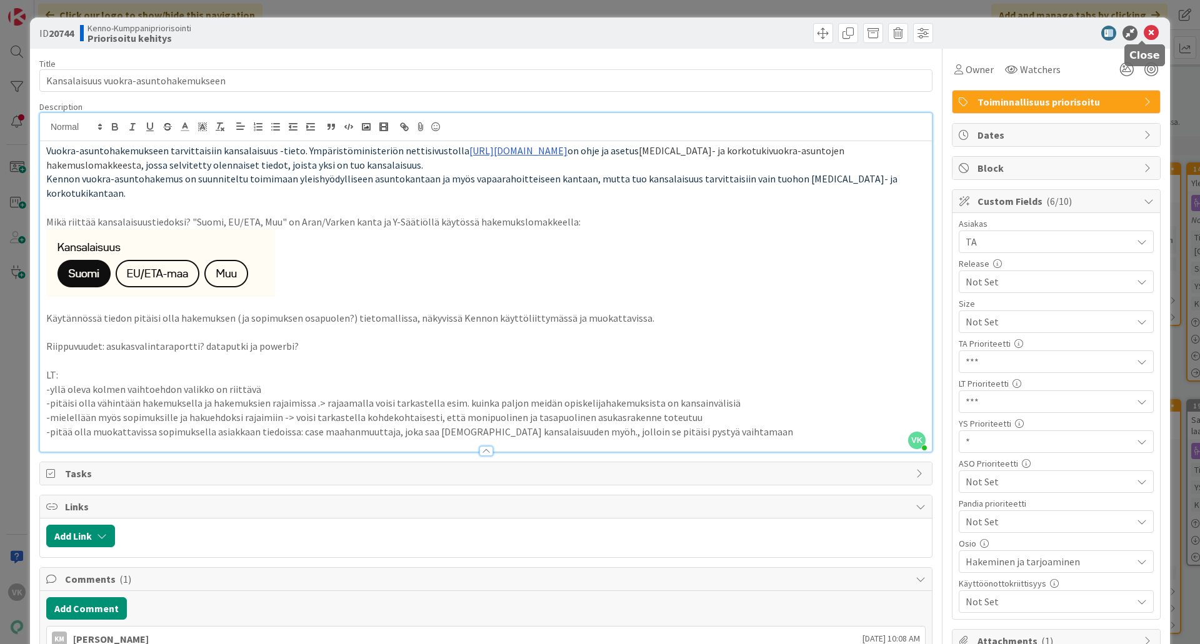
click at [959, 30] on icon at bounding box center [1151, 33] width 15 height 15
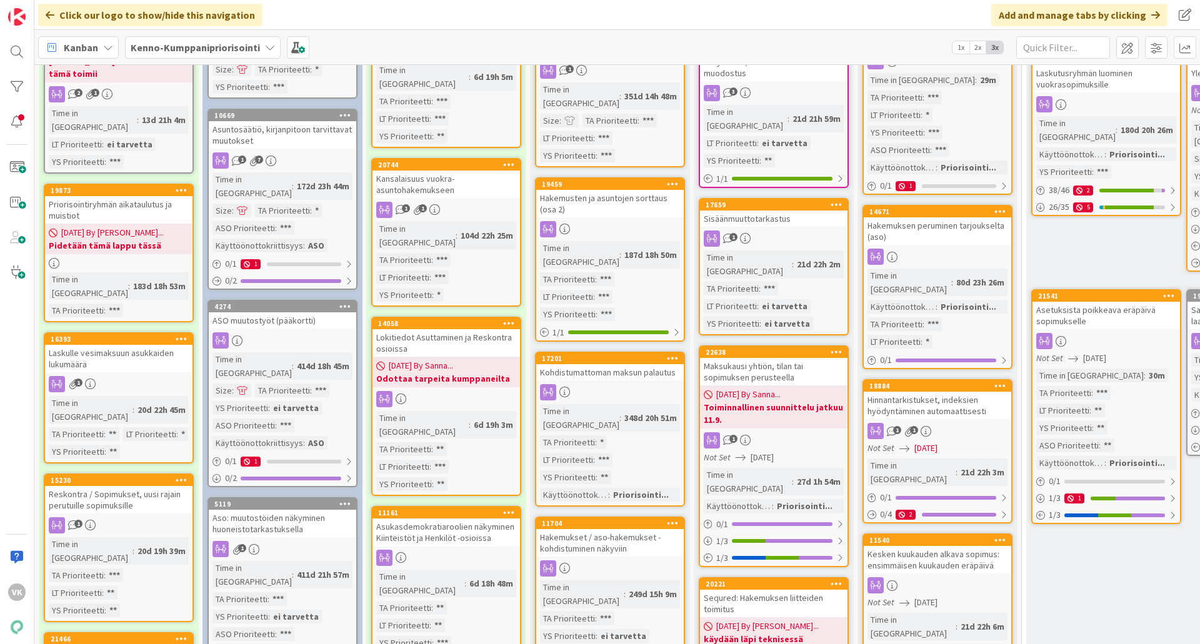
scroll to position [188, 0]
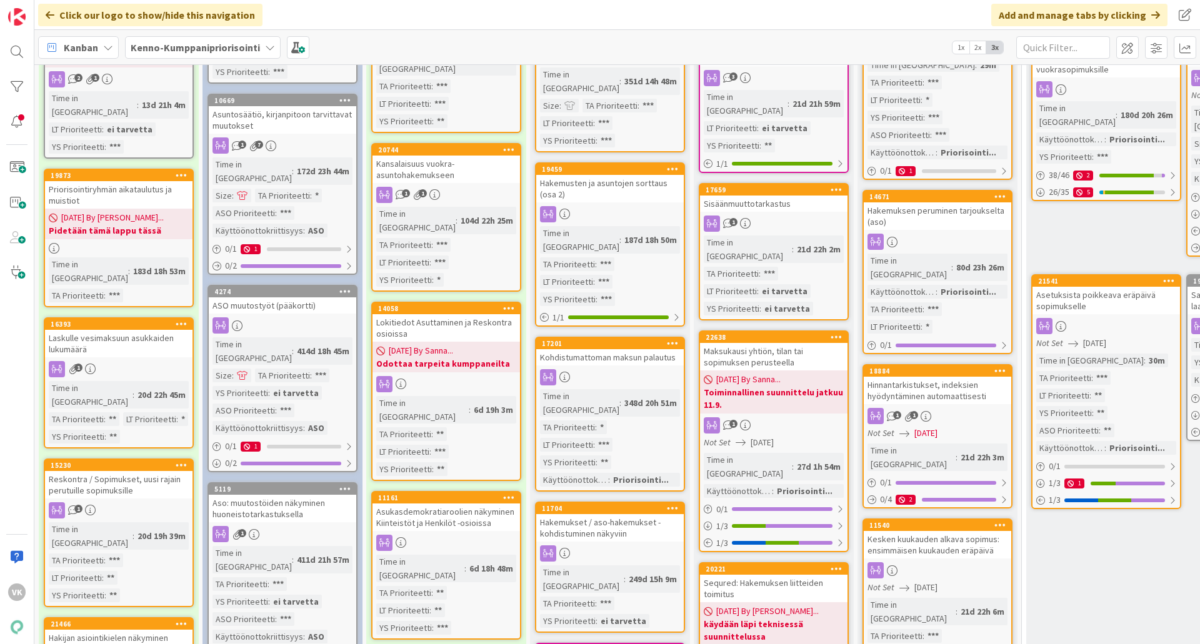
click at [425, 314] on div "Lokitiedot Asuttaminen ja Reskontra osioissa" at bounding box center [447, 328] width 148 height 28
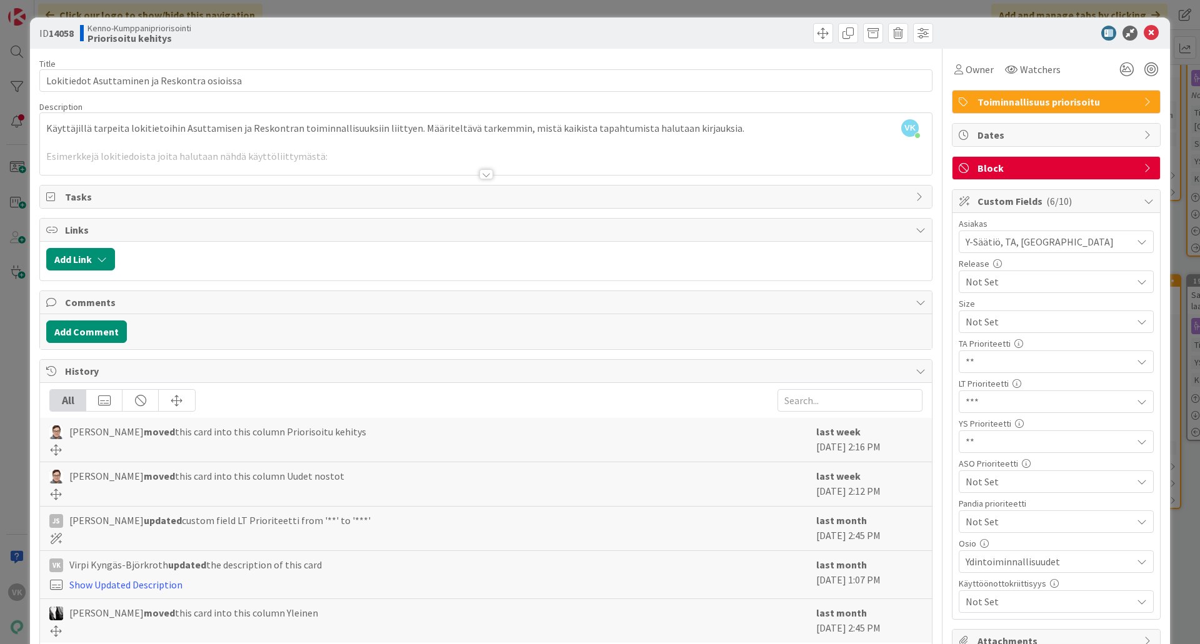
click at [481, 174] on div at bounding box center [486, 174] width 14 height 10
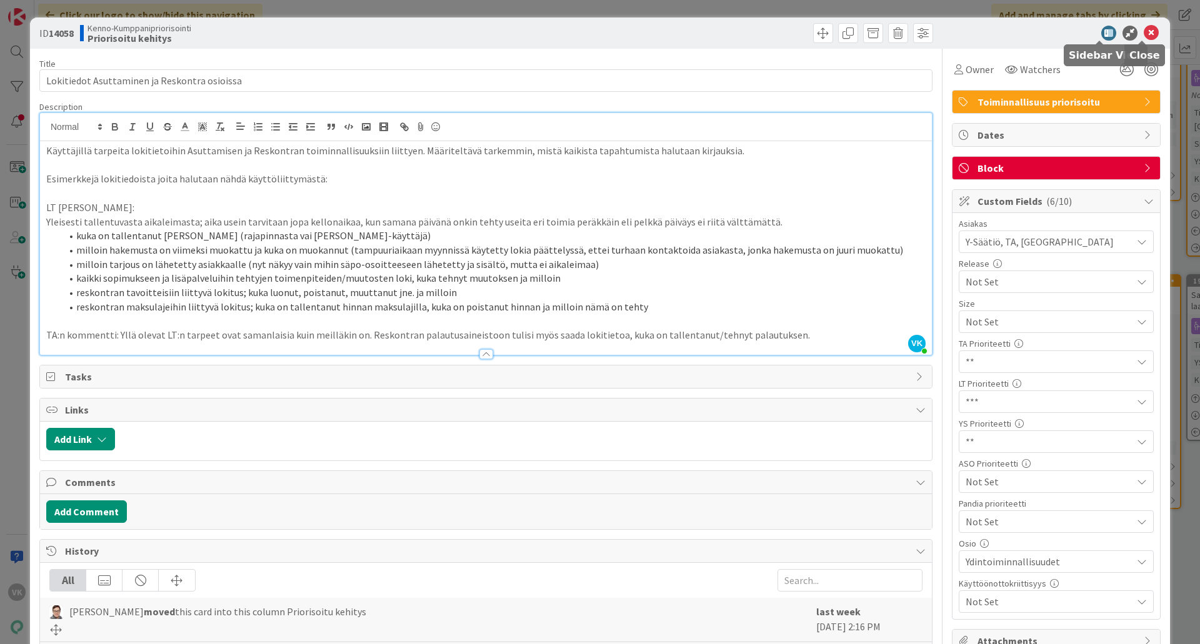
click at [959, 33] on icon at bounding box center [1151, 33] width 15 height 15
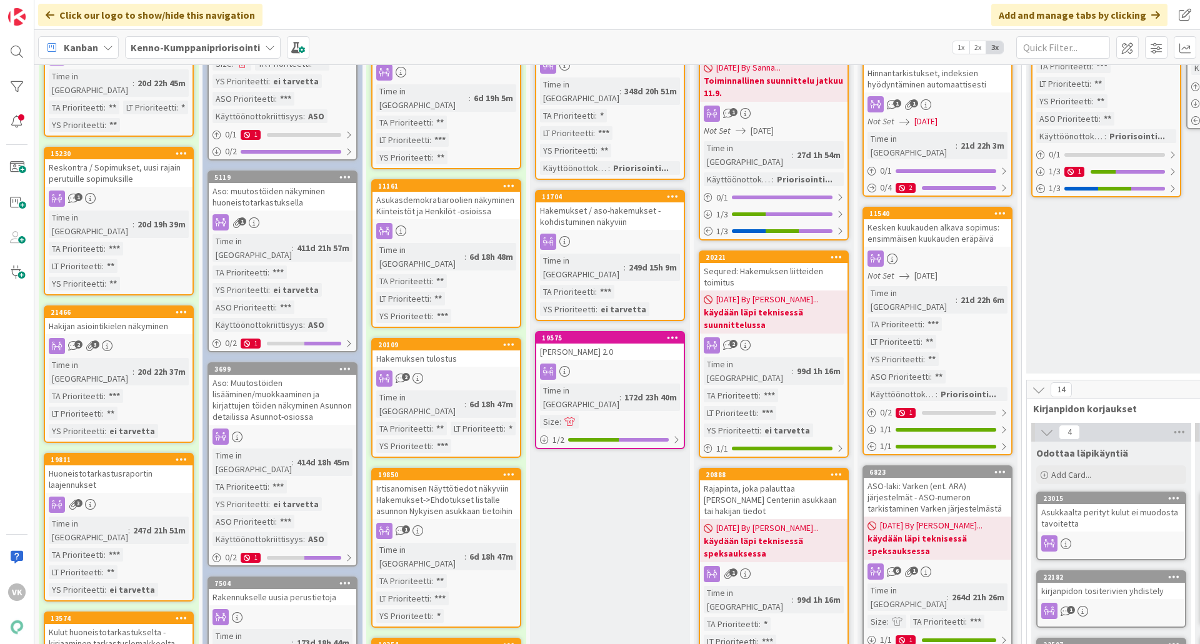
scroll to position [500, 0]
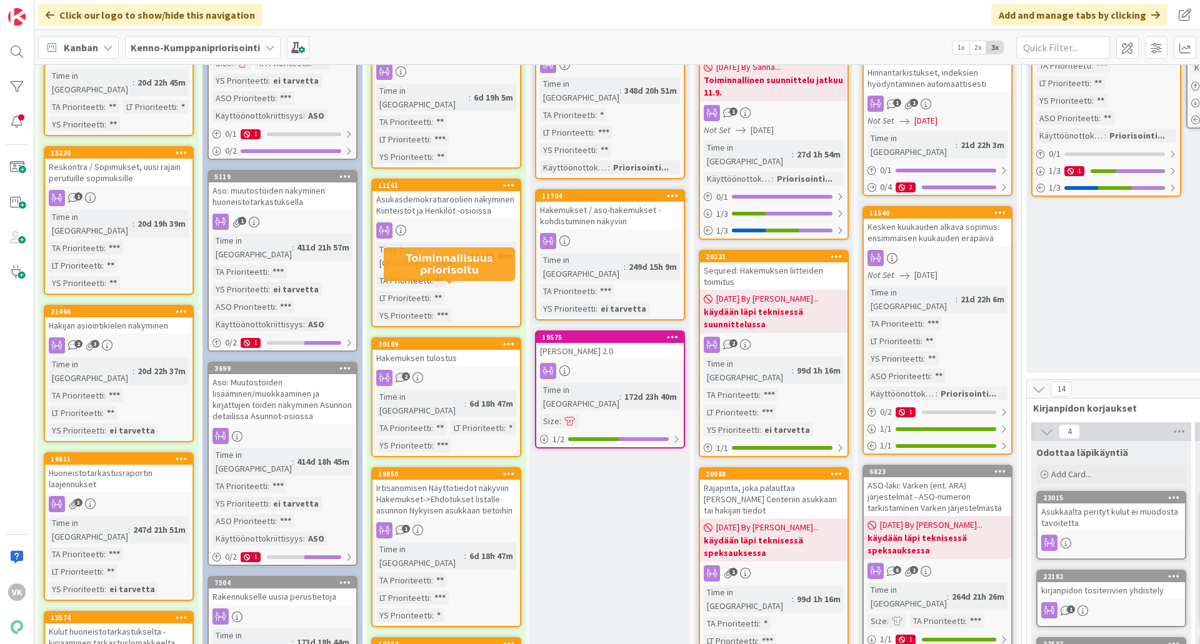
click at [444, 350] on div "Hakemuksen tulostus" at bounding box center [447, 358] width 148 height 16
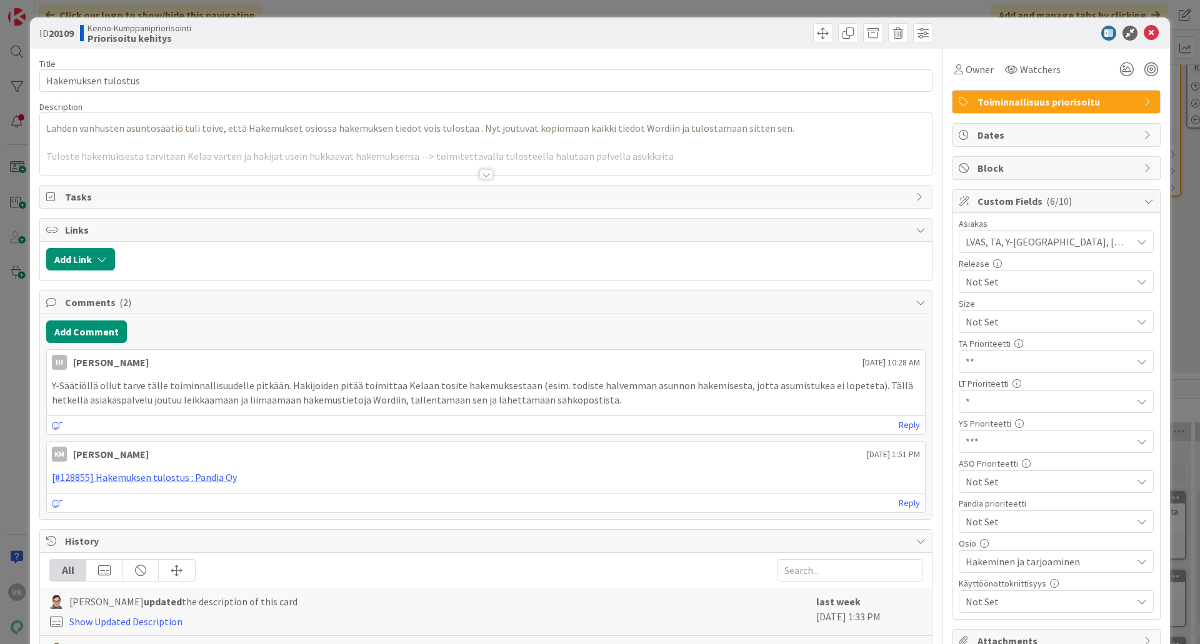
click at [479, 174] on div at bounding box center [486, 174] width 14 height 10
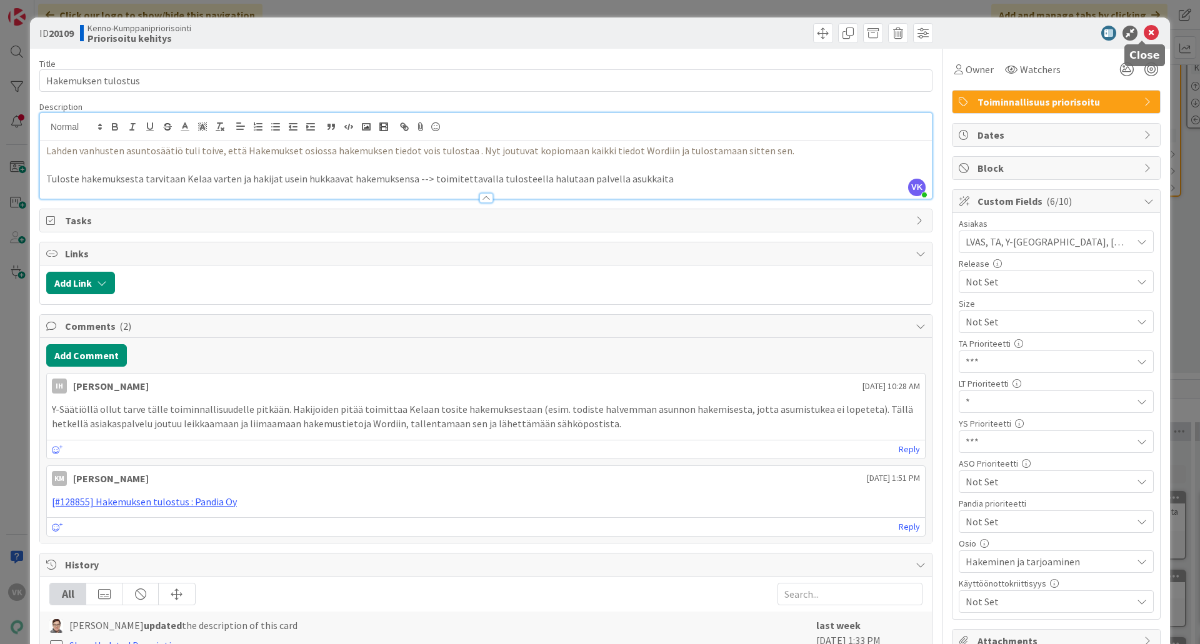
click at [959, 31] on icon at bounding box center [1151, 33] width 15 height 15
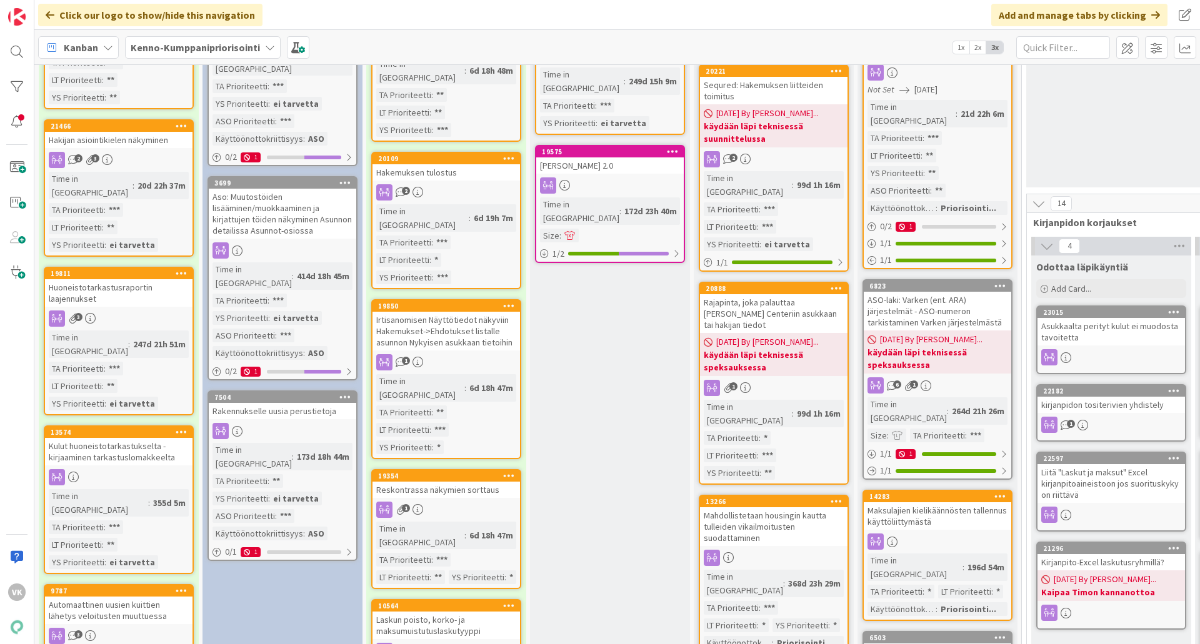
scroll to position [688, 0]
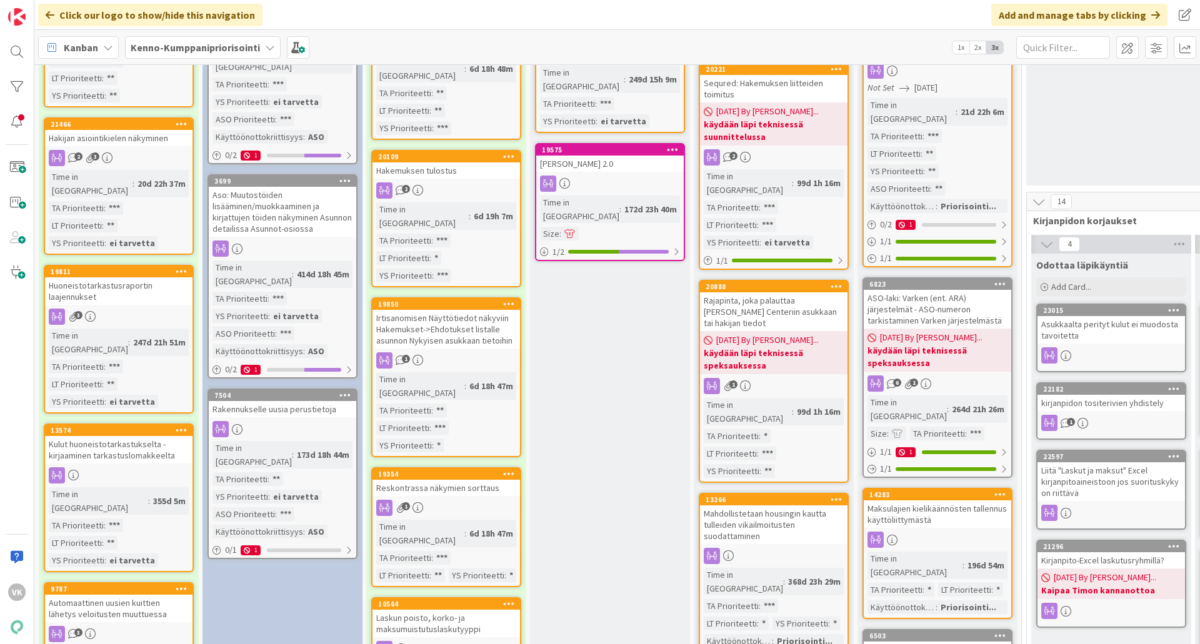
click at [454, 310] on div "Irtisanomisen Näyttötiedot näkyviin Hakemukset->Ehdotukset listalle asunnon Nyk…" at bounding box center [447, 329] width 148 height 39
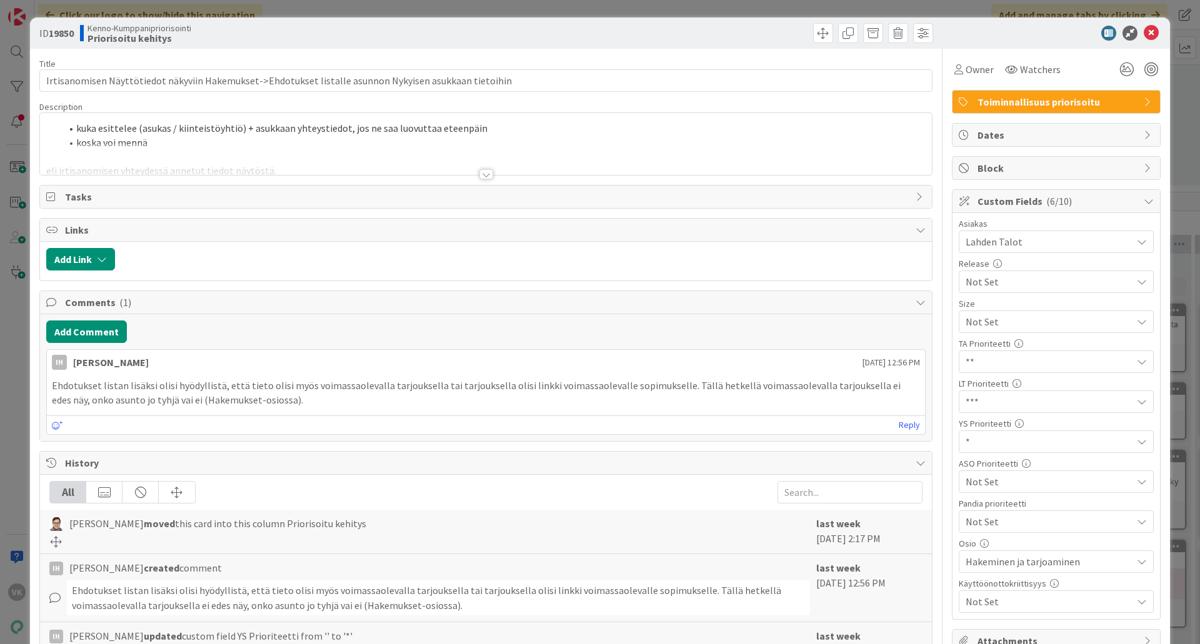
click at [486, 173] on div at bounding box center [486, 174] width 14 height 10
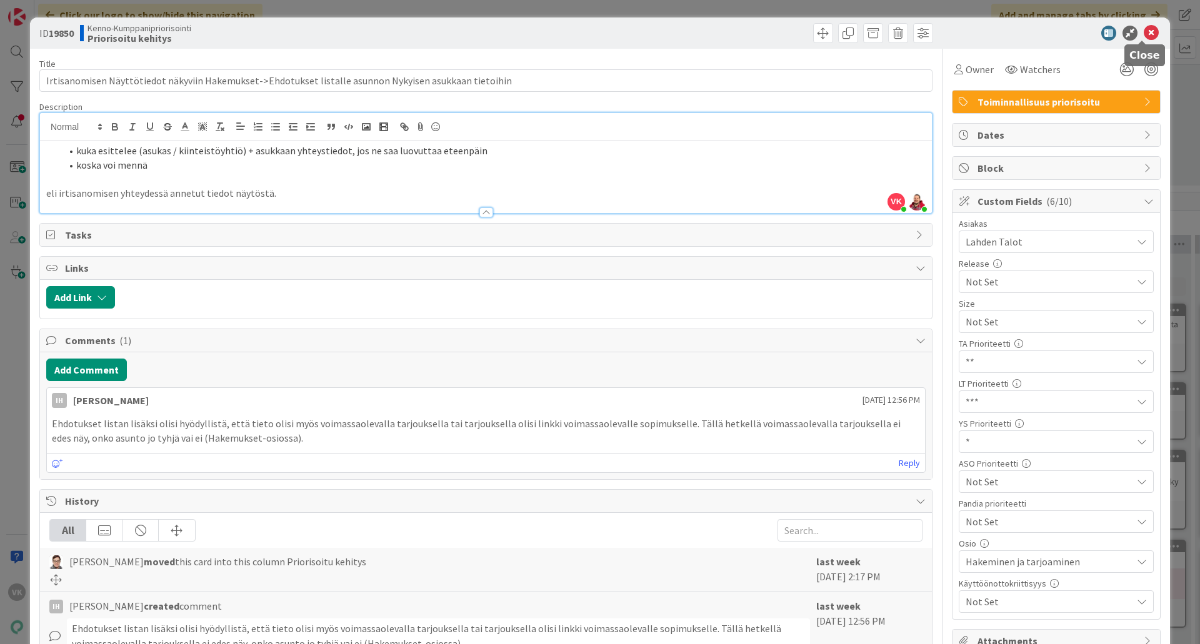
click at [959, 33] on icon at bounding box center [1151, 33] width 15 height 15
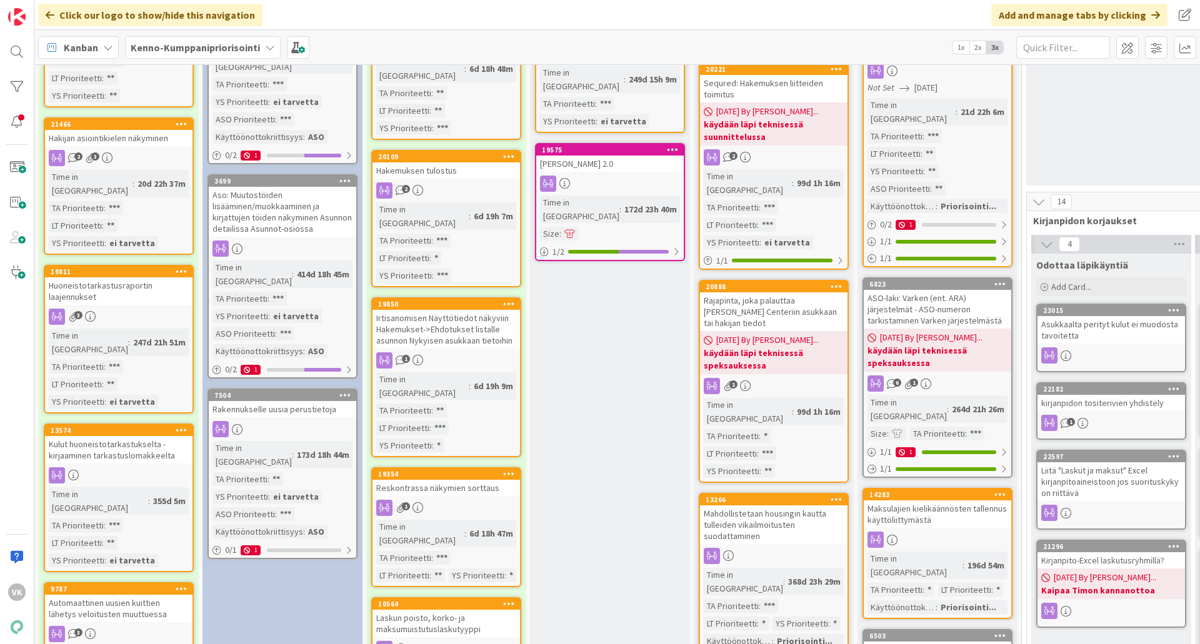
click at [440, 310] on div "Irtisanomisen Näyttötiedot näkyviin Hakemukset->Ehdotukset listalle asunnon Nyk…" at bounding box center [447, 329] width 148 height 39
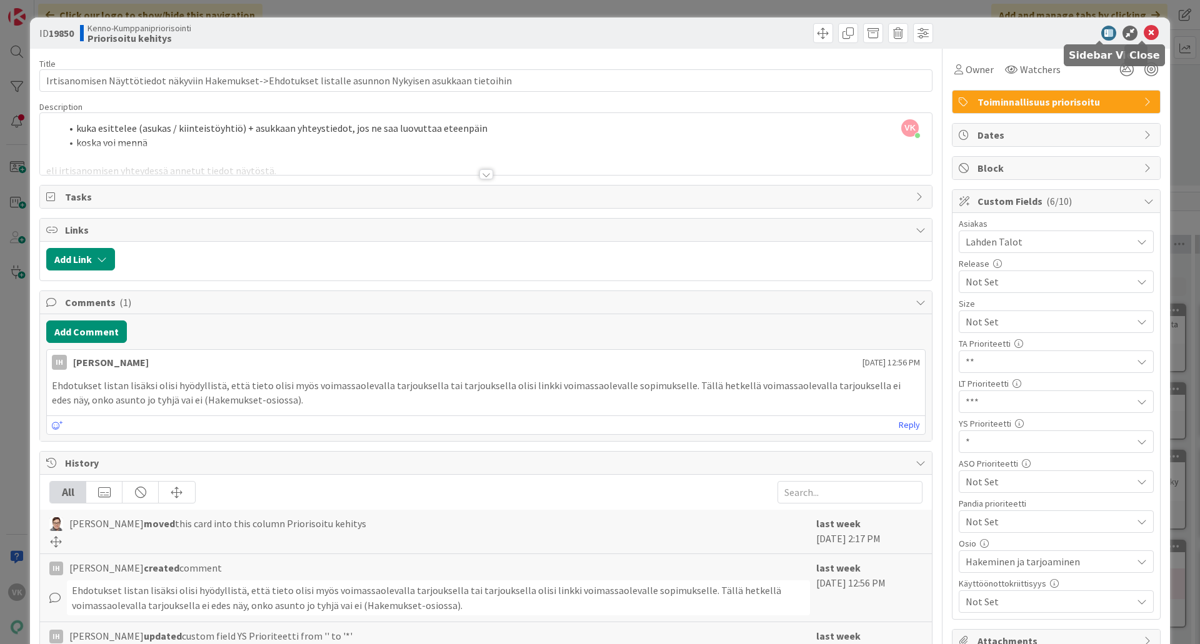
click at [959, 34] on icon at bounding box center [1151, 33] width 15 height 15
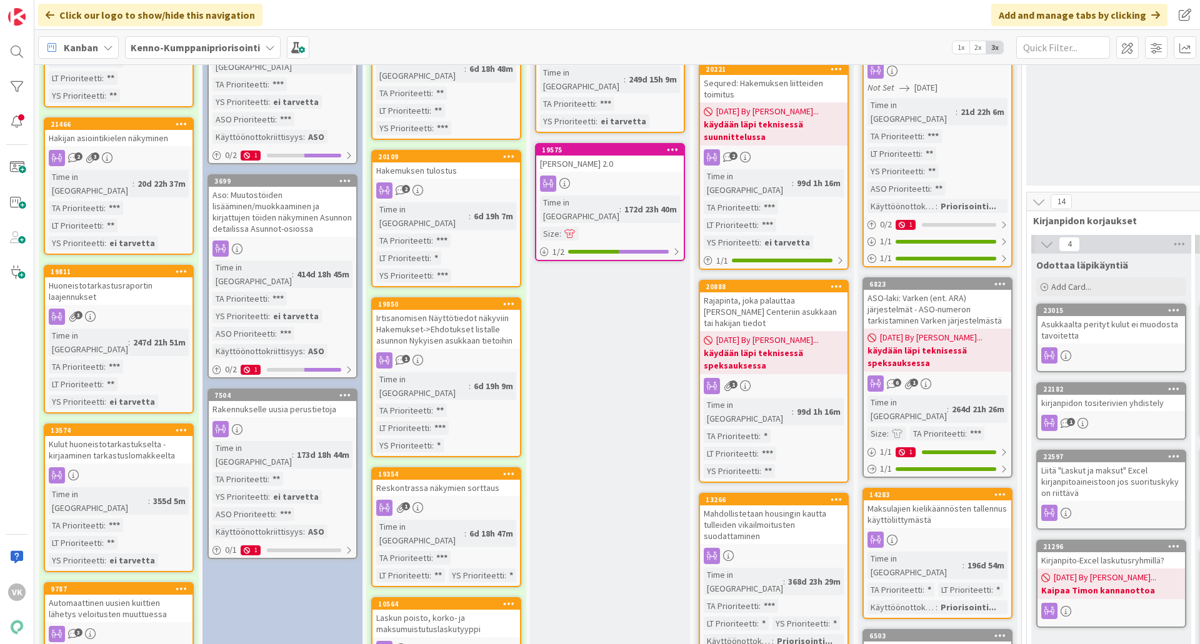
click at [479, 480] on div "Reskontrassa näkymien sorttaus" at bounding box center [447, 488] width 148 height 16
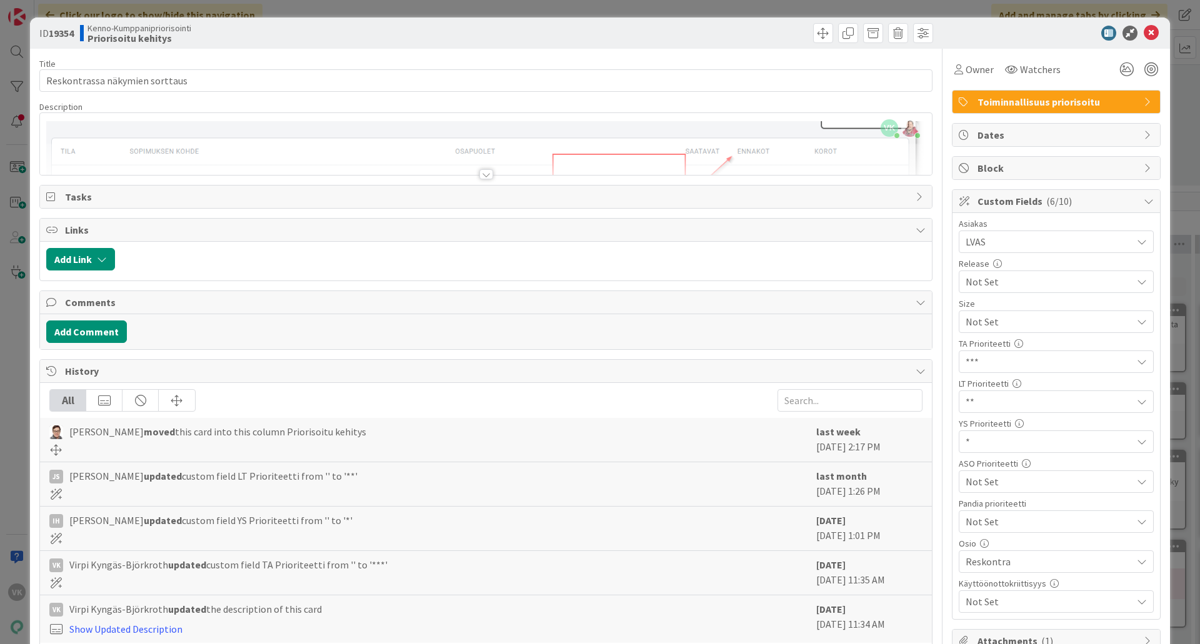
click at [479, 172] on div at bounding box center [486, 174] width 14 height 10
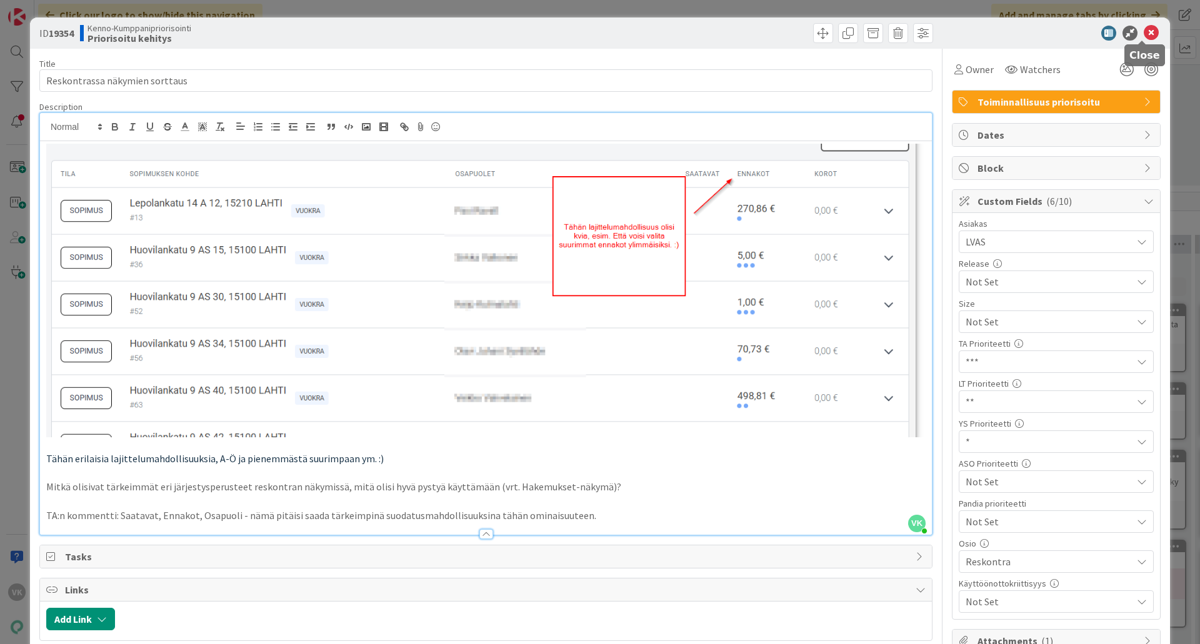
click at [959, 29] on icon at bounding box center [1151, 33] width 15 height 15
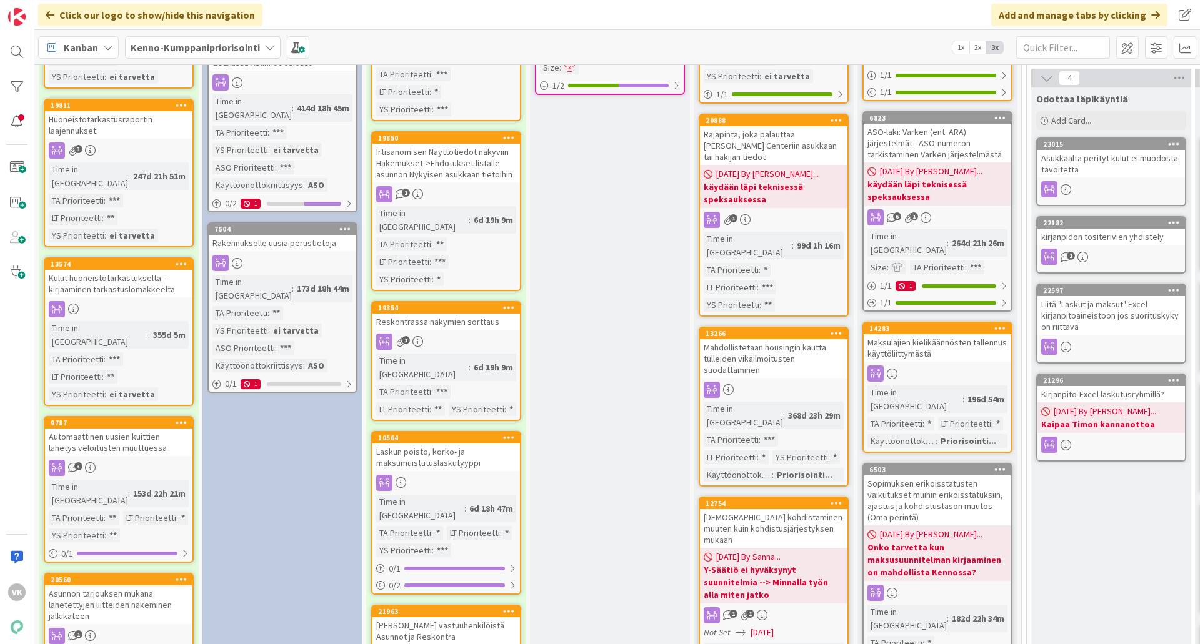
scroll to position [875, 0]
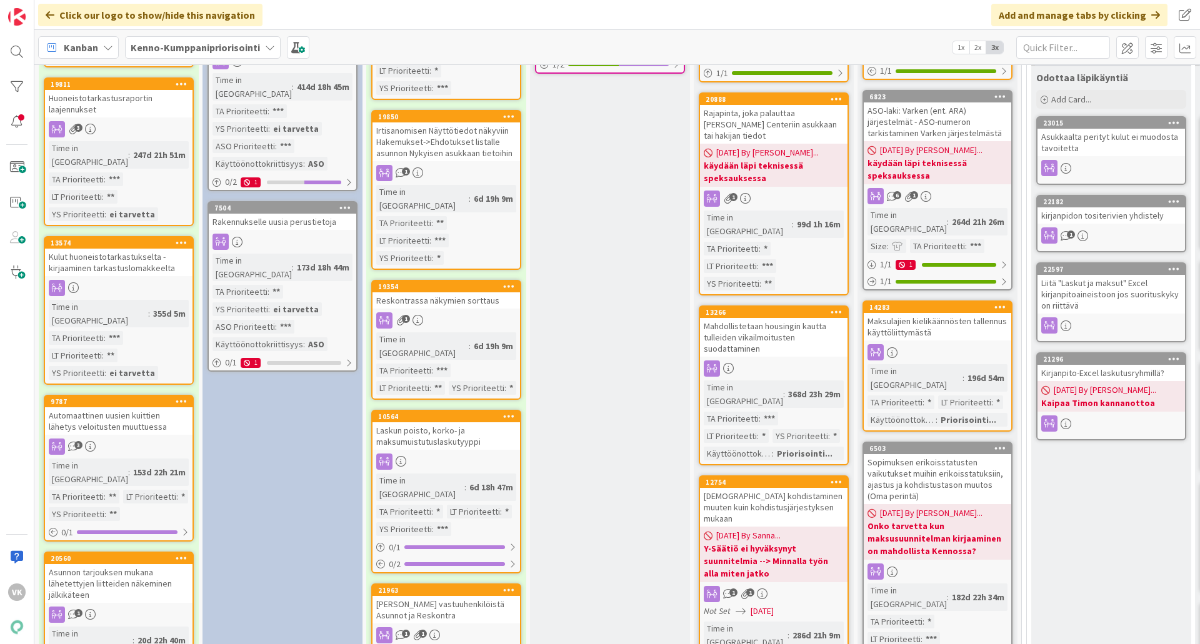
click at [449, 423] on div "Laskun poisto, korko- ja maksumuistutuslaskutyyppi" at bounding box center [447, 437] width 148 height 28
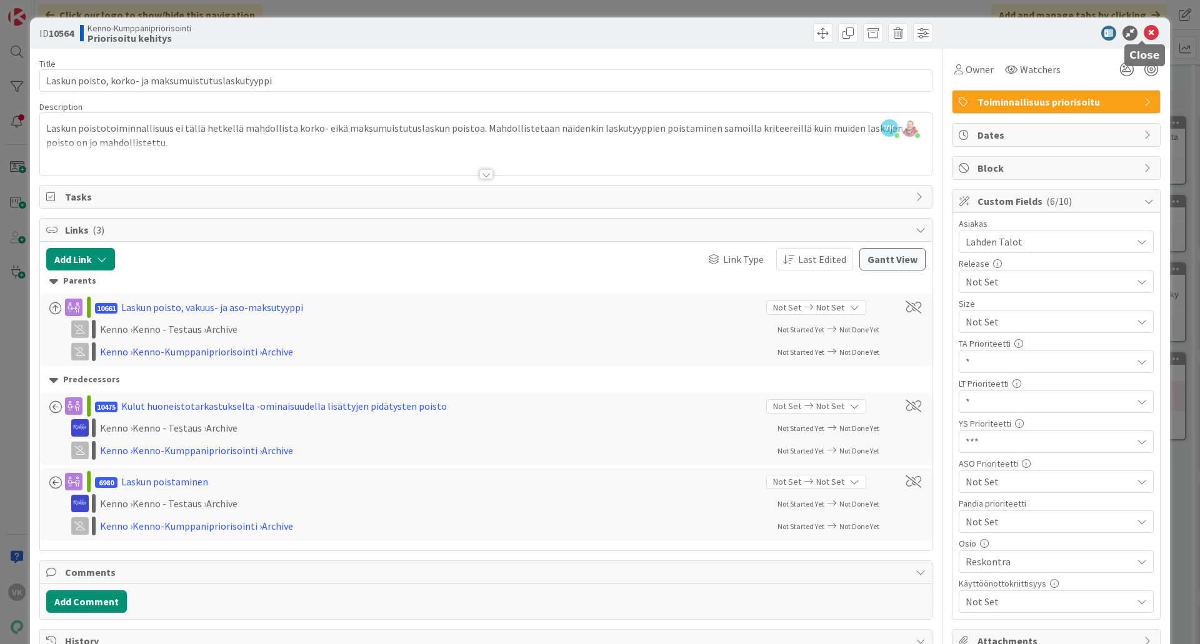
drag, startPoint x: 1145, startPoint y: 31, endPoint x: 1108, endPoint y: 118, distance: 93.8
click at [959, 32] on icon at bounding box center [1151, 33] width 15 height 15
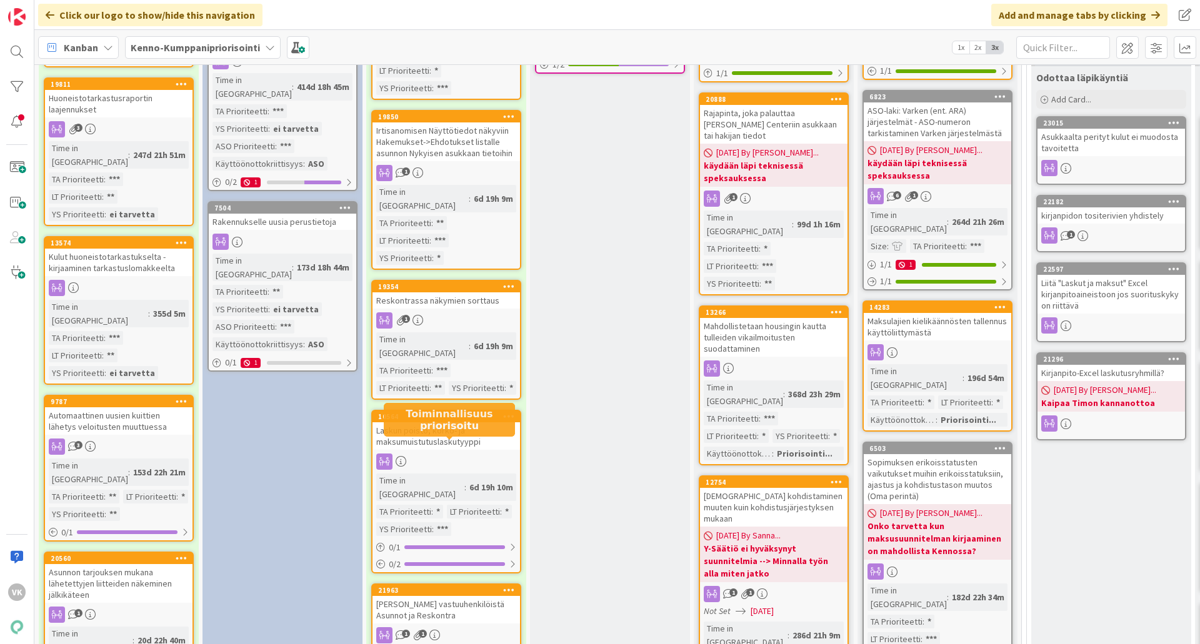
scroll to position [1000, 0]
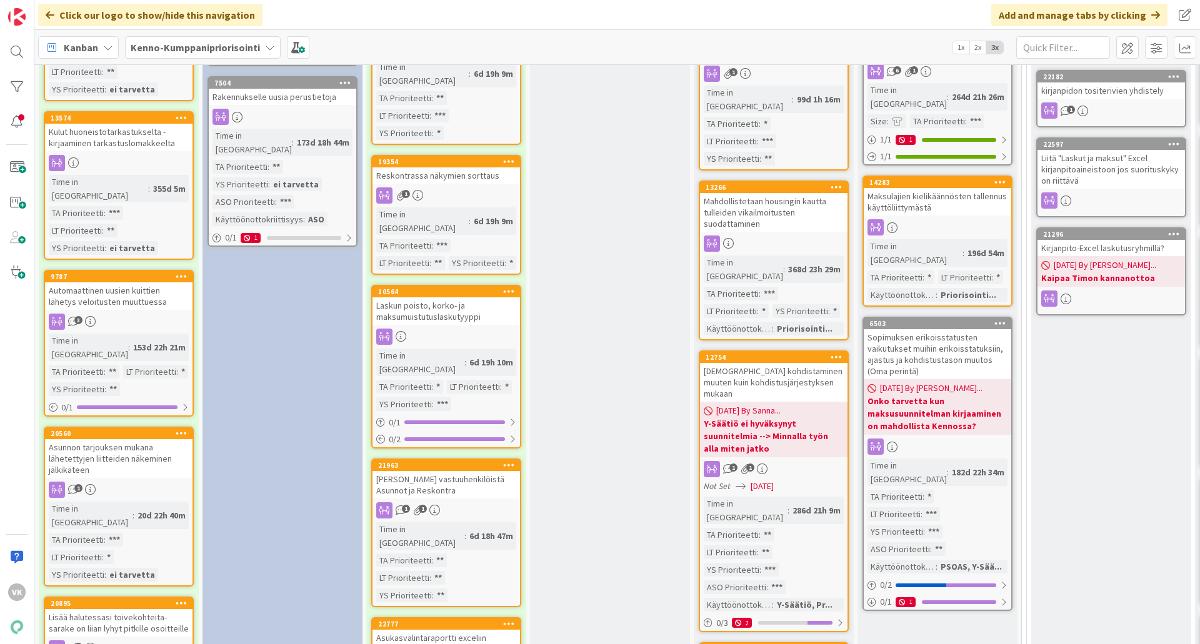
click at [456, 471] on div "[PERSON_NAME] vastuuhenkilöistä Asunnot ja Reskontra" at bounding box center [447, 485] width 148 height 28
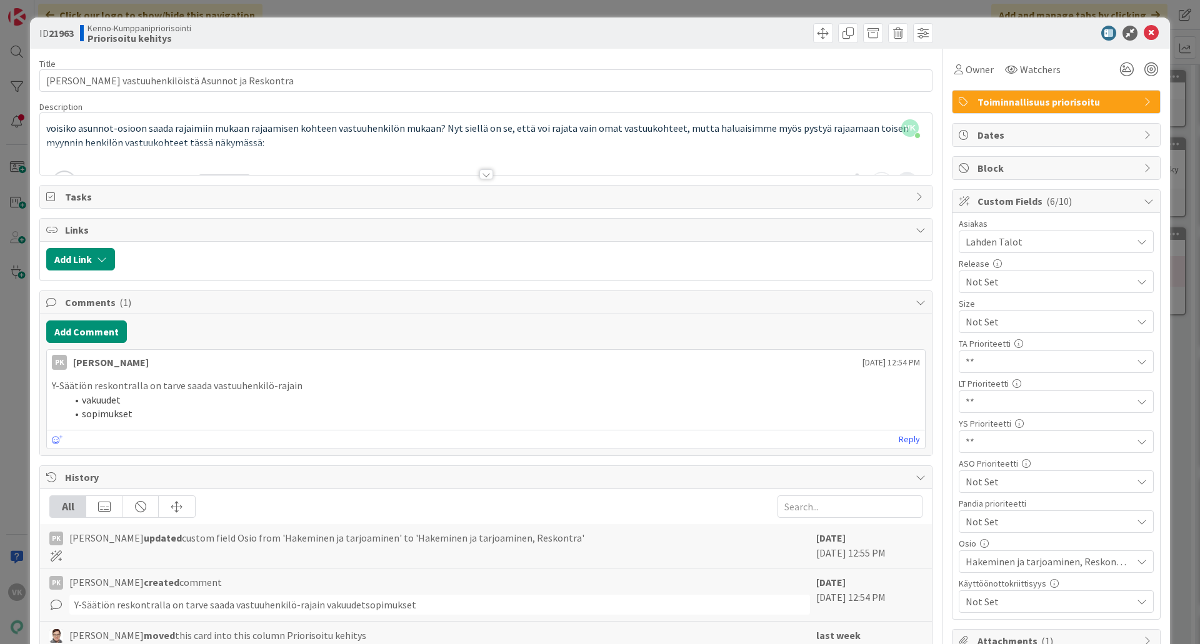
click at [481, 176] on div at bounding box center [486, 174] width 14 height 10
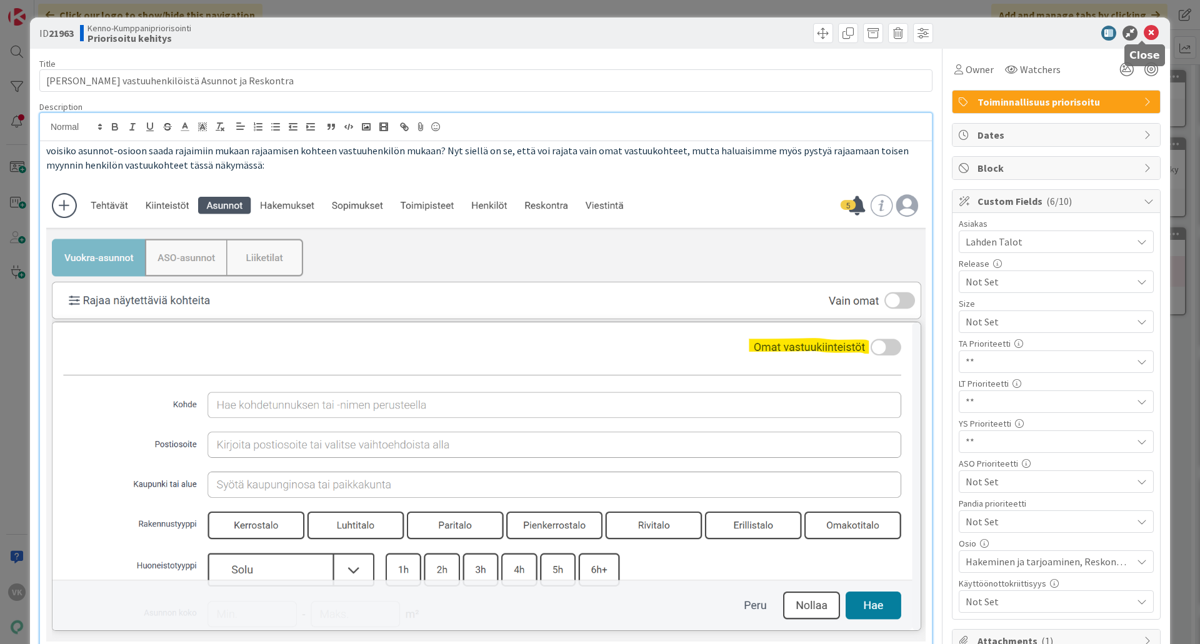
drag, startPoint x: 1143, startPoint y: 34, endPoint x: 1131, endPoint y: 44, distance: 14.6
click at [959, 35] on icon at bounding box center [1151, 33] width 15 height 15
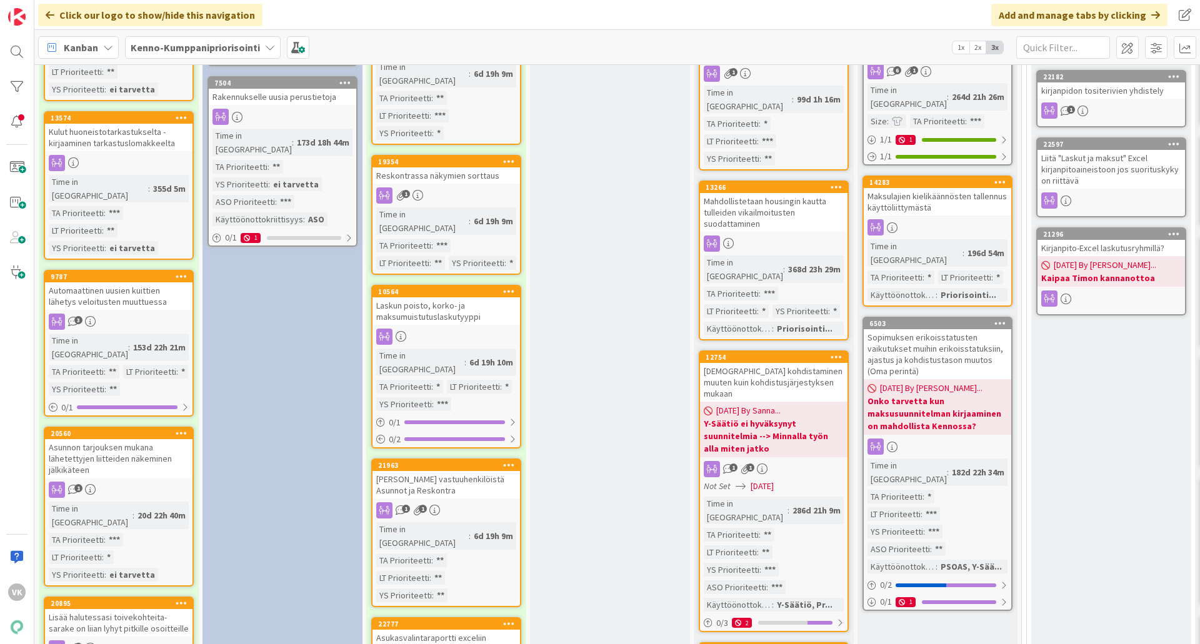
click at [438, 471] on div "[PERSON_NAME] vastuuhenkilöistä Asunnot ja Reskontra" at bounding box center [447, 485] width 148 height 28
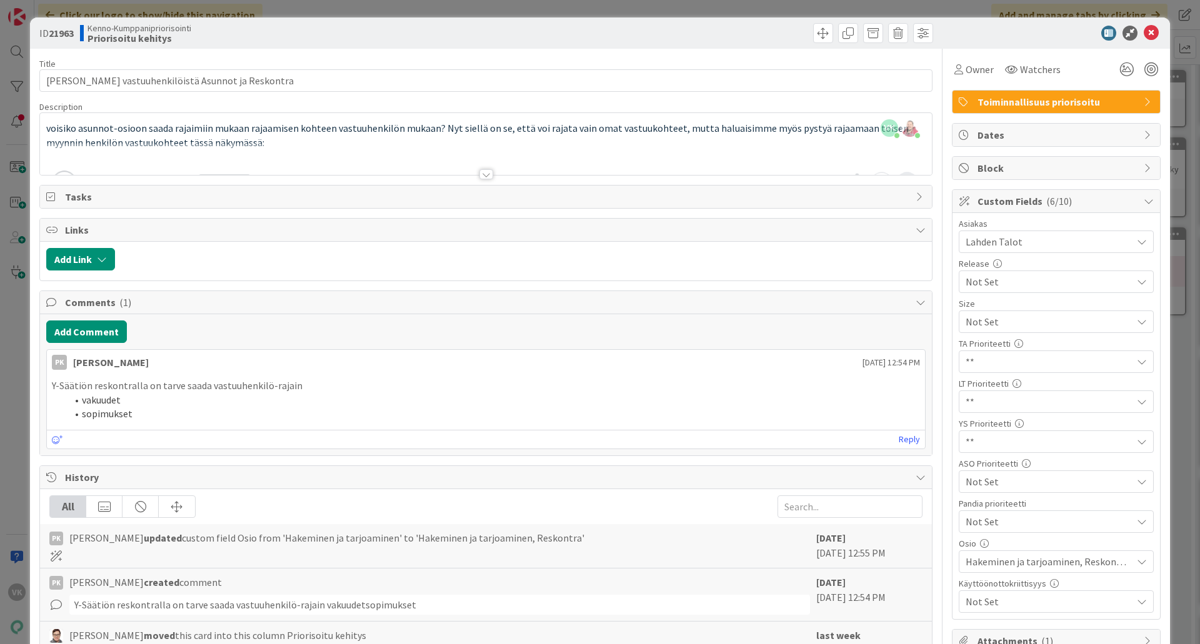
click at [480, 179] on div at bounding box center [486, 174] width 14 height 10
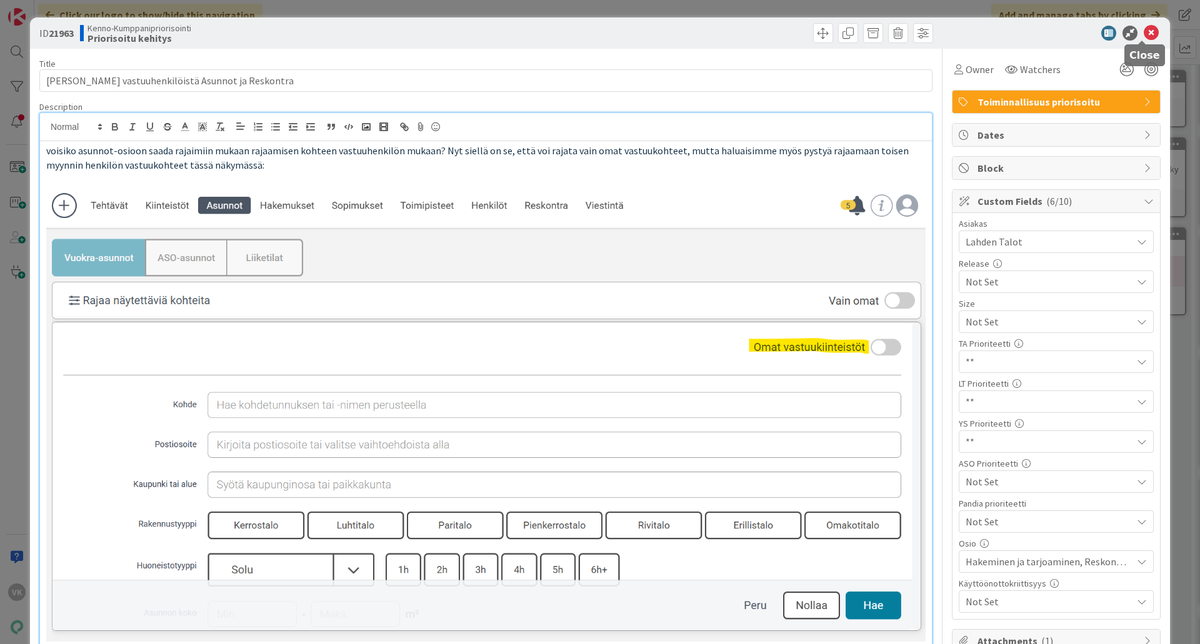
drag, startPoint x: 1147, startPoint y: 34, endPoint x: 1136, endPoint y: 47, distance: 16.8
click at [959, 34] on icon at bounding box center [1151, 33] width 15 height 15
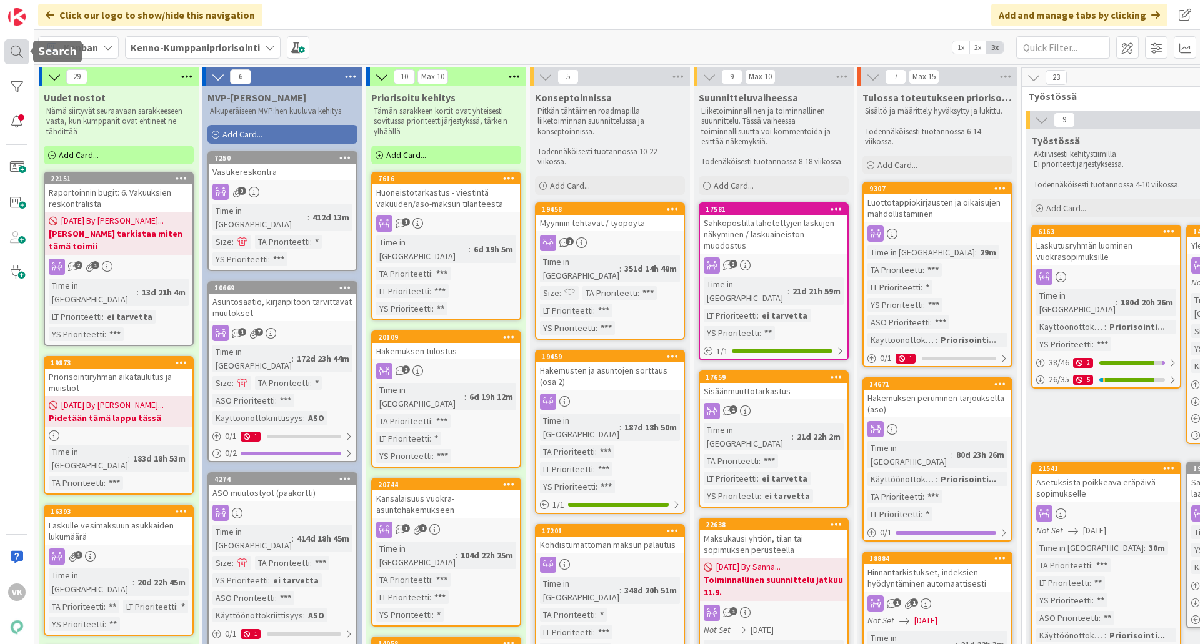
drag, startPoint x: 17, startPoint y: 44, endPoint x: 26, endPoint y: 63, distance: 21.0
click at [17, 44] on div at bounding box center [16, 51] width 25 height 25
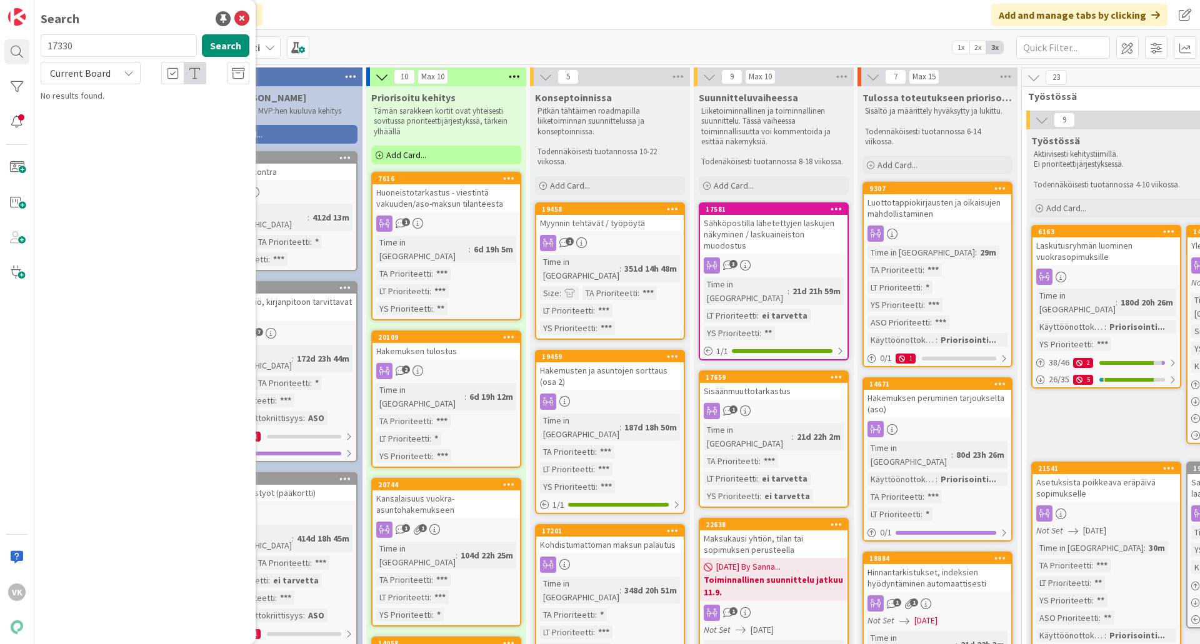
drag, startPoint x: 90, startPoint y: 36, endPoint x: 20, endPoint y: 36, distance: 70.0
click at [20, 36] on div "VK Search 17330 Search Current Board No results found." at bounding box center [17, 322] width 34 height 644
type input "11538"
drag, startPoint x: 219, startPoint y: 42, endPoint x: 157, endPoint y: 164, distance: 137.3
click at [219, 43] on button "Search" at bounding box center [226, 45] width 48 height 23
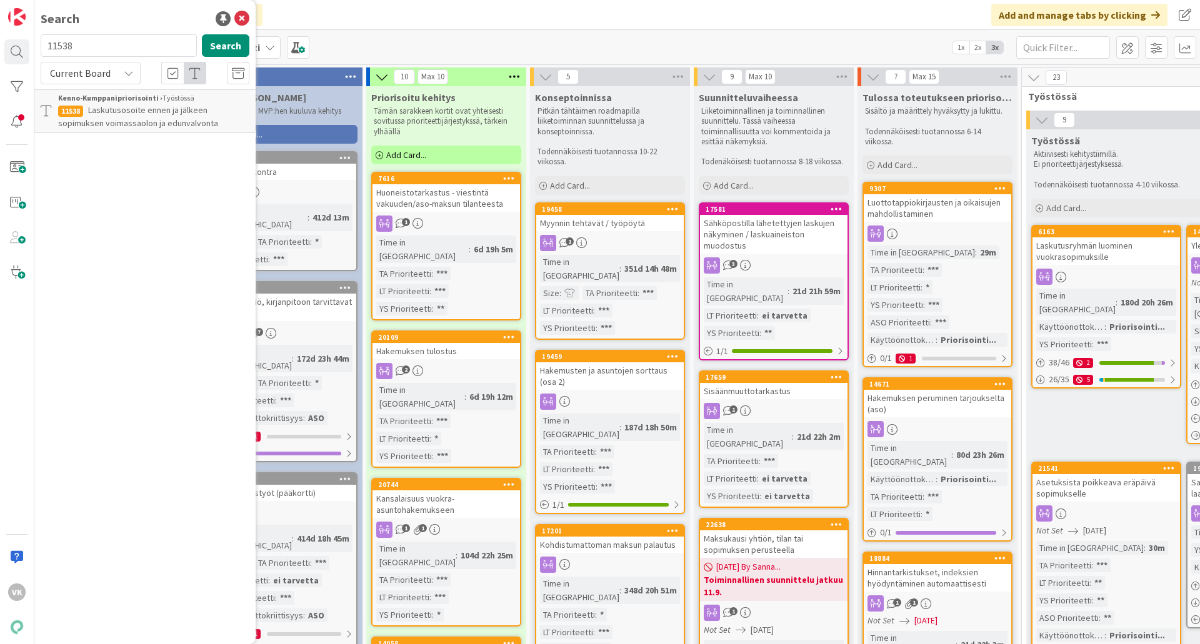
drag, startPoint x: 118, startPoint y: 114, endPoint x: 123, endPoint y: 154, distance: 39.7
click at [118, 114] on span "Laskutusosoite ennen ja jälkeen sopimuksen voimassaolon ja edunvalvonta" at bounding box center [138, 116] width 160 height 24
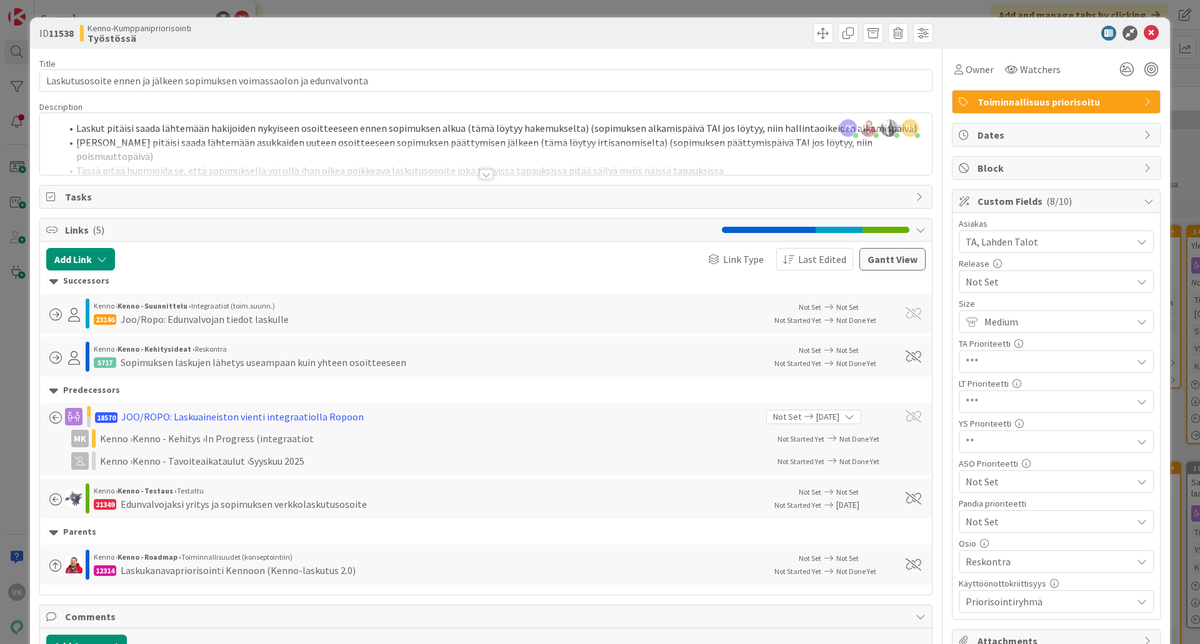
drag, startPoint x: 484, startPoint y: 176, endPoint x: 479, endPoint y: 189, distance: 13.8
click at [484, 177] on div at bounding box center [486, 174] width 14 height 10
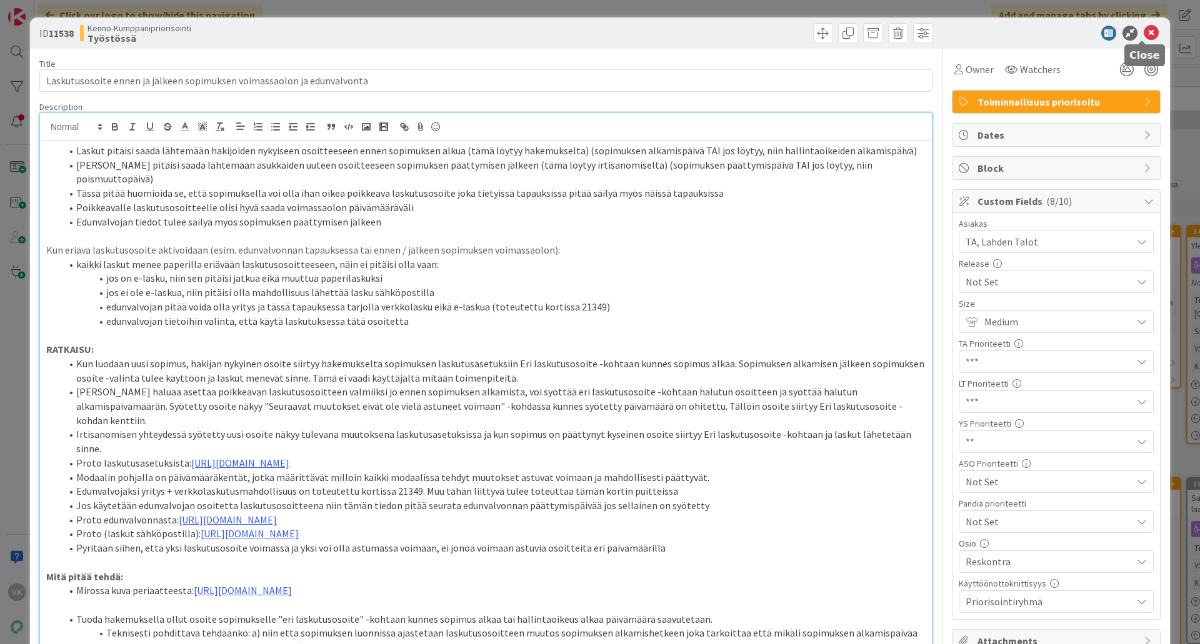
drag, startPoint x: 1146, startPoint y: 33, endPoint x: 759, endPoint y: 106, distance: 393.1
click at [959, 33] on icon at bounding box center [1151, 33] width 15 height 15
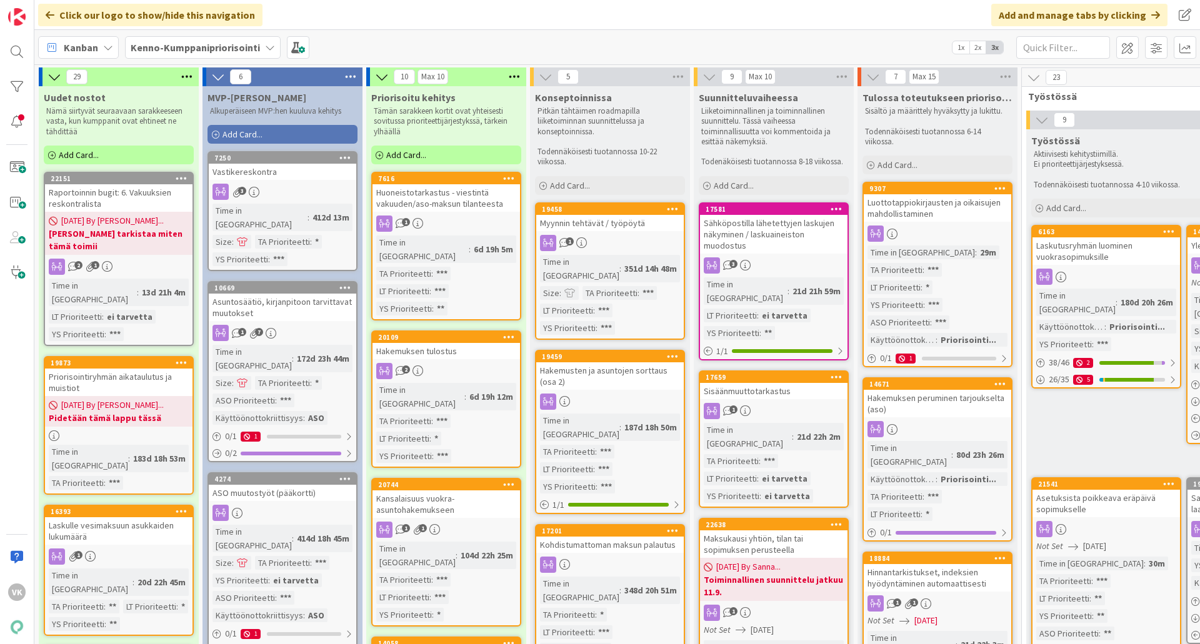
click at [146, 49] on b "Kenno-Kumppanipriorisointi" at bounding box center [195, 47] width 129 height 13
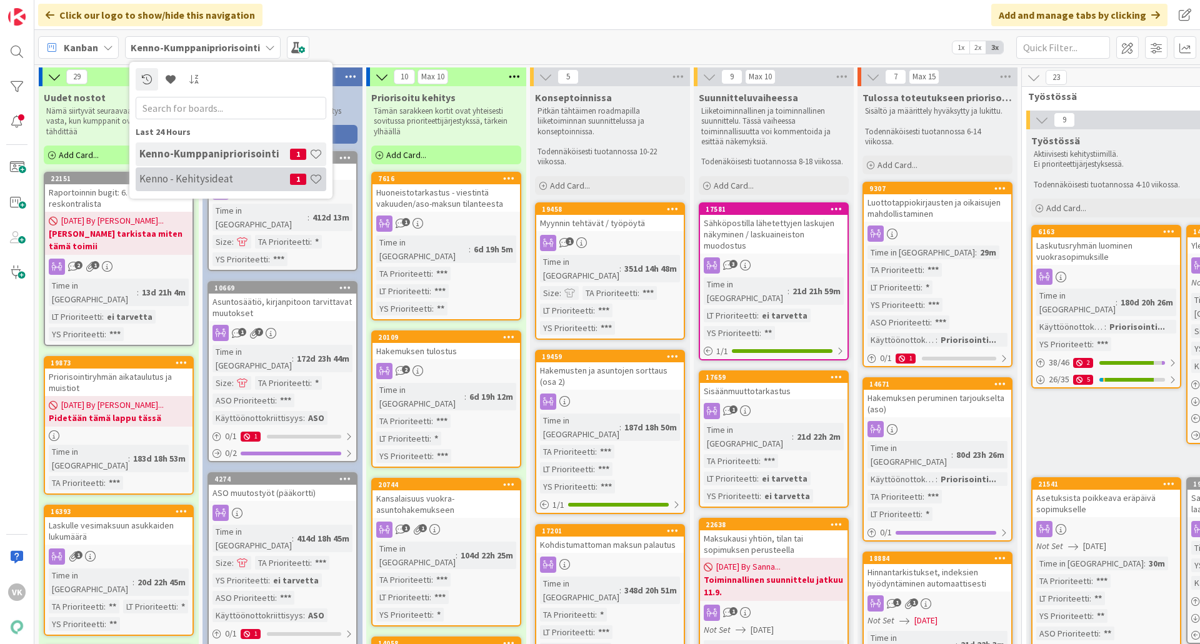
click at [168, 176] on h4 "Kenno - Kehitysideat" at bounding box center [214, 179] width 151 height 13
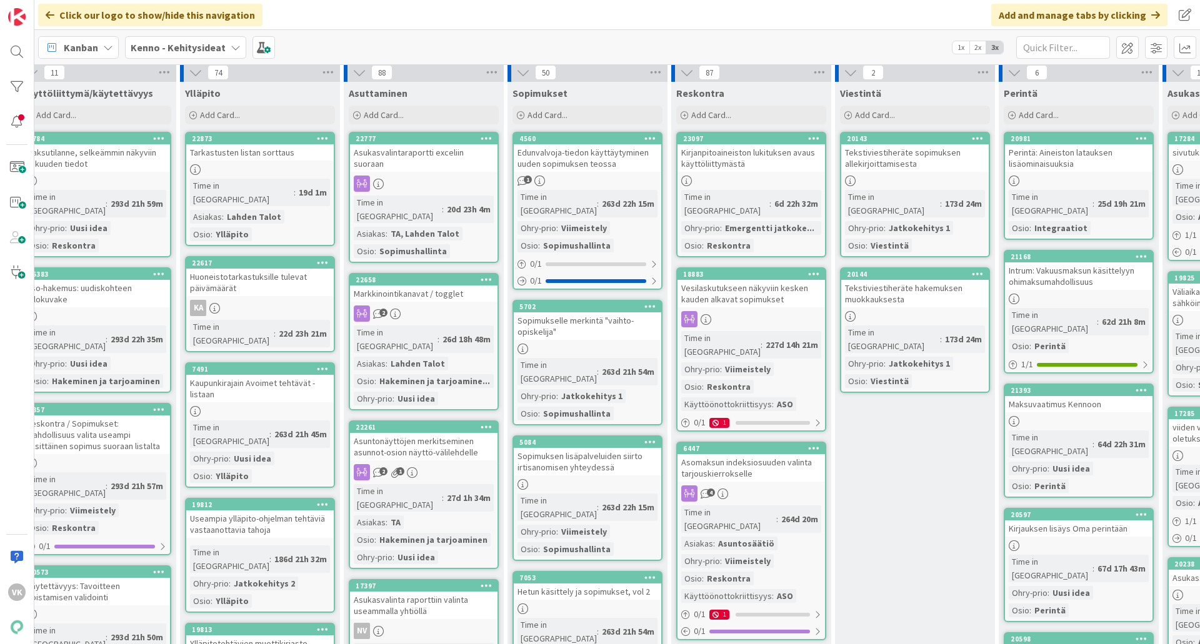
scroll to position [188, 519]
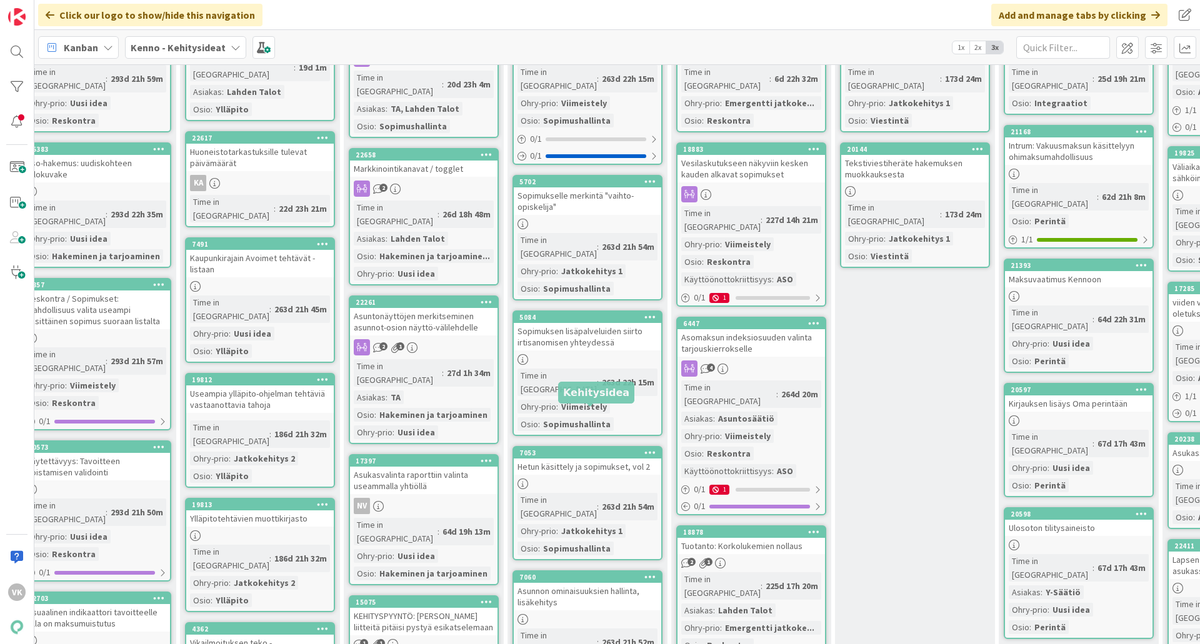
click at [209, 51] on b "Kenno - Kehitysideat" at bounding box center [178, 47] width 95 height 13
click at [197, 48] on b "Kenno - Kehitysideat" at bounding box center [178, 47] width 95 height 13
click at [147, 47] on b "Kenno - Kehitysideat" at bounding box center [178, 47] width 95 height 13
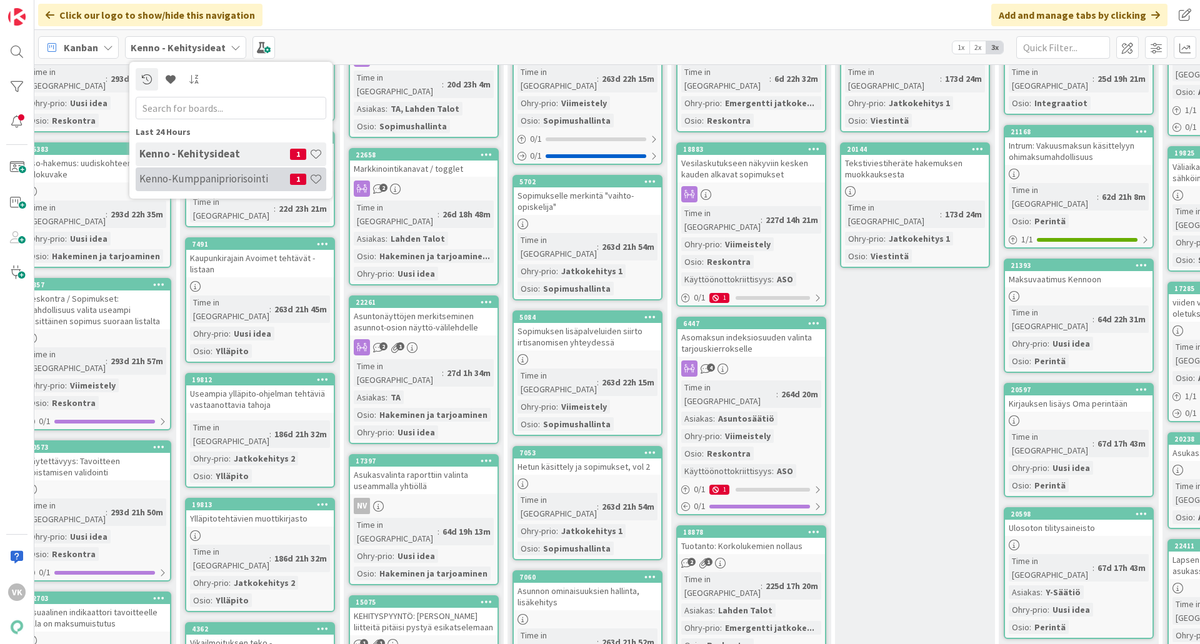
click at [194, 178] on h4 "Kenno-Kumppanipriorisointi" at bounding box center [214, 179] width 151 height 13
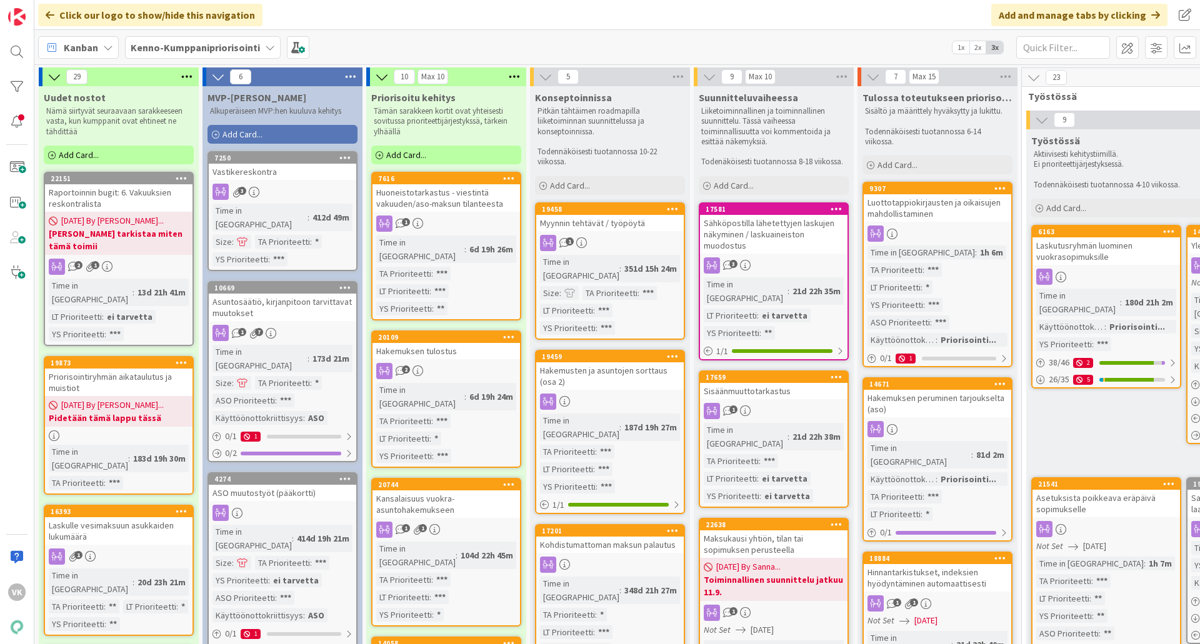
click at [601, 363] on div "Hakemusten ja asuntojen sorttaus (osa 2)" at bounding box center [610, 377] width 148 height 28
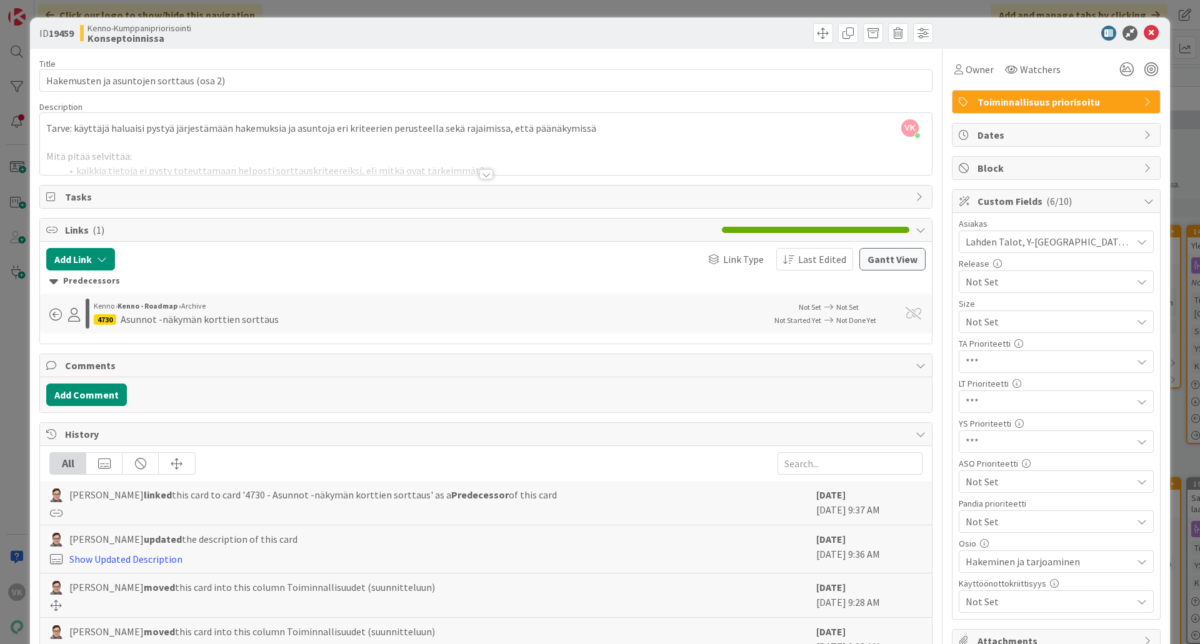
click at [481, 178] on div at bounding box center [486, 174] width 14 height 10
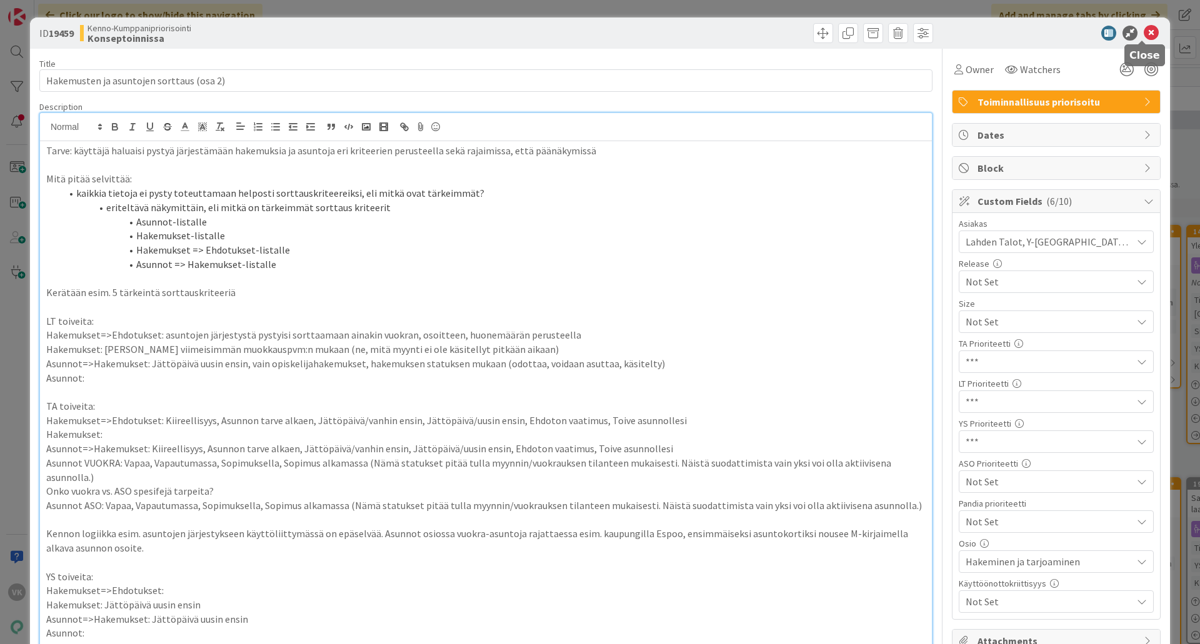
click at [959, 34] on icon at bounding box center [1151, 33] width 15 height 15
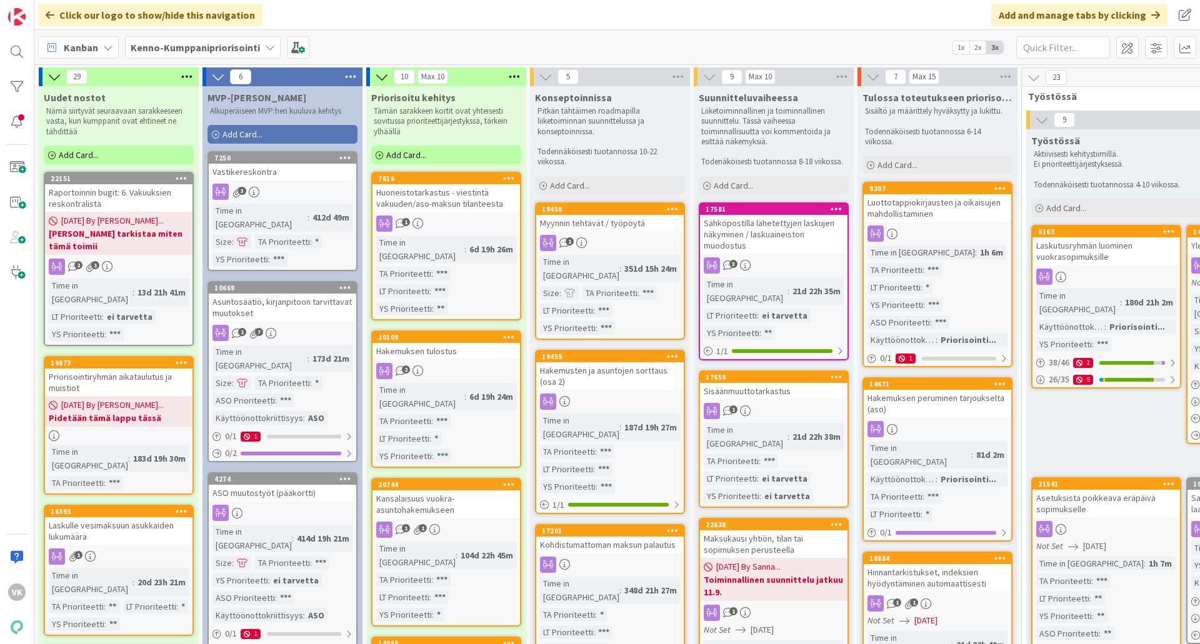
click at [614, 222] on div "Myynnin tehtävät / työpöytä" at bounding box center [610, 223] width 148 height 16
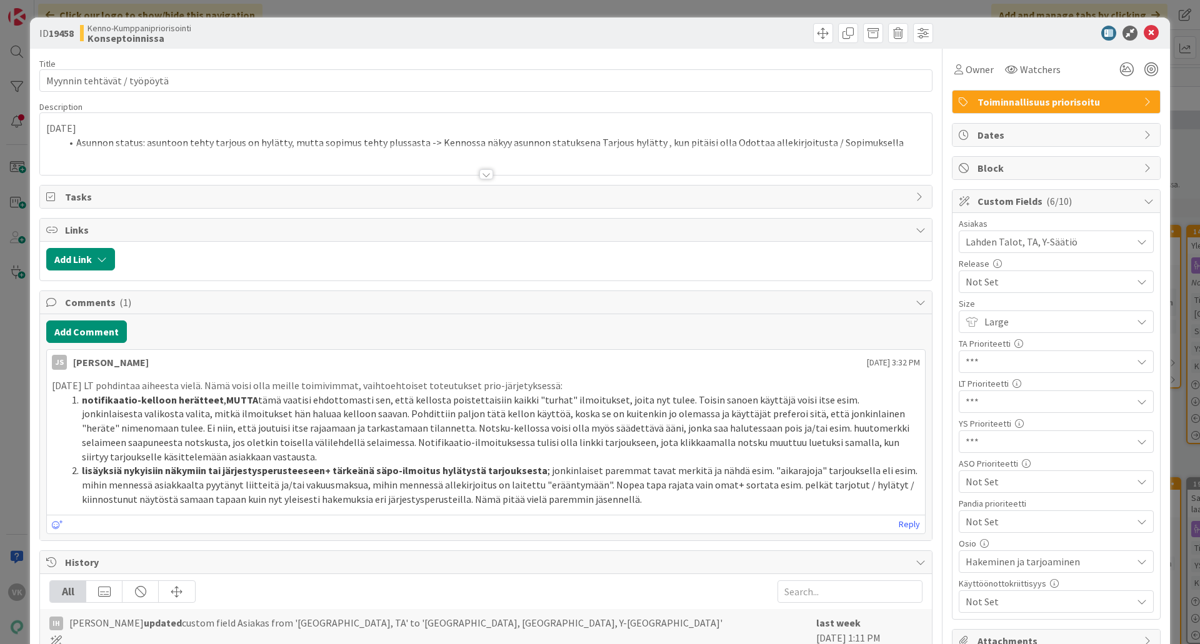
click at [483, 176] on div at bounding box center [486, 174] width 14 height 10
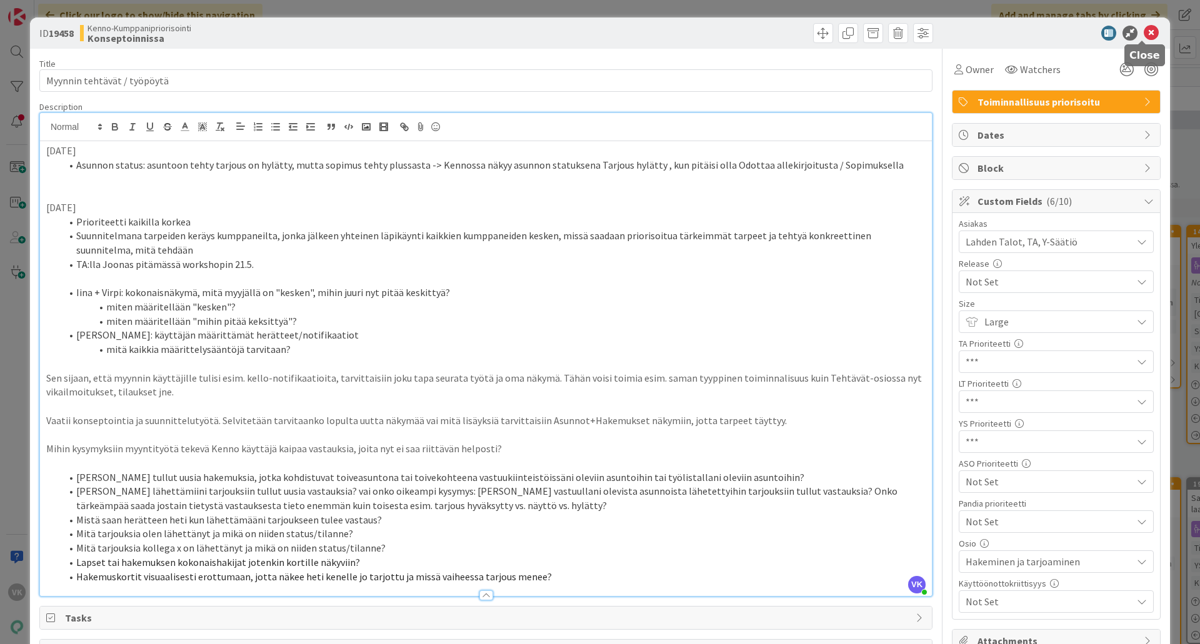
click at [959, 32] on icon at bounding box center [1151, 33] width 15 height 15
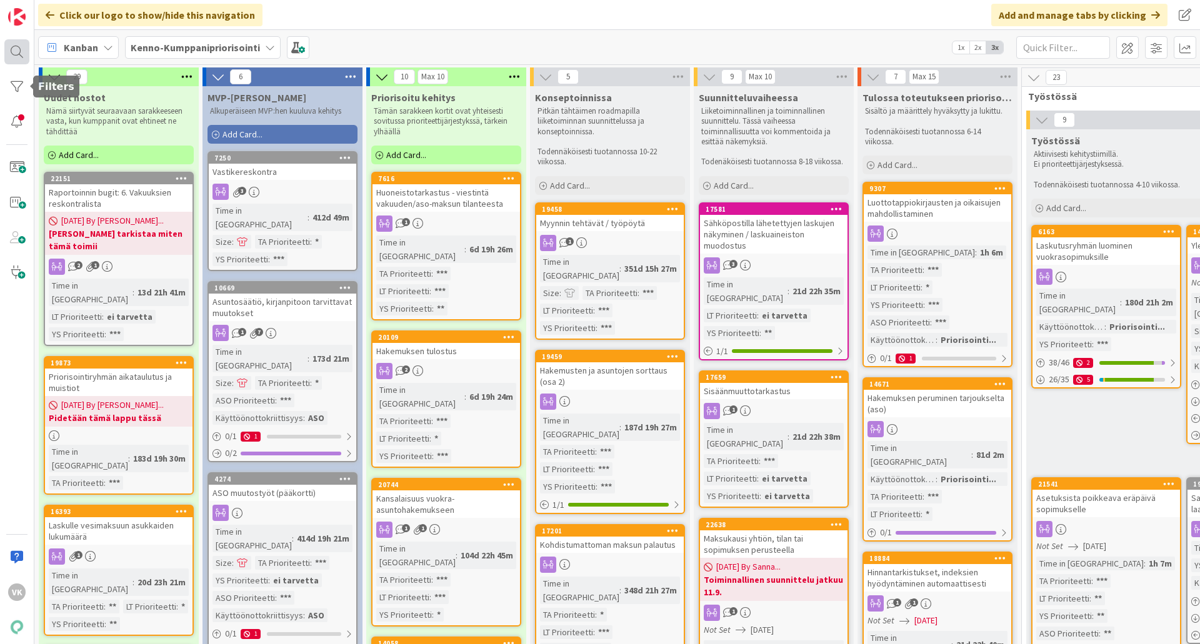
click at [19, 46] on div at bounding box center [16, 51] width 25 height 25
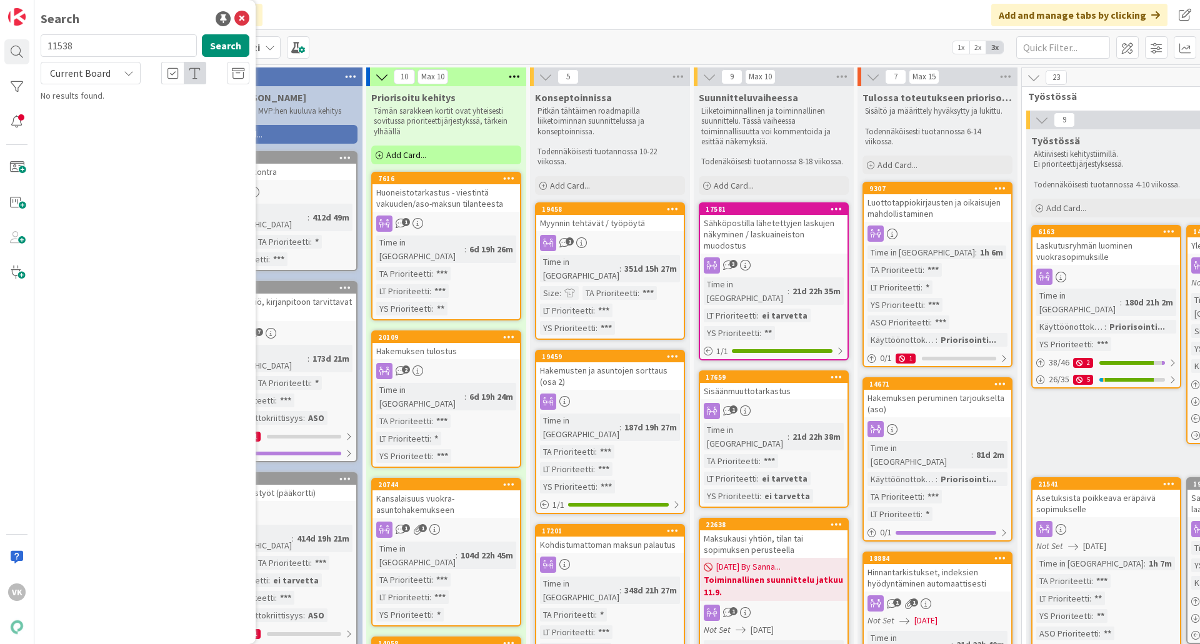
click at [108, 47] on input "11538" at bounding box center [119, 45] width 156 height 23
type input "1"
click at [131, 70] on icon at bounding box center [129, 73] width 10 height 10
click at [98, 121] on span "All Boards" at bounding box center [113, 125] width 130 height 19
click at [214, 48] on button "Search" at bounding box center [226, 45] width 48 height 23
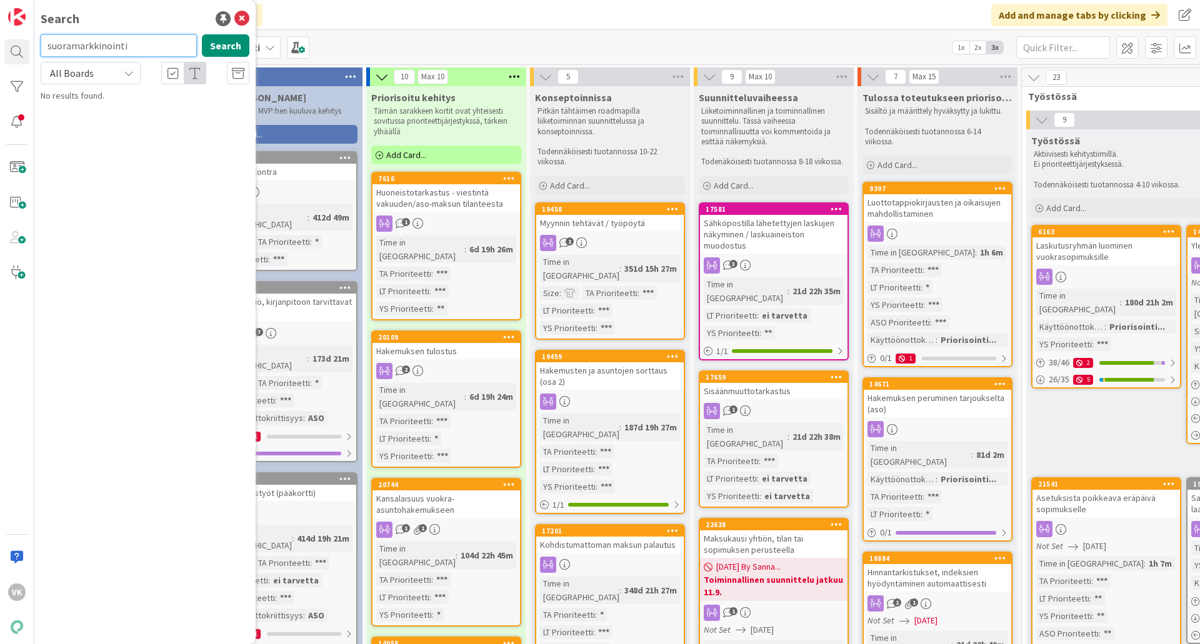
drag, startPoint x: 137, startPoint y: 41, endPoint x: 42, endPoint y: 41, distance: 95.0
click at [42, 41] on input "suoramarkkinointi" at bounding box center [119, 45] width 156 height 23
type input "markkinointi"
click at [214, 44] on button "Search" at bounding box center [226, 45] width 48 height 23
click at [239, 21] on icon at bounding box center [241, 18] width 15 height 15
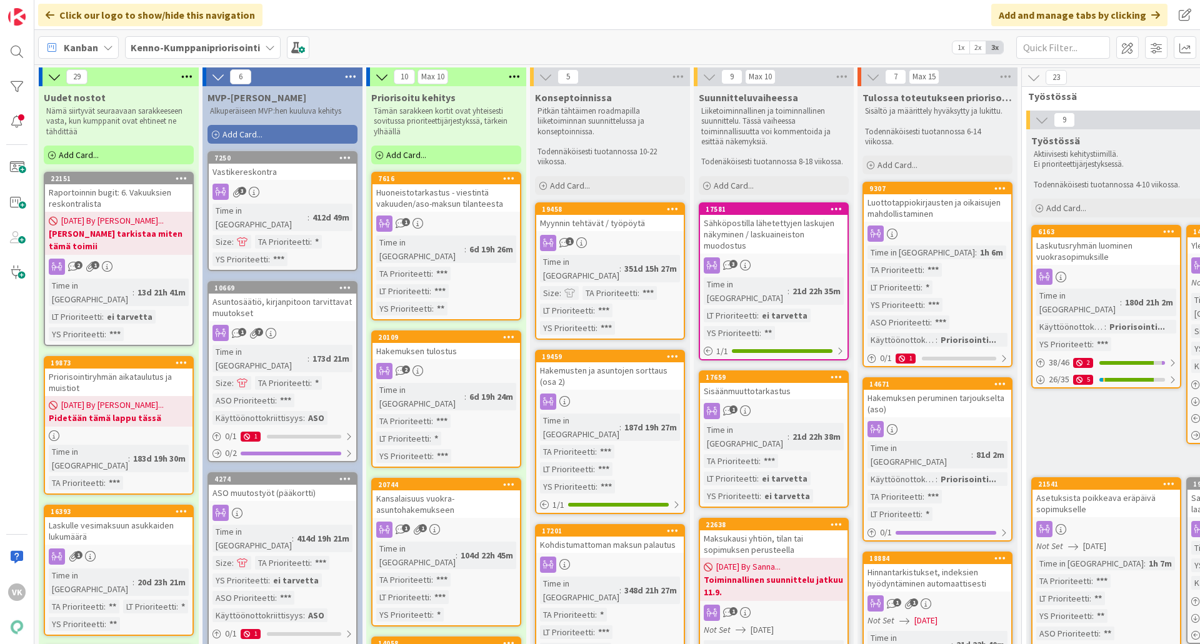
click at [577, 231] on div "Myynnin tehtävät / työpöytä" at bounding box center [610, 223] width 148 height 16
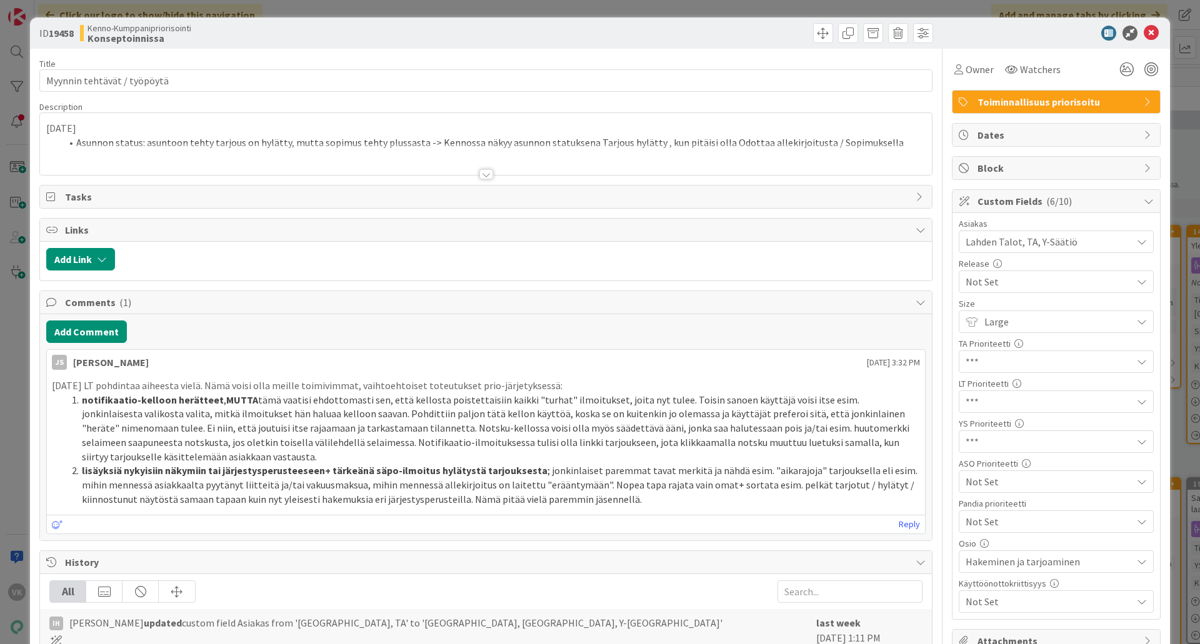
click at [480, 176] on div at bounding box center [486, 174] width 14 height 10
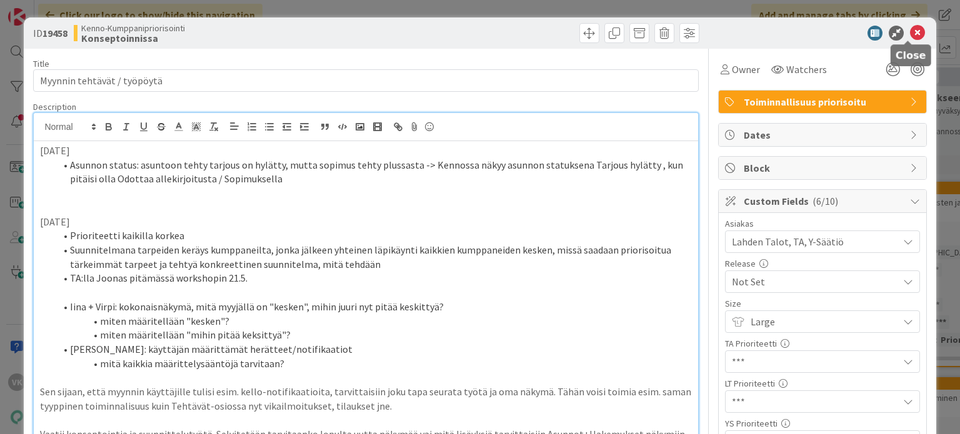
click at [911, 29] on icon at bounding box center [917, 33] width 15 height 15
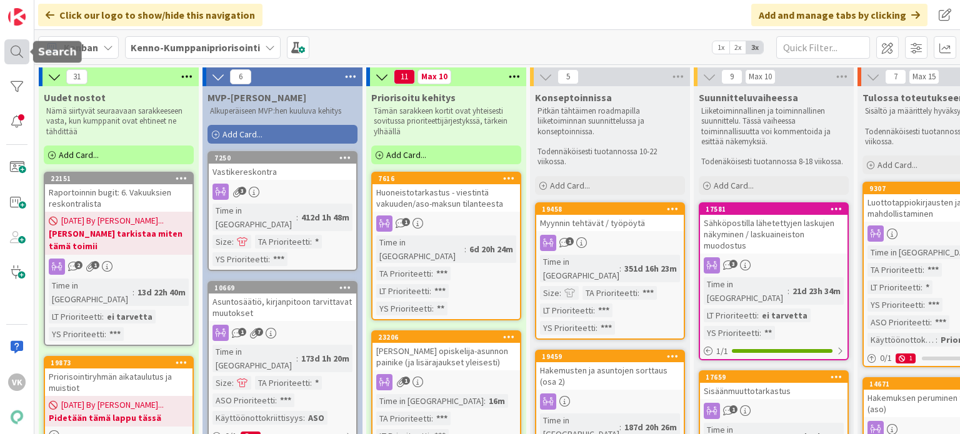
click at [14, 49] on div at bounding box center [16, 51] width 25 height 25
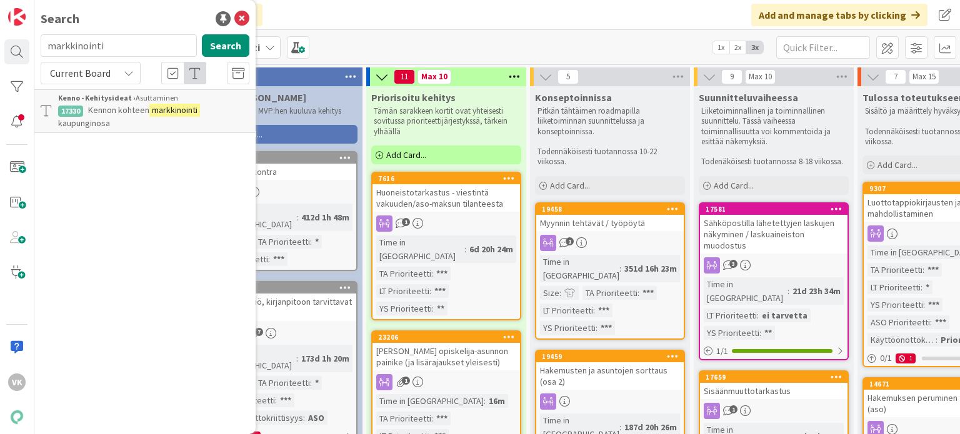
drag, startPoint x: 120, startPoint y: 47, endPoint x: 46, endPoint y: 40, distance: 74.1
click at [51, 40] on input "markkinointi" at bounding box center [119, 45] width 156 height 23
type input "[PERSON_NAME]"
click at [243, 44] on button "Search" at bounding box center [226, 45] width 48 height 23
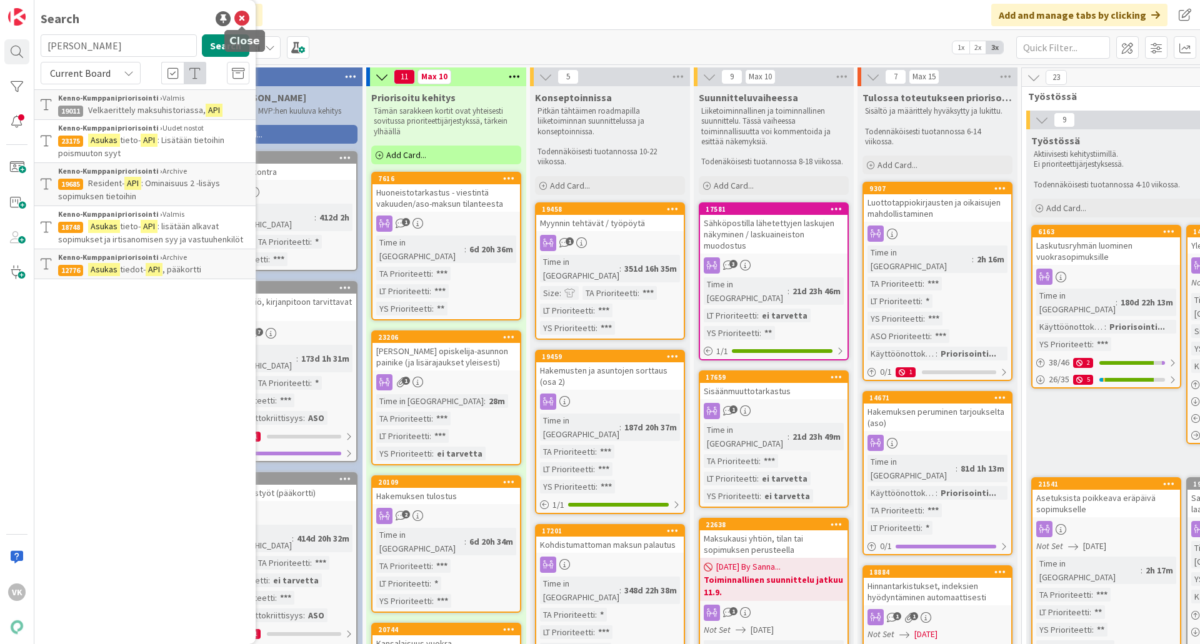
click at [244, 14] on icon at bounding box center [241, 18] width 15 height 15
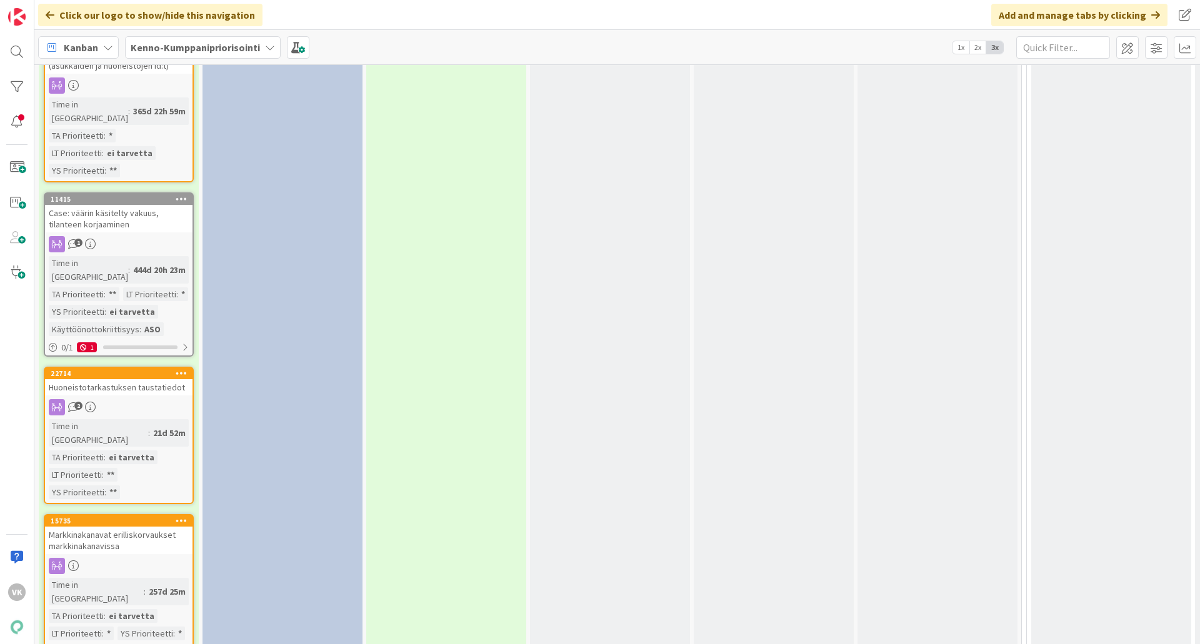
scroll to position [2716, 0]
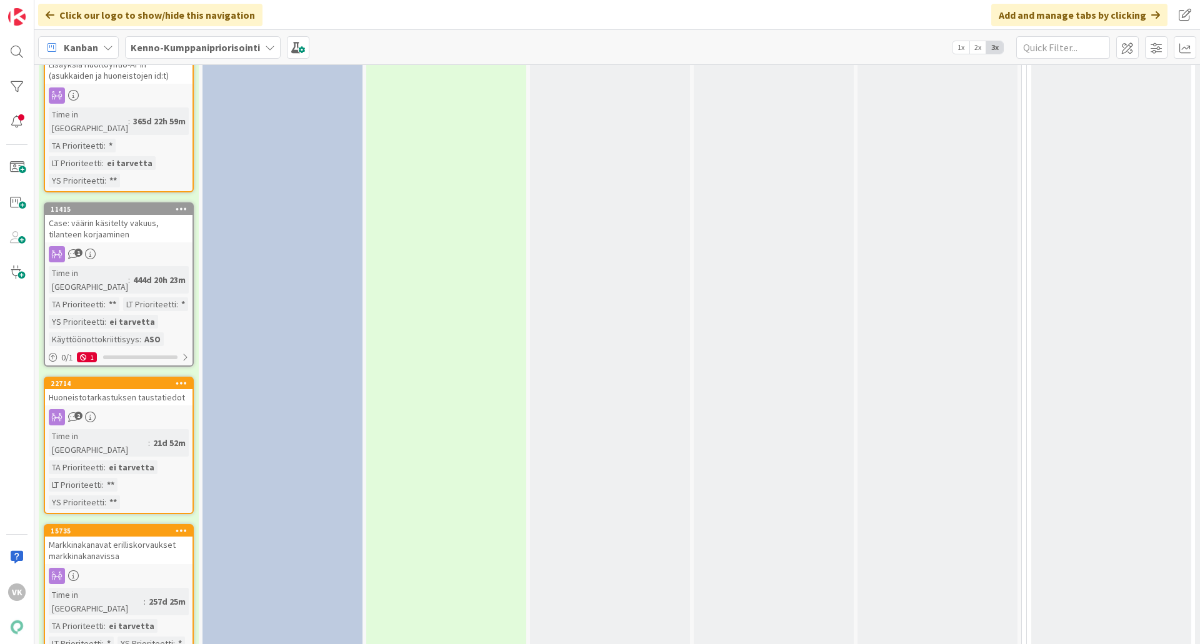
click at [118, 515] on div "Markkinakanavat erilliskorvaukset markkinakanavissa" at bounding box center [119, 551] width 148 height 28
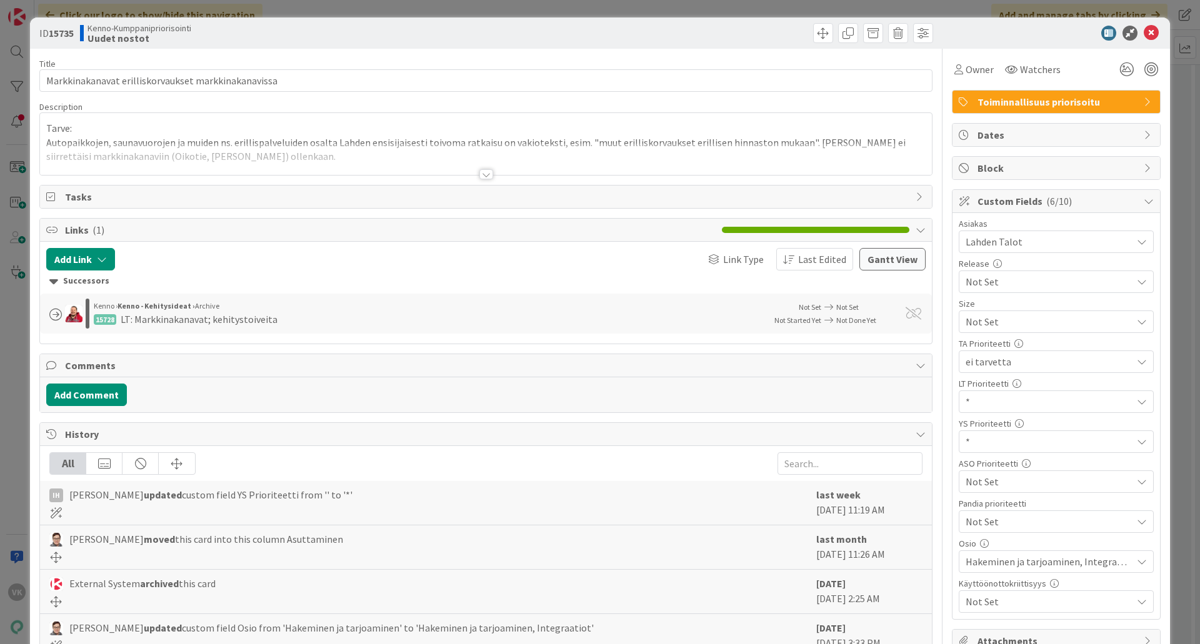
click at [484, 172] on div at bounding box center [486, 174] width 14 height 10
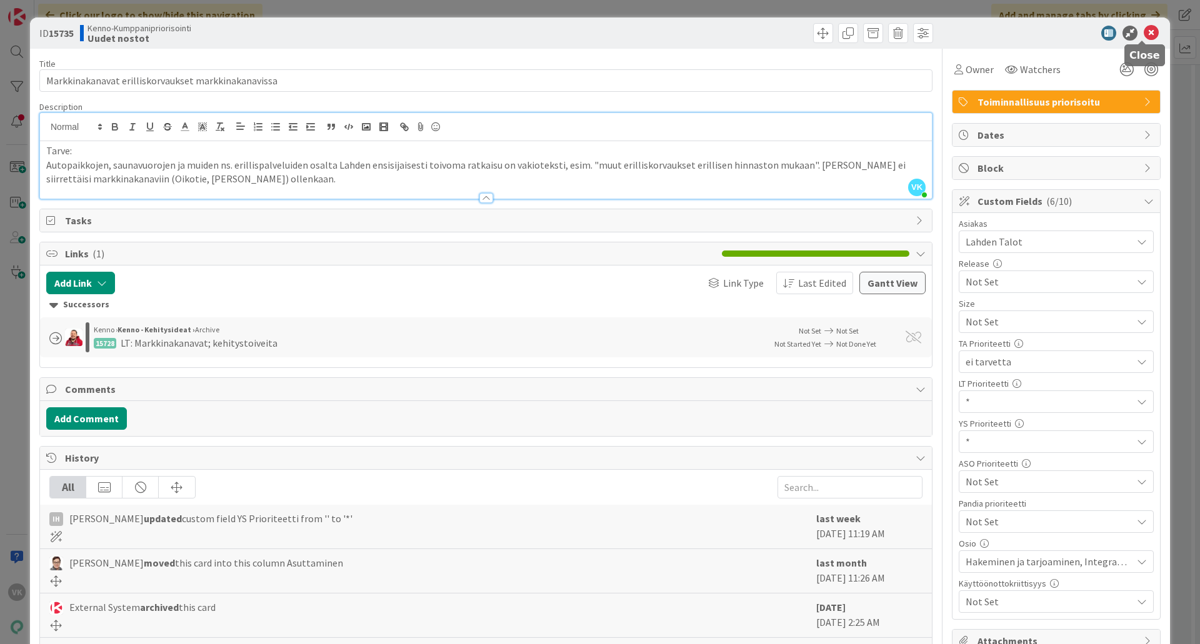
click at [959, 38] on icon at bounding box center [1151, 33] width 15 height 15
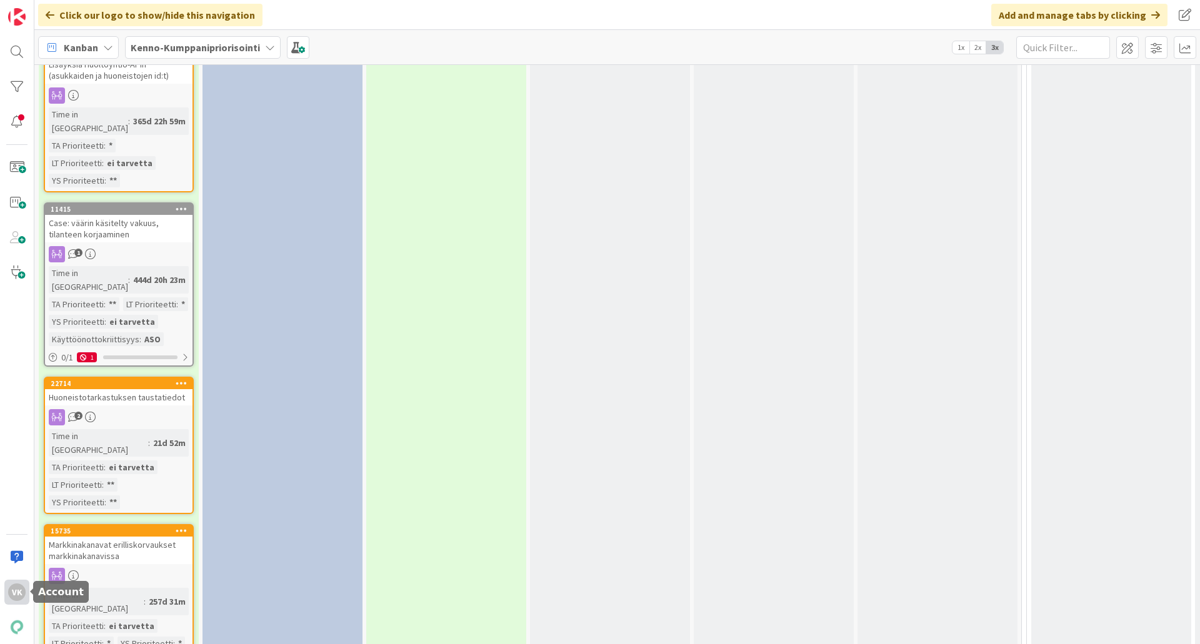
click at [18, 515] on div "VK" at bounding box center [17, 593] width 18 height 18
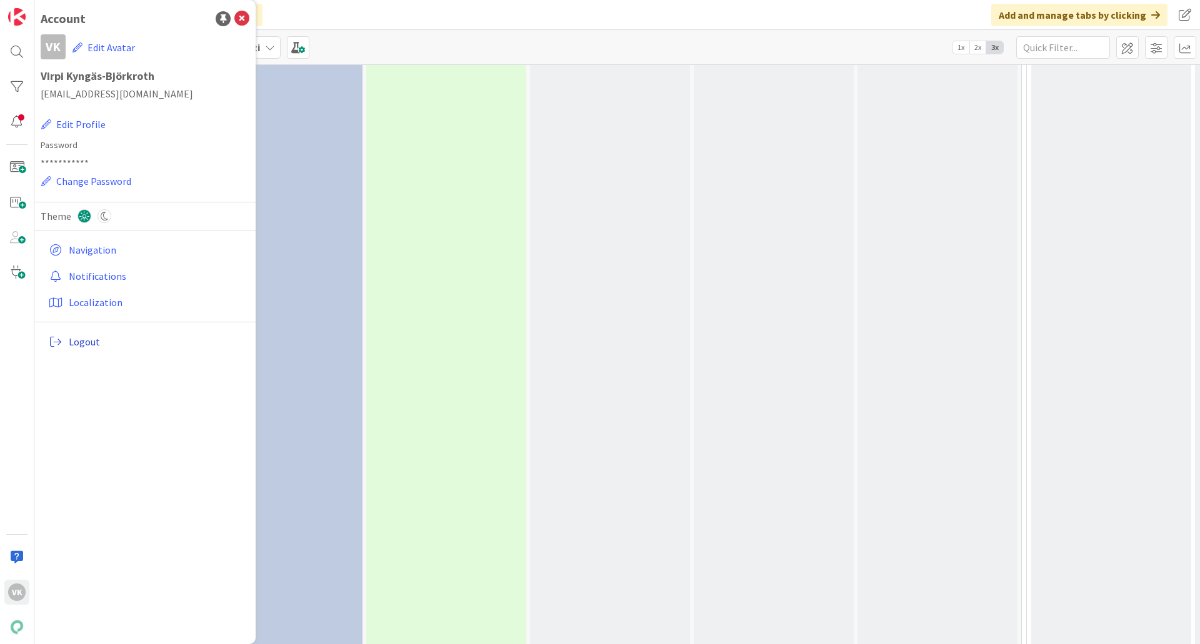
click at [81, 339] on span "Logout" at bounding box center [157, 341] width 176 height 15
